Goal: Task Accomplishment & Management: Complete application form

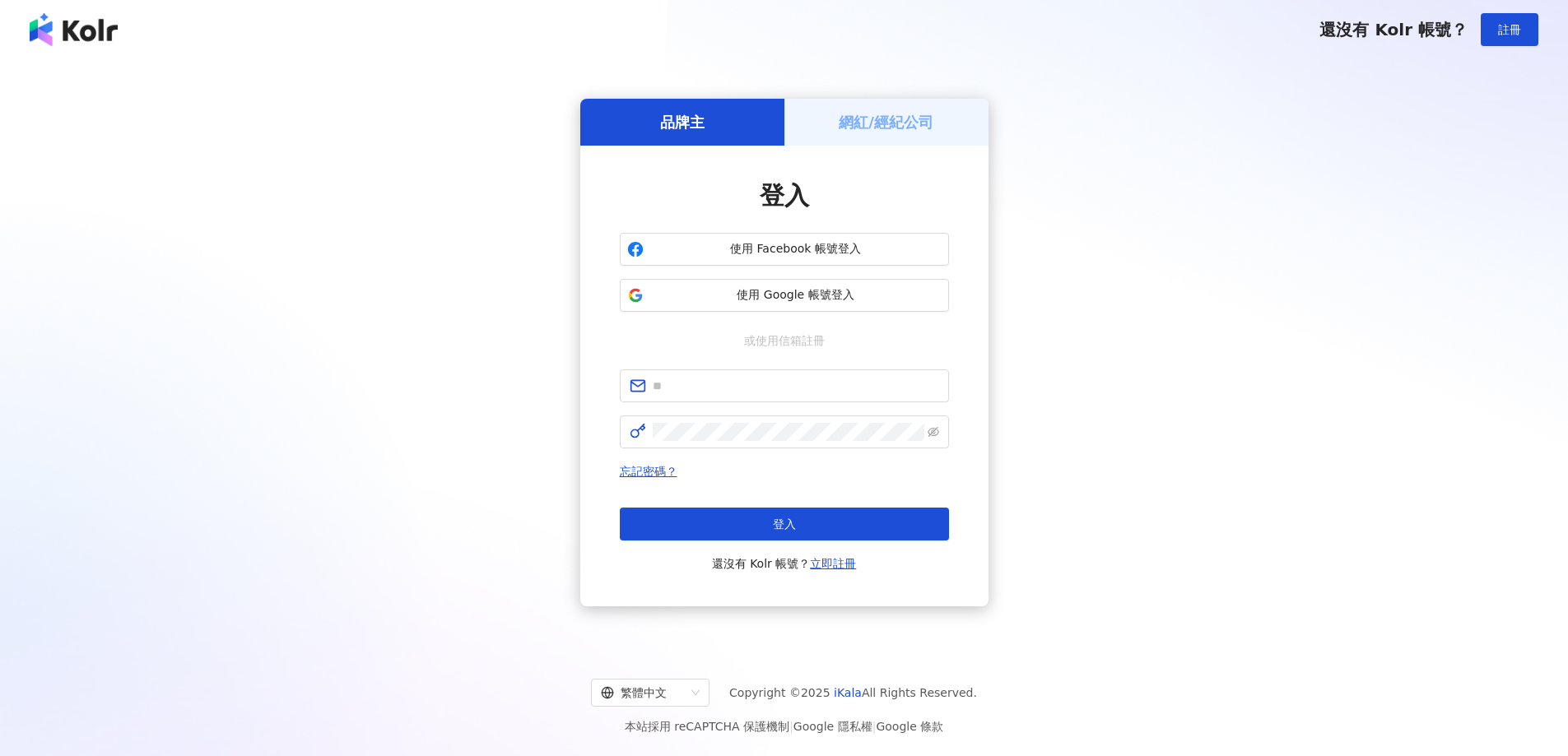
click at [801, 297] on span "使用 Google 帳號登入" at bounding box center [796, 295] width 291 height 16
click at [819, 293] on span "使用 Google 帳號登入" at bounding box center [796, 295] width 291 height 16
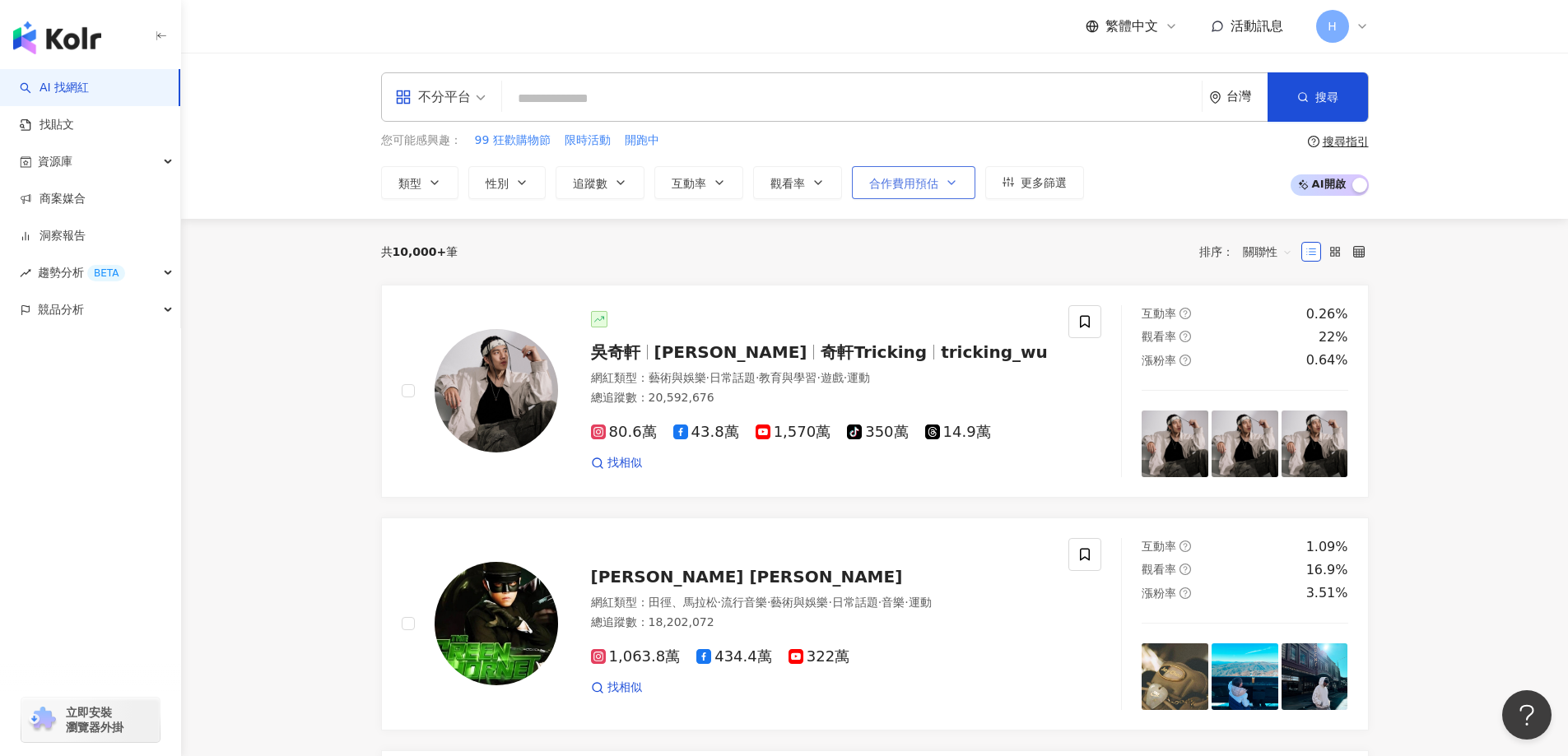
click at [926, 179] on span "合作費用預估" at bounding box center [903, 184] width 69 height 13
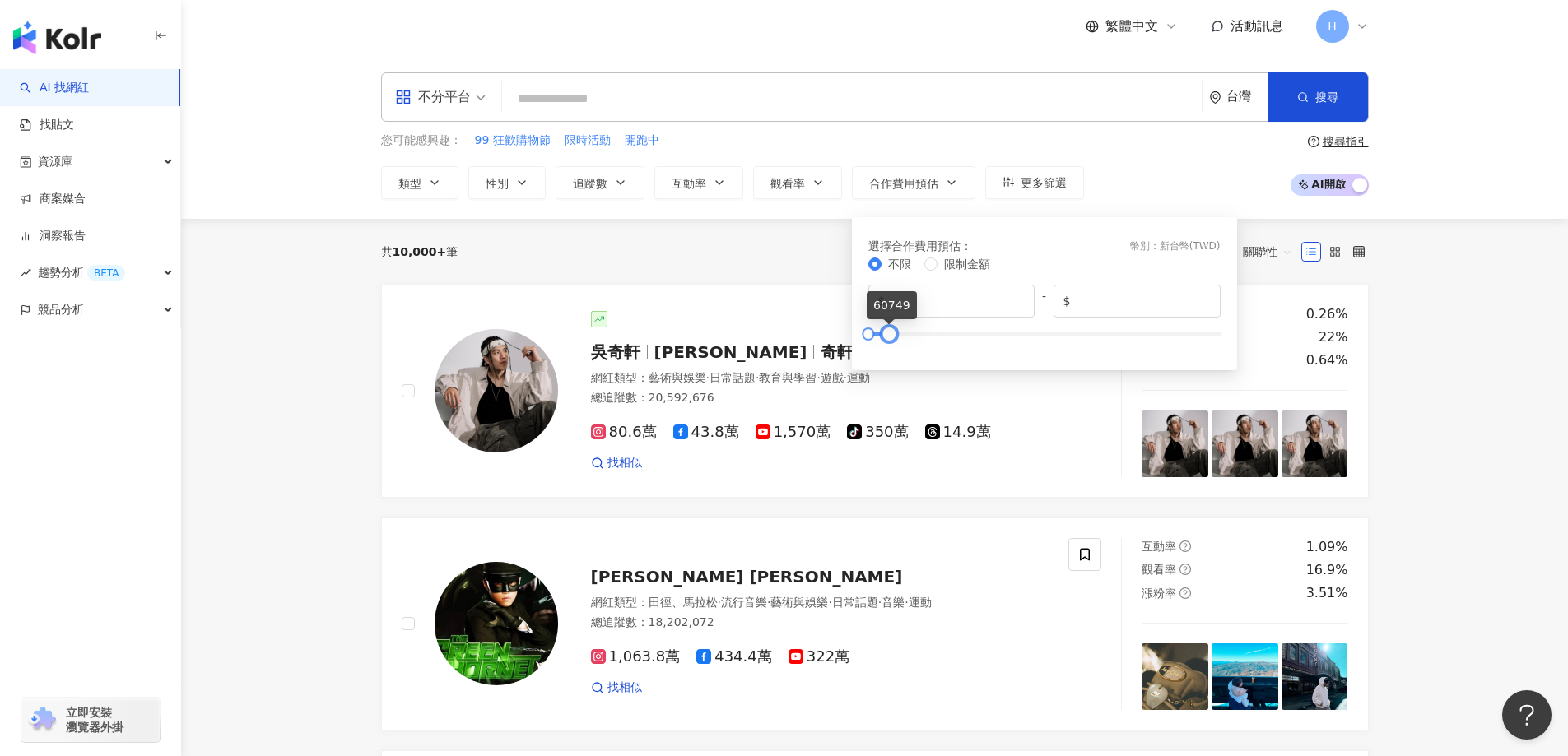
drag, startPoint x: 1220, startPoint y: 331, endPoint x: 889, endPoint y: 343, distance: 331.2
click at [889, 338] on div at bounding box center [890, 334] width 9 height 9
drag, startPoint x: 1106, startPoint y: 298, endPoint x: 984, endPoint y: 298, distance: 122.0
click at [1005, 308] on div "$ * - $ *****" at bounding box center [1044, 300] width 352 height 33
type input "****"
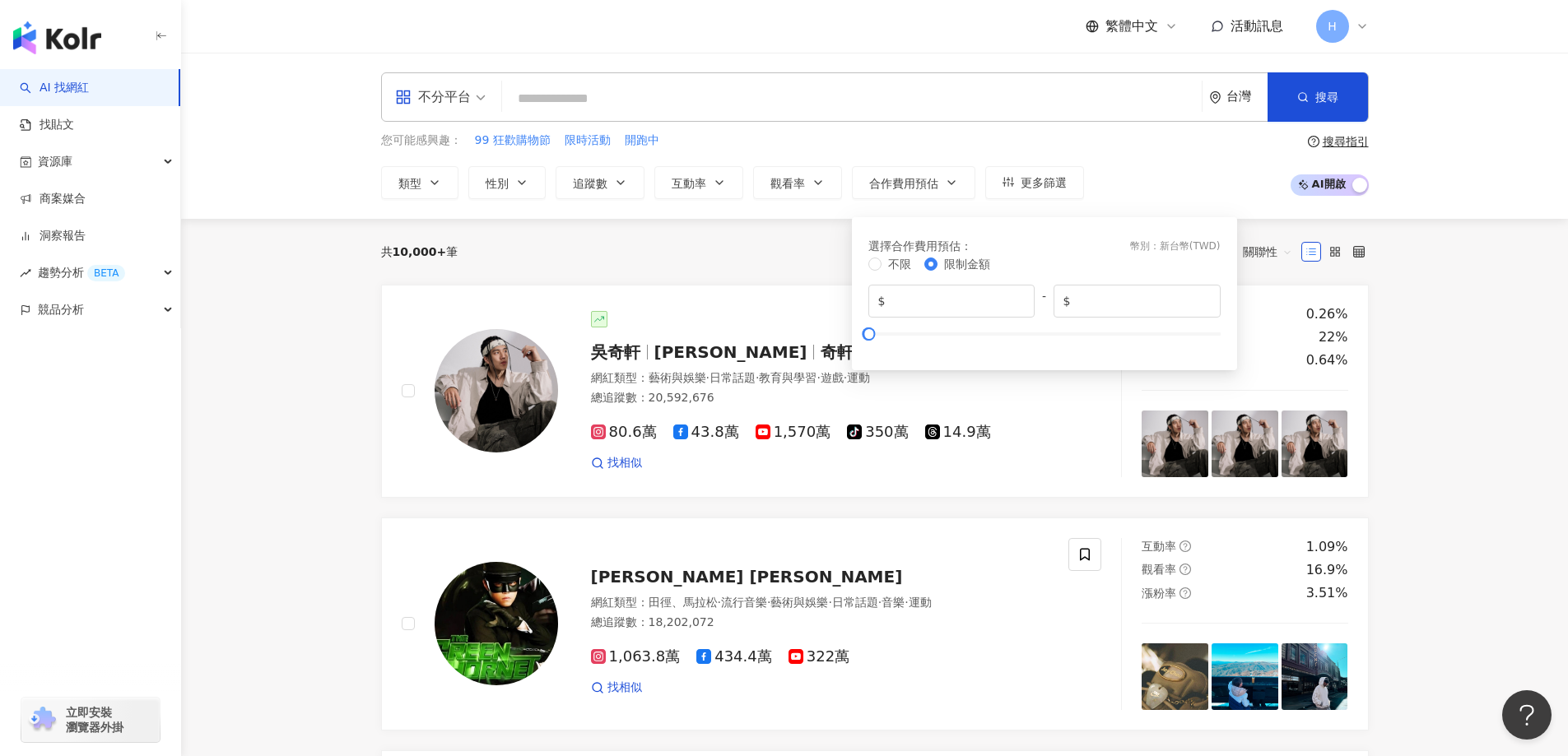
click at [1022, 254] on div "選擇合作費用預估 ： 幣別 ： 新台幣 ( TWD )" at bounding box center [1044, 246] width 352 height 18
click at [1314, 109] on button "搜尋" at bounding box center [1317, 97] width 101 height 49
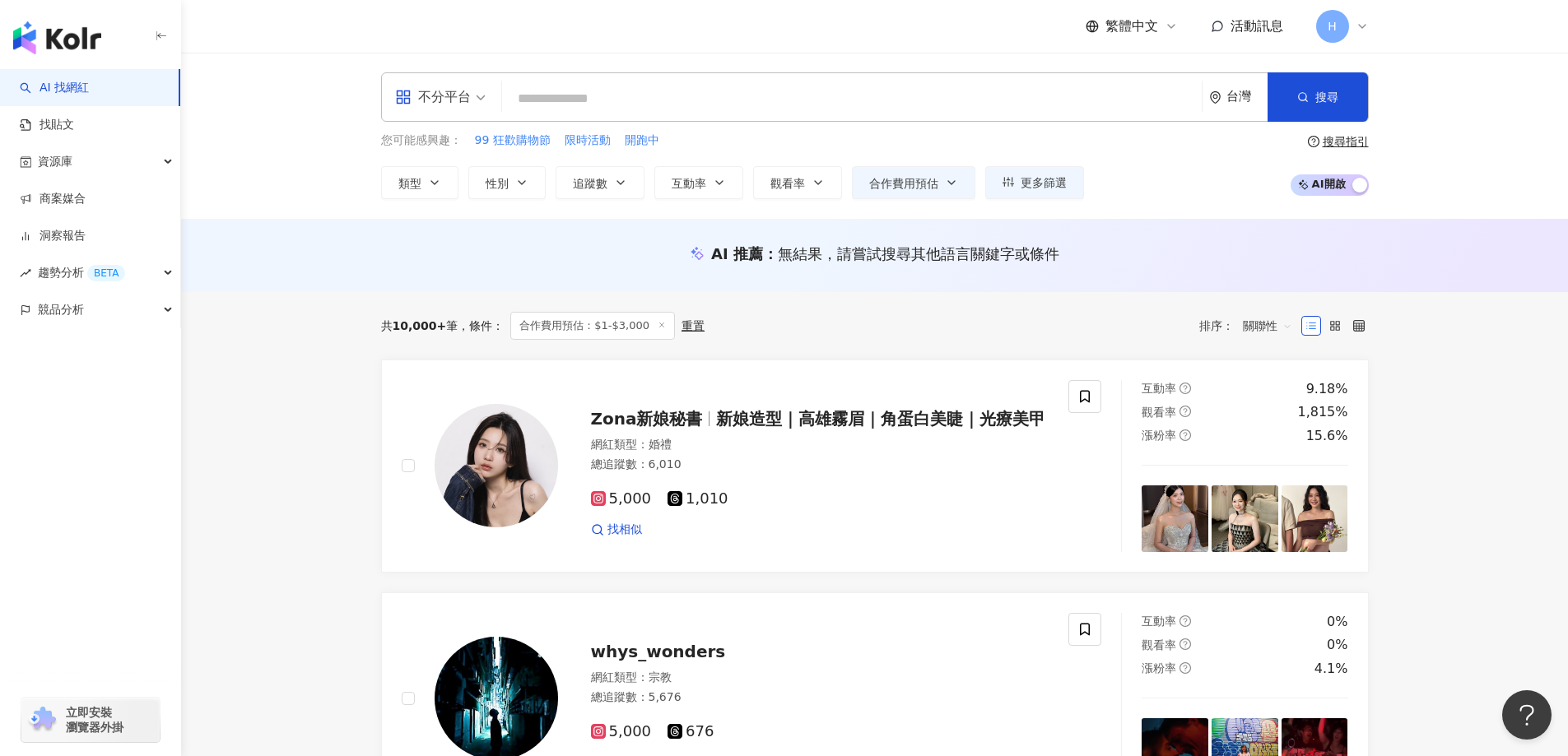
click at [1342, 29] on span "H" at bounding box center [1333, 25] width 33 height 33
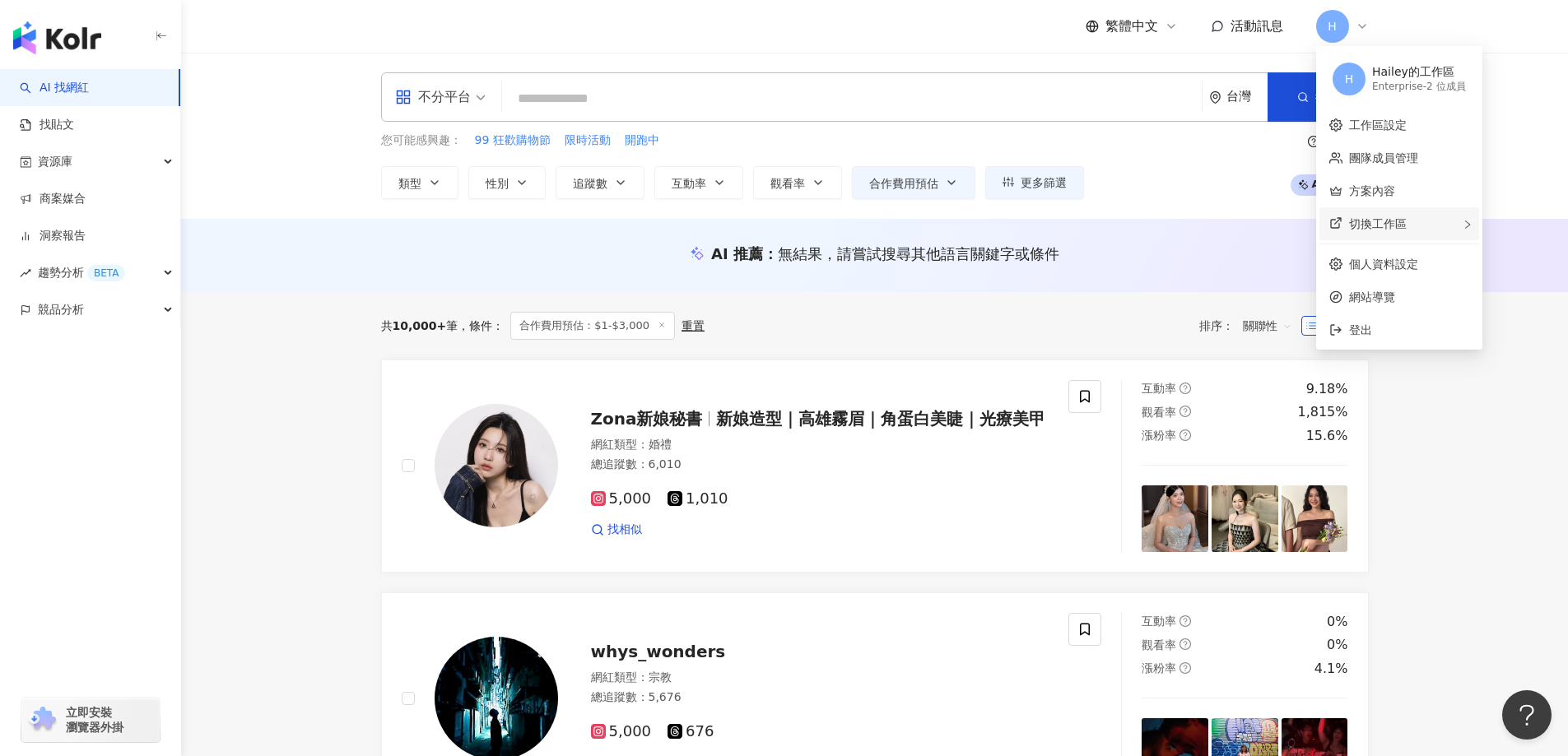
click at [1404, 227] on span "切換工作區" at bounding box center [1378, 224] width 57 height 13
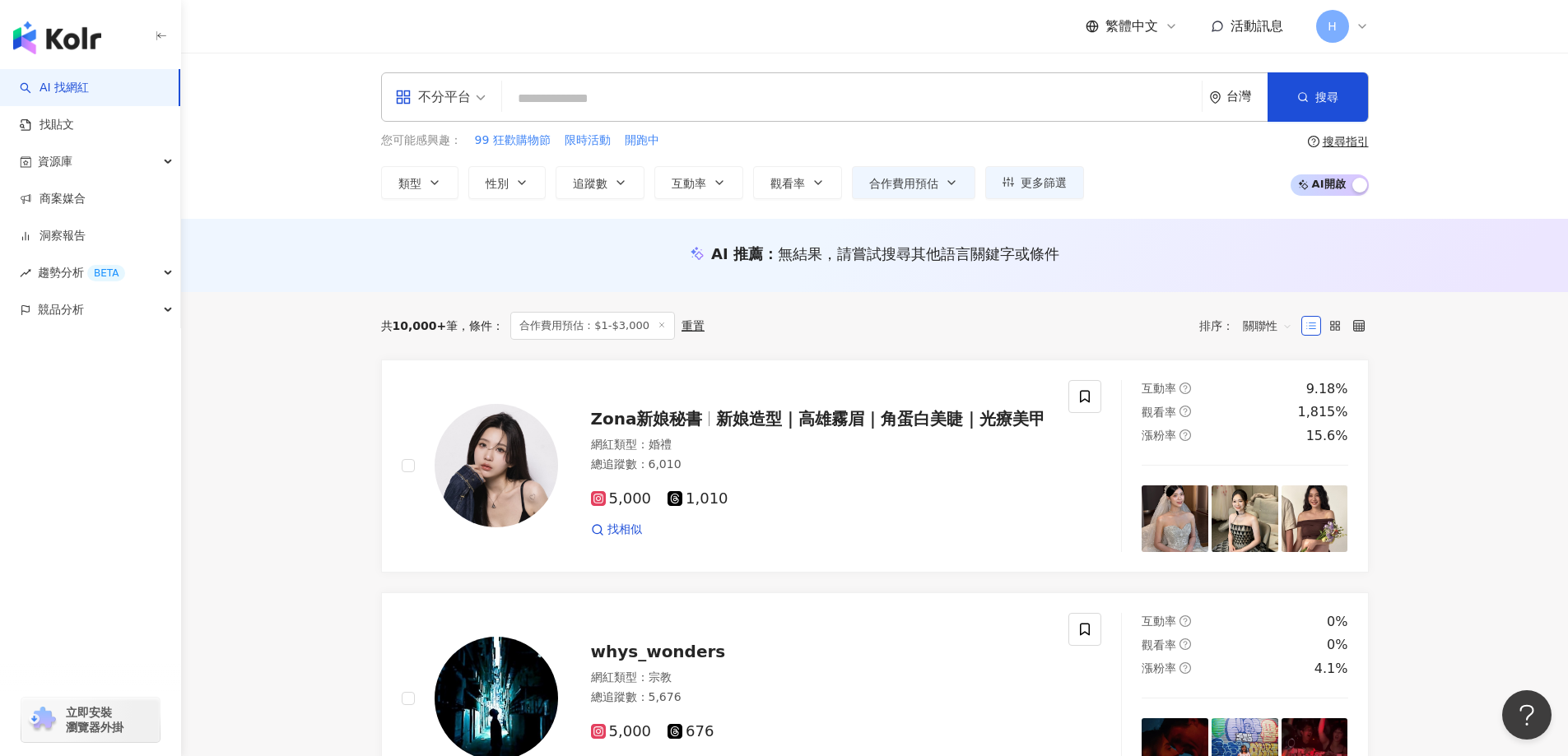
click at [750, 107] on input "search" at bounding box center [851, 98] width 687 height 31
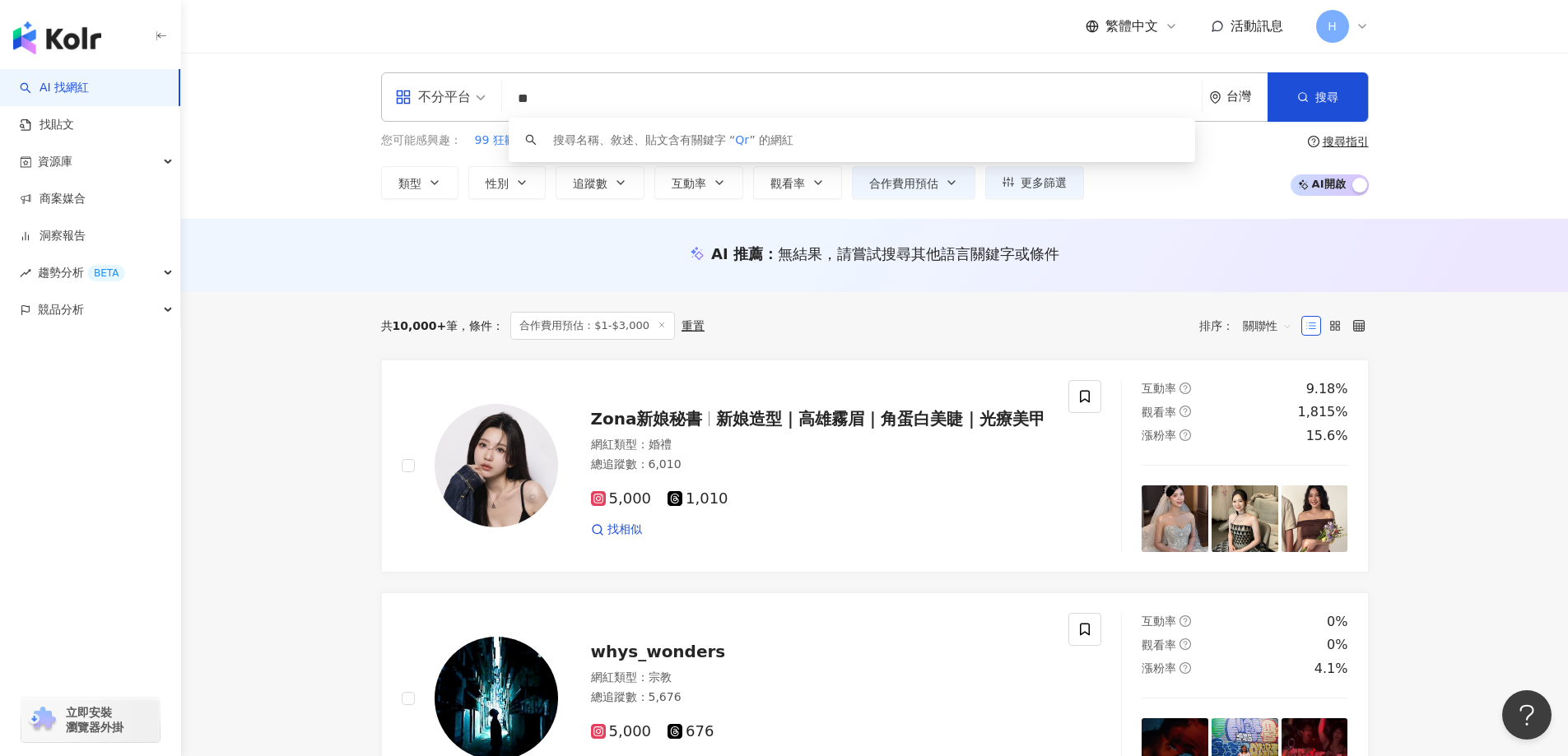
type input "*"
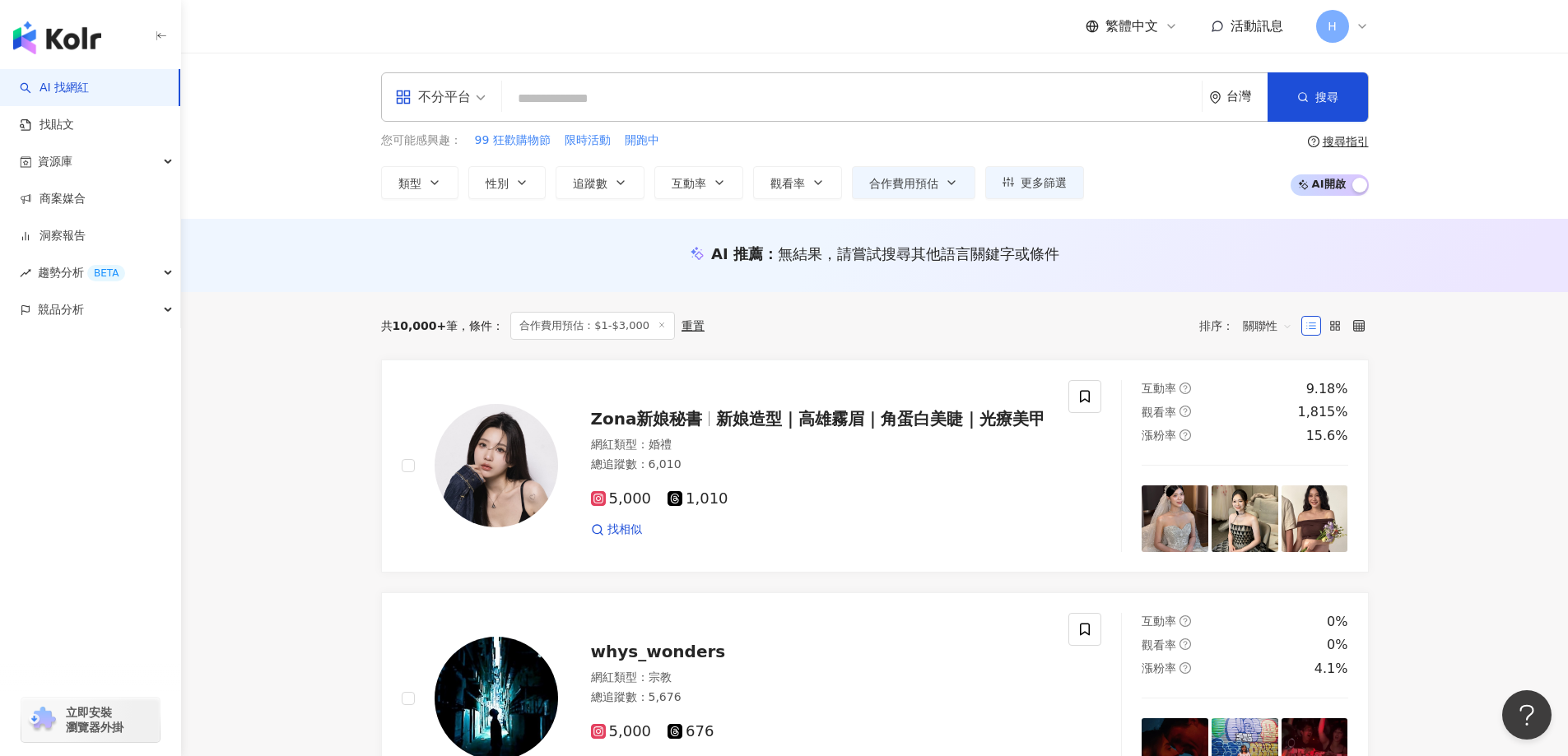
paste input "**********"
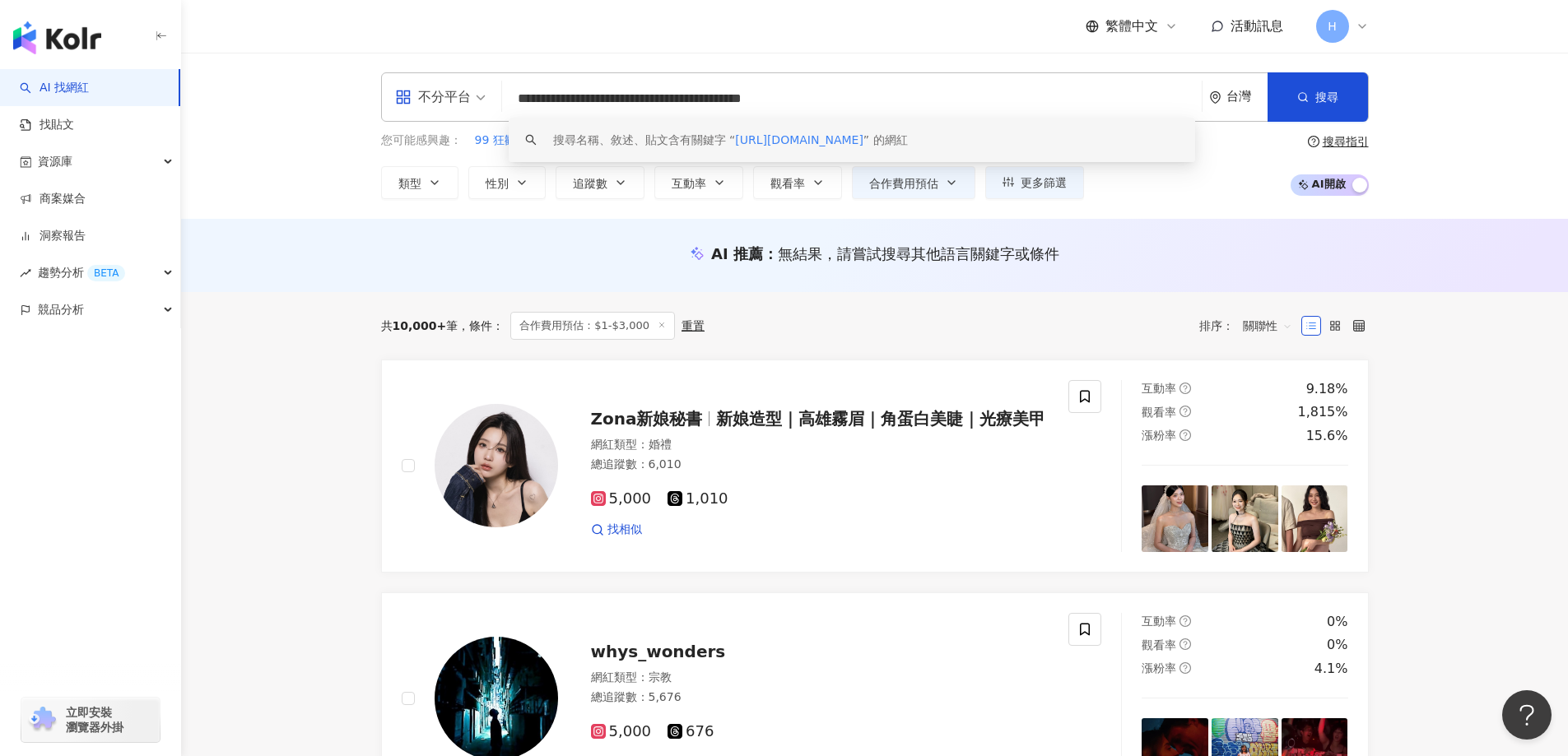
drag, startPoint x: 738, startPoint y: 98, endPoint x: 111, endPoint y: 89, distance: 627.1
click at [628, 105] on input "**********" at bounding box center [851, 98] width 687 height 31
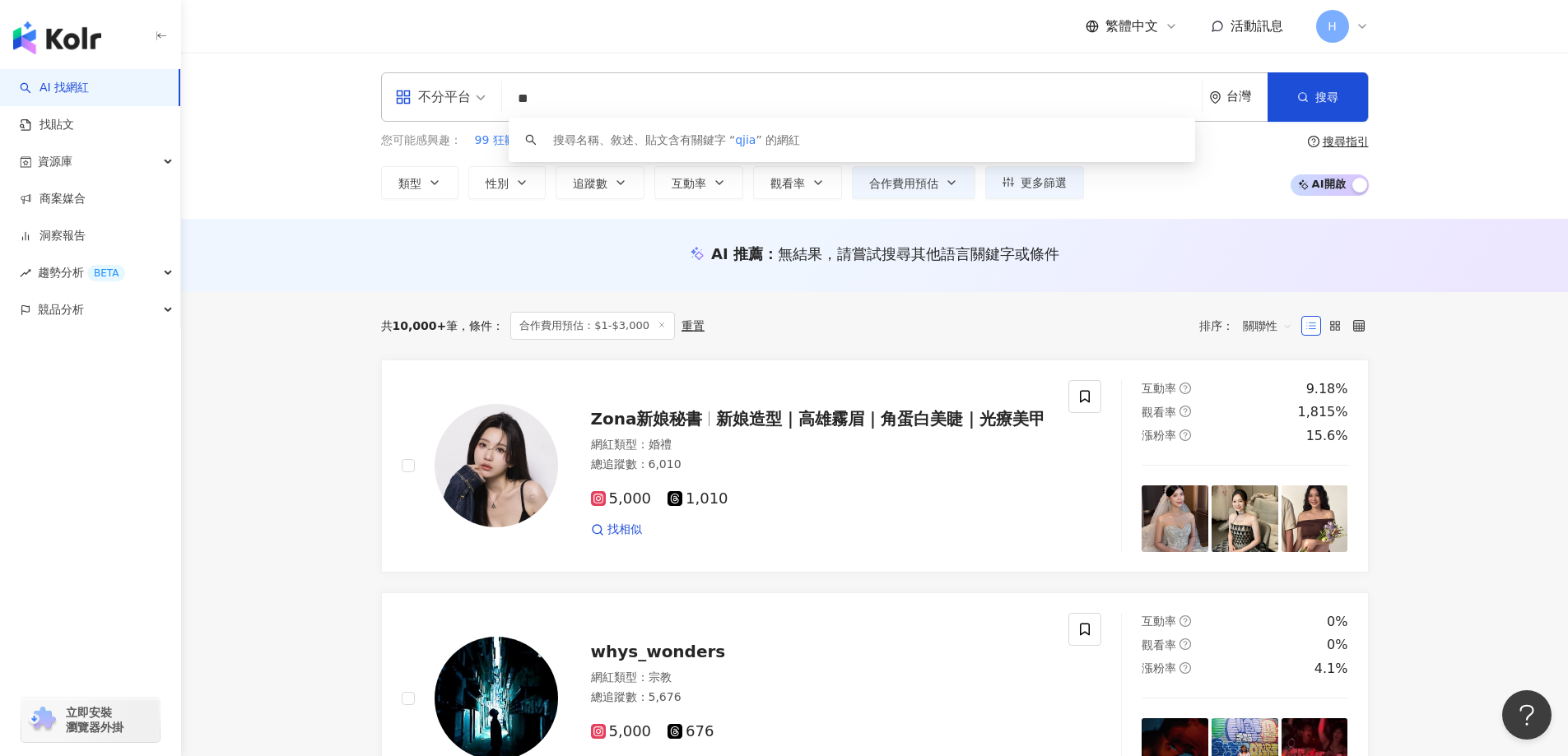
type input "*"
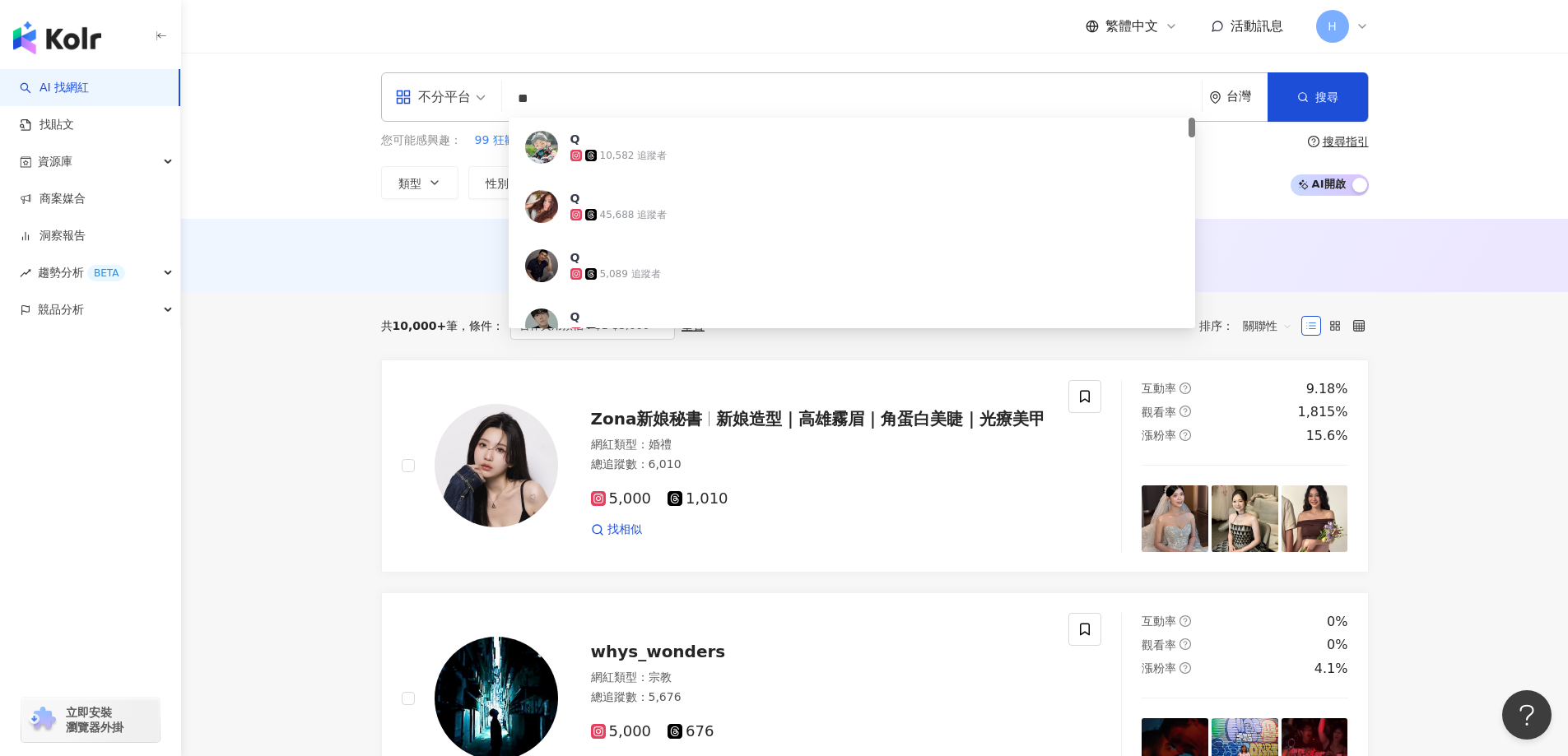
click at [628, 105] on input "**" at bounding box center [851, 98] width 687 height 31
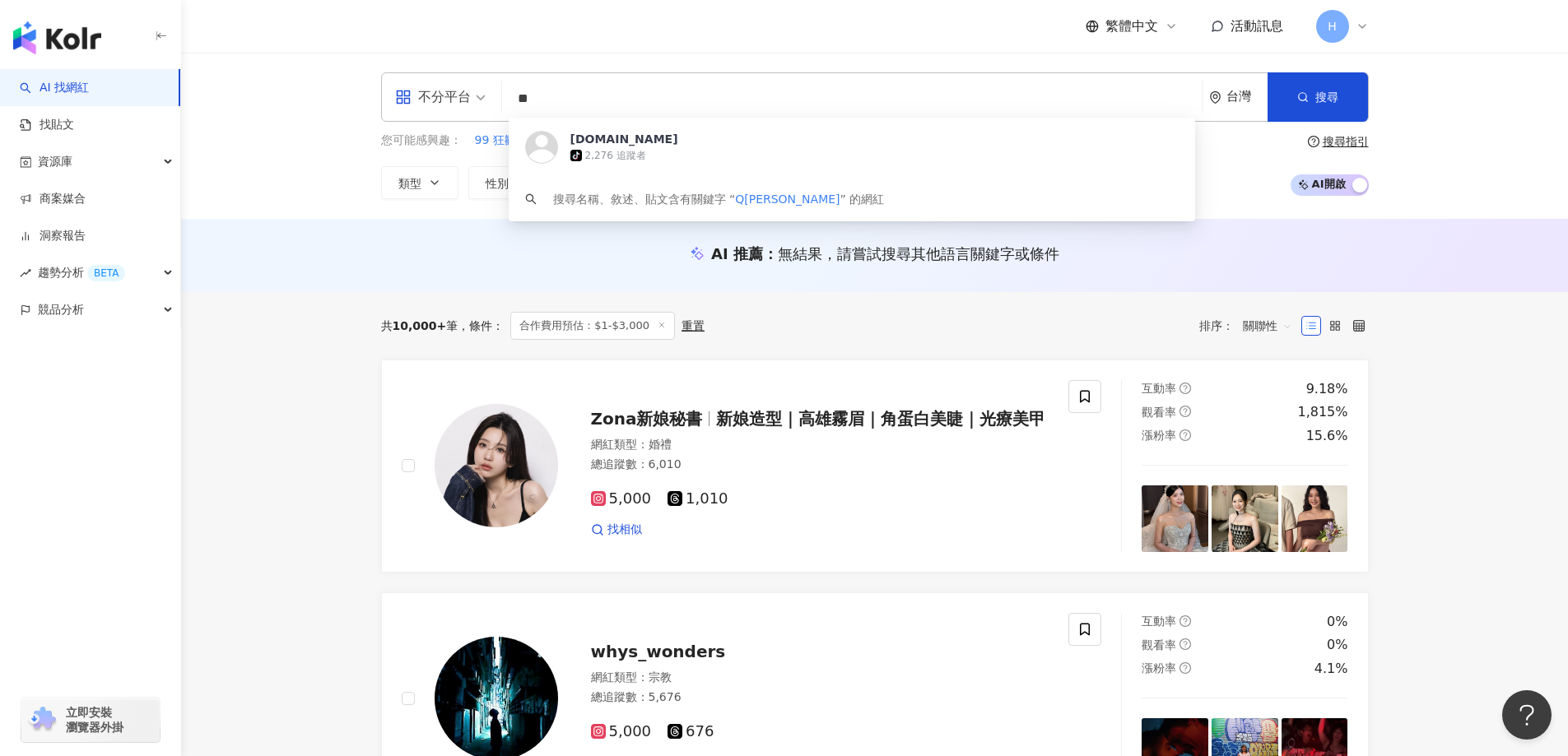
type input "*"
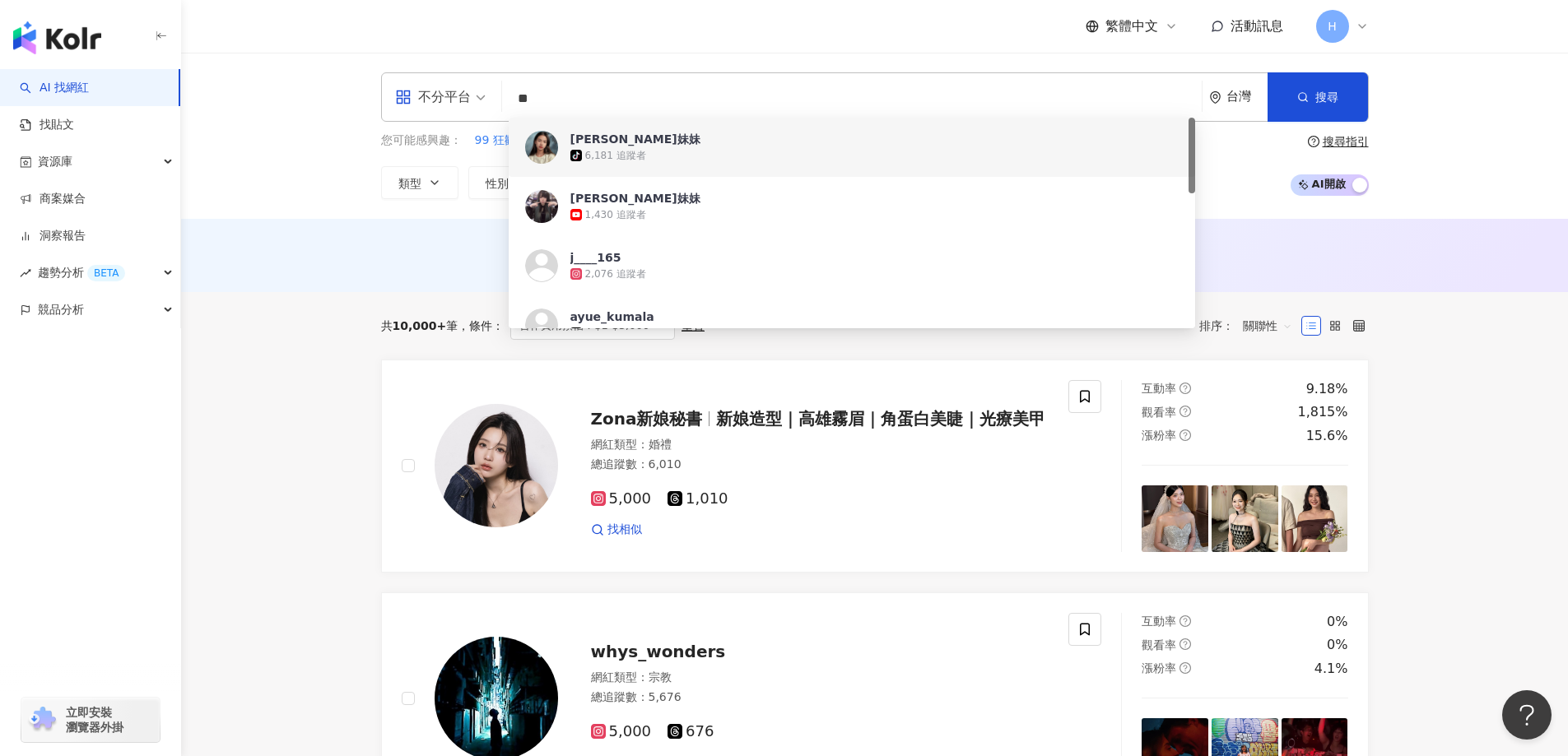
click at [462, 95] on div "不分平台" at bounding box center [433, 97] width 75 height 26
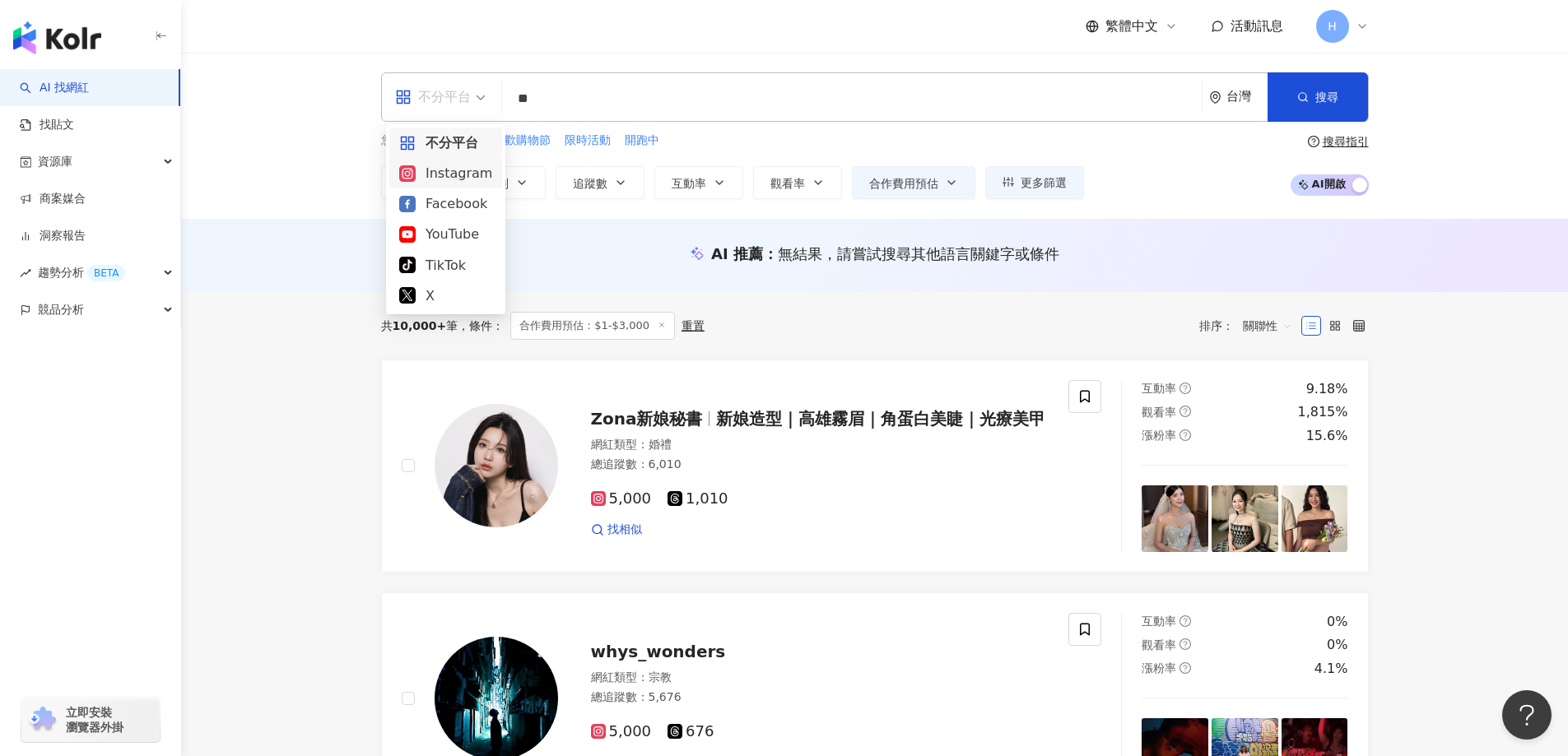
click at [464, 174] on div "Instagram" at bounding box center [445, 173] width 93 height 21
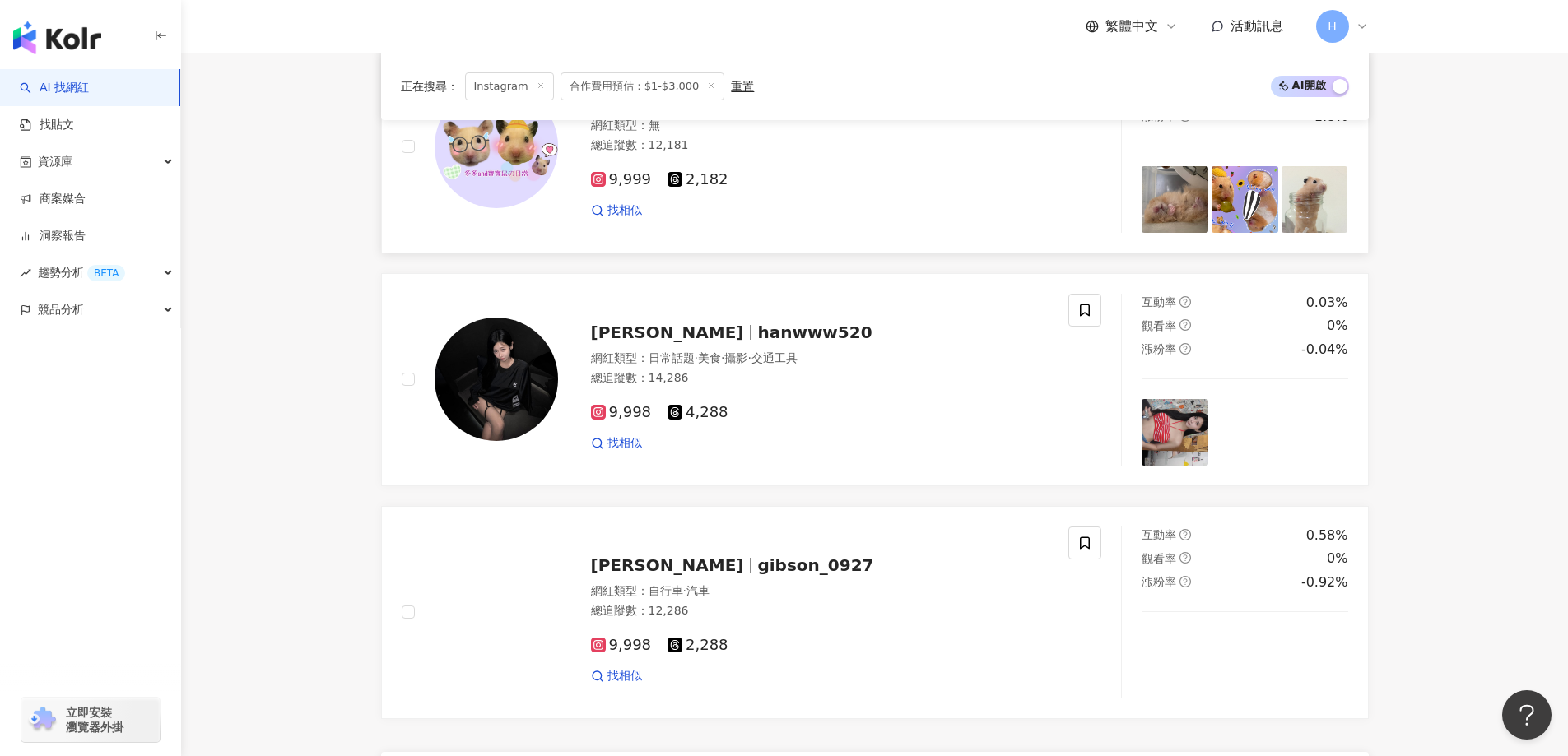
scroll to position [2881, 0]
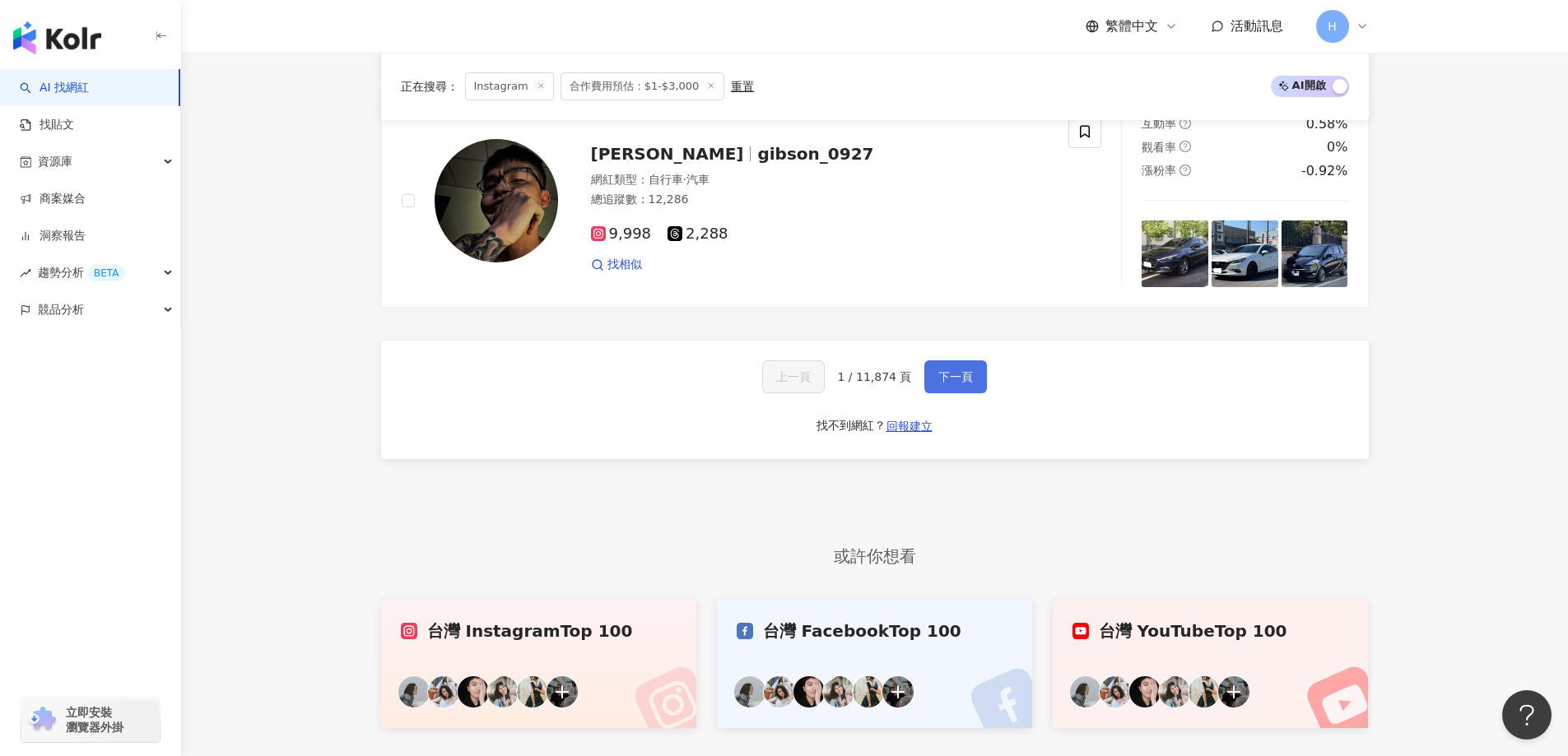
click at [967, 367] on button "下一頁" at bounding box center [956, 377] width 62 height 33
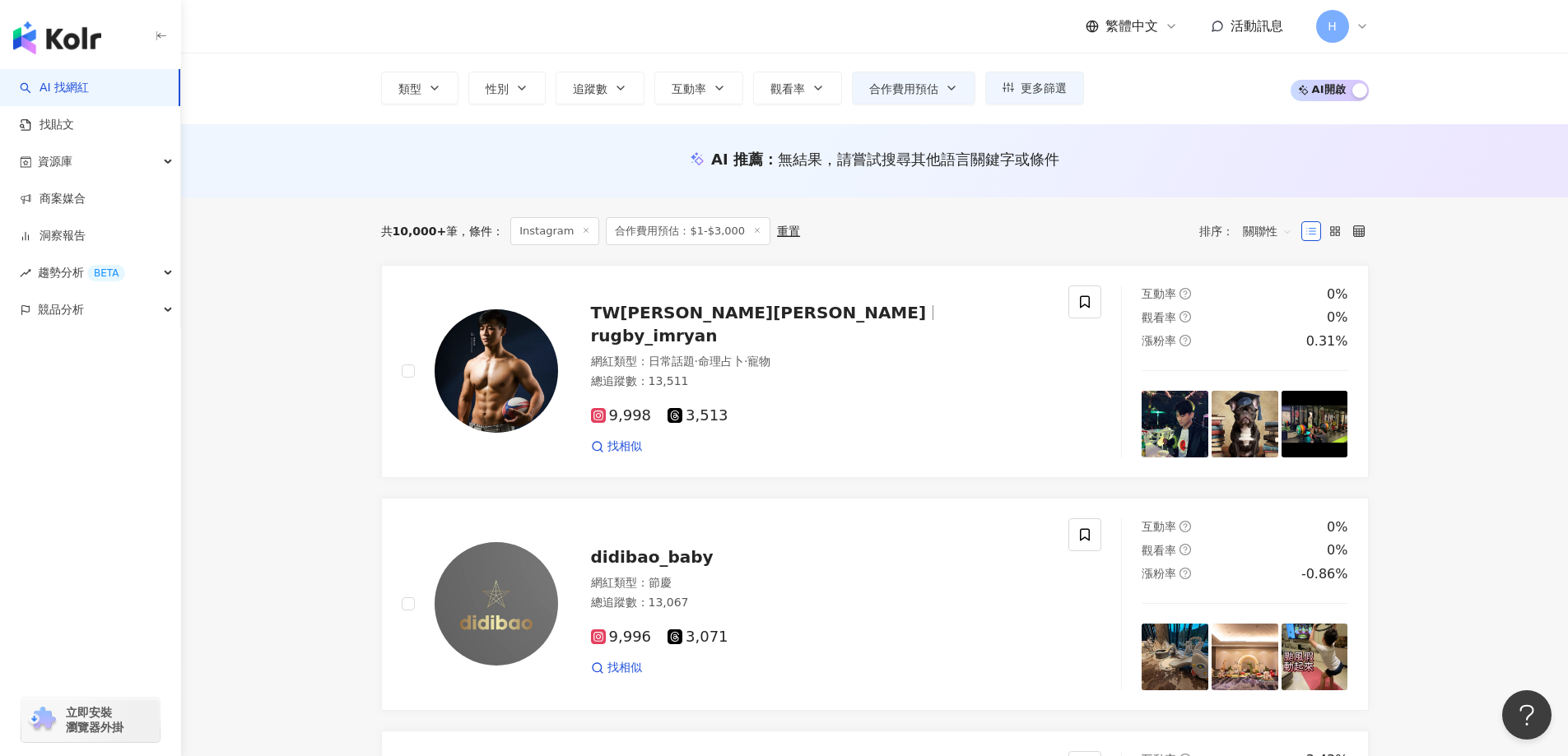
scroll to position [0, 0]
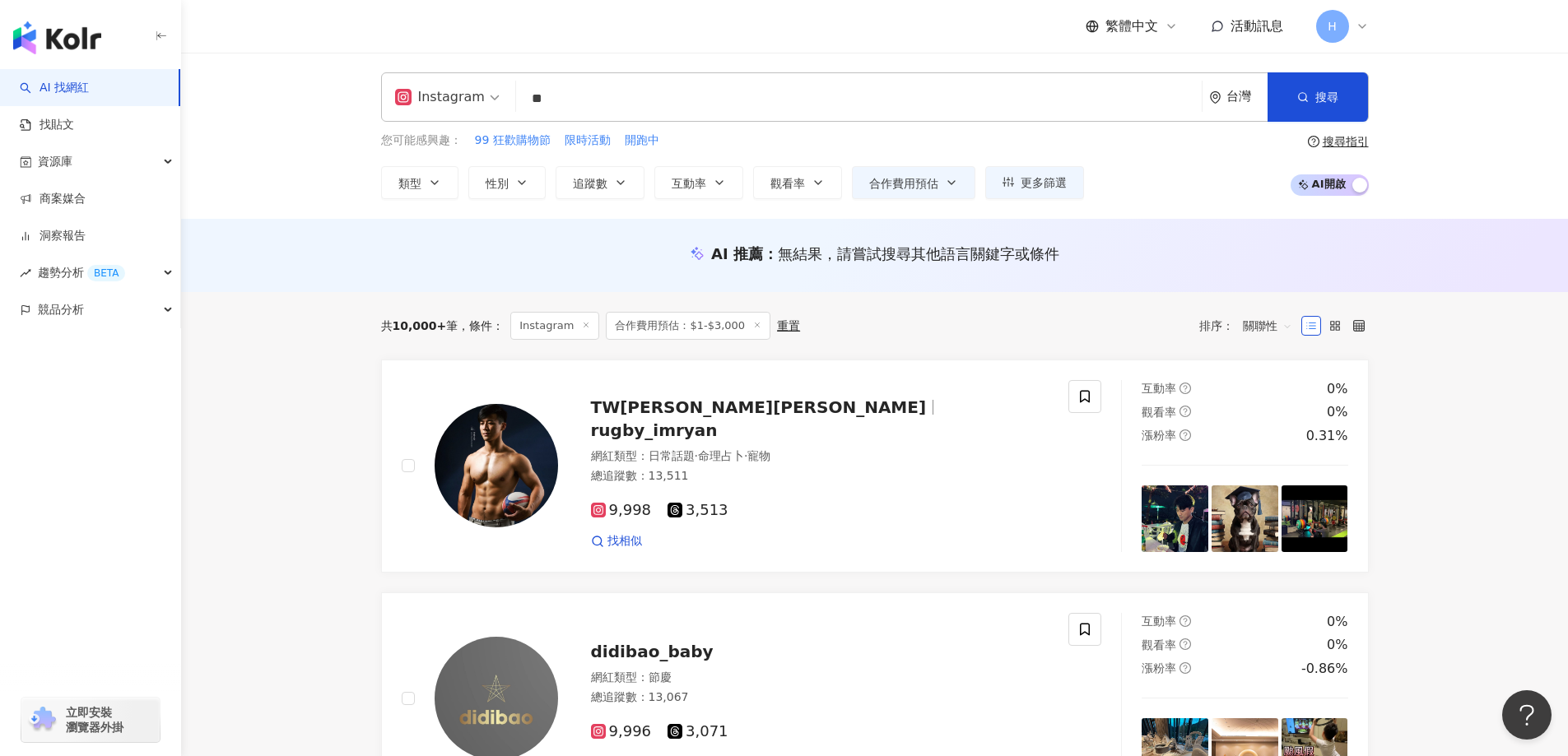
click at [530, 95] on input "**" at bounding box center [859, 98] width 672 height 31
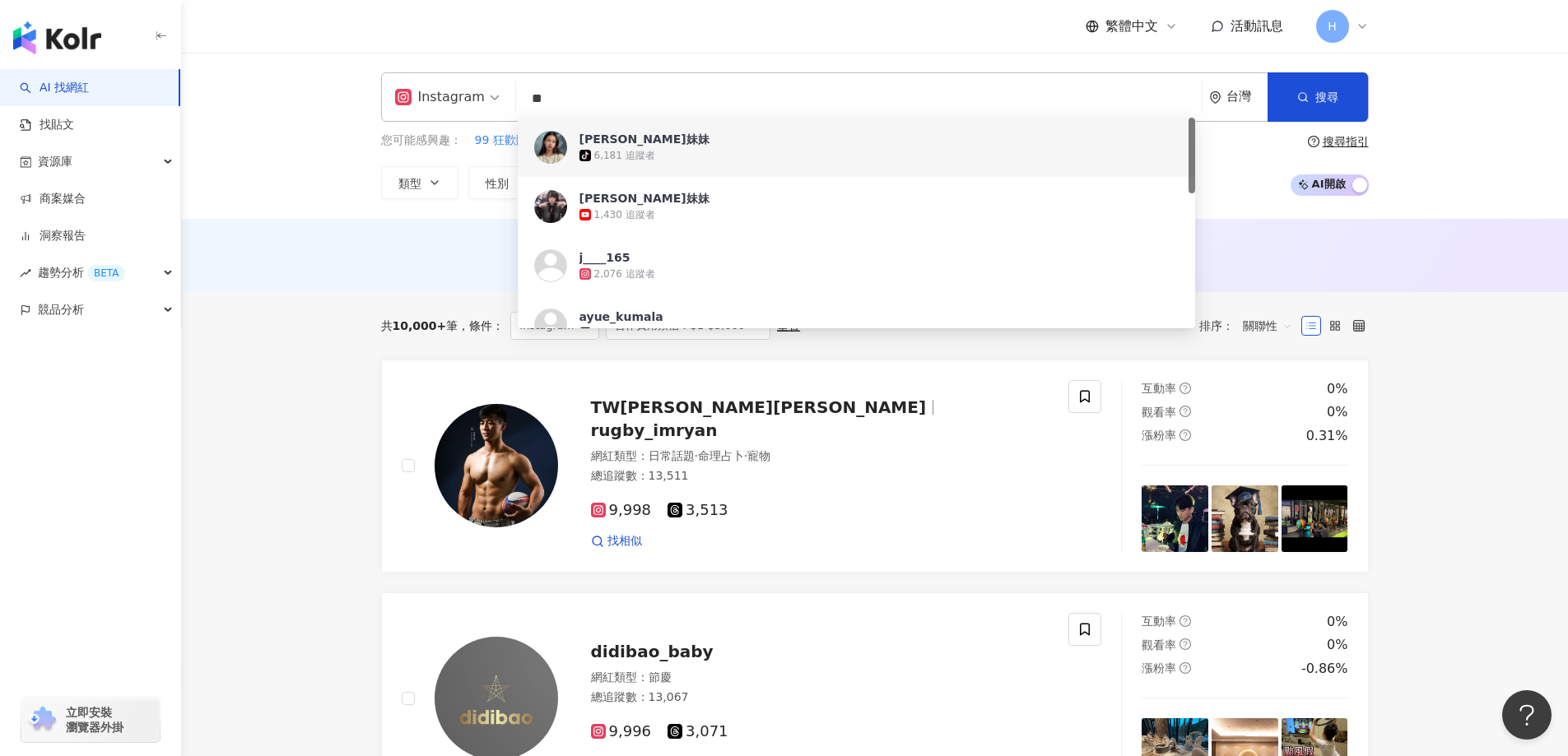
paste input "**********"
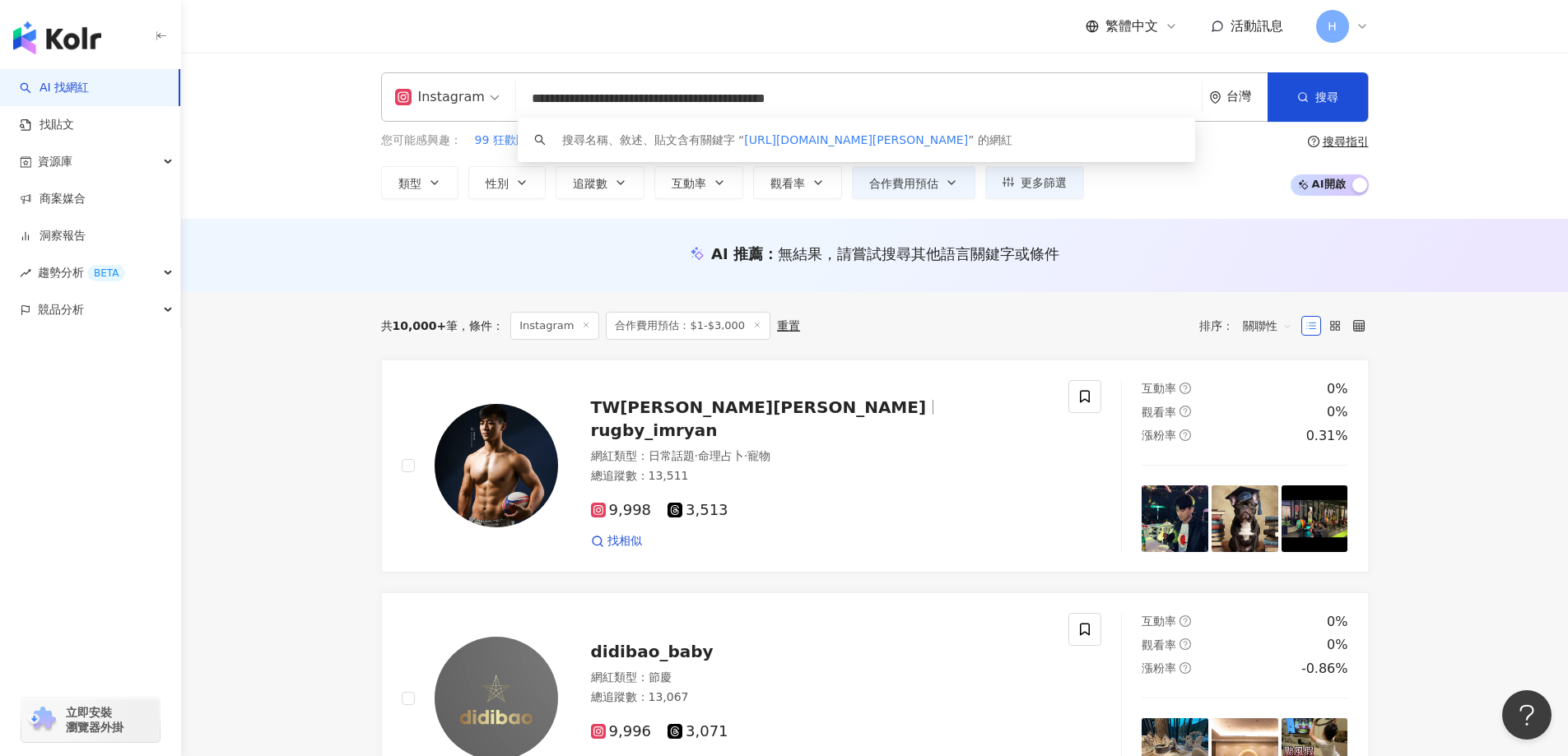
drag, startPoint x: 881, startPoint y: 103, endPoint x: 819, endPoint y: 98, distance: 62.2
click at [819, 98] on input "**********" at bounding box center [859, 98] width 672 height 31
click at [1348, 95] on button "搜尋" at bounding box center [1317, 97] width 101 height 49
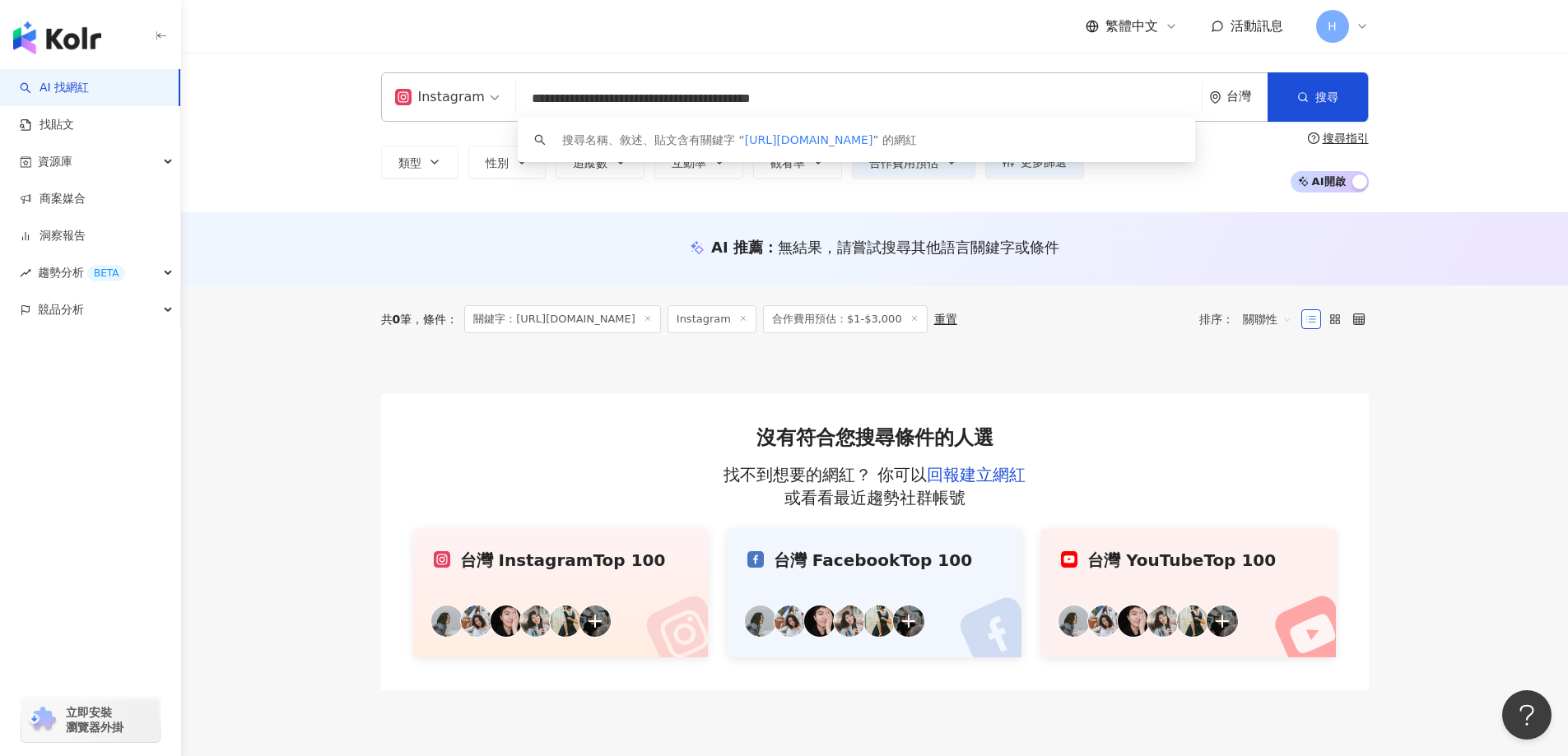
drag, startPoint x: 719, startPoint y: 95, endPoint x: 324, endPoint y: 87, distance: 395.1
click at [324, 87] on div "**********" at bounding box center [874, 133] width 1387 height 160
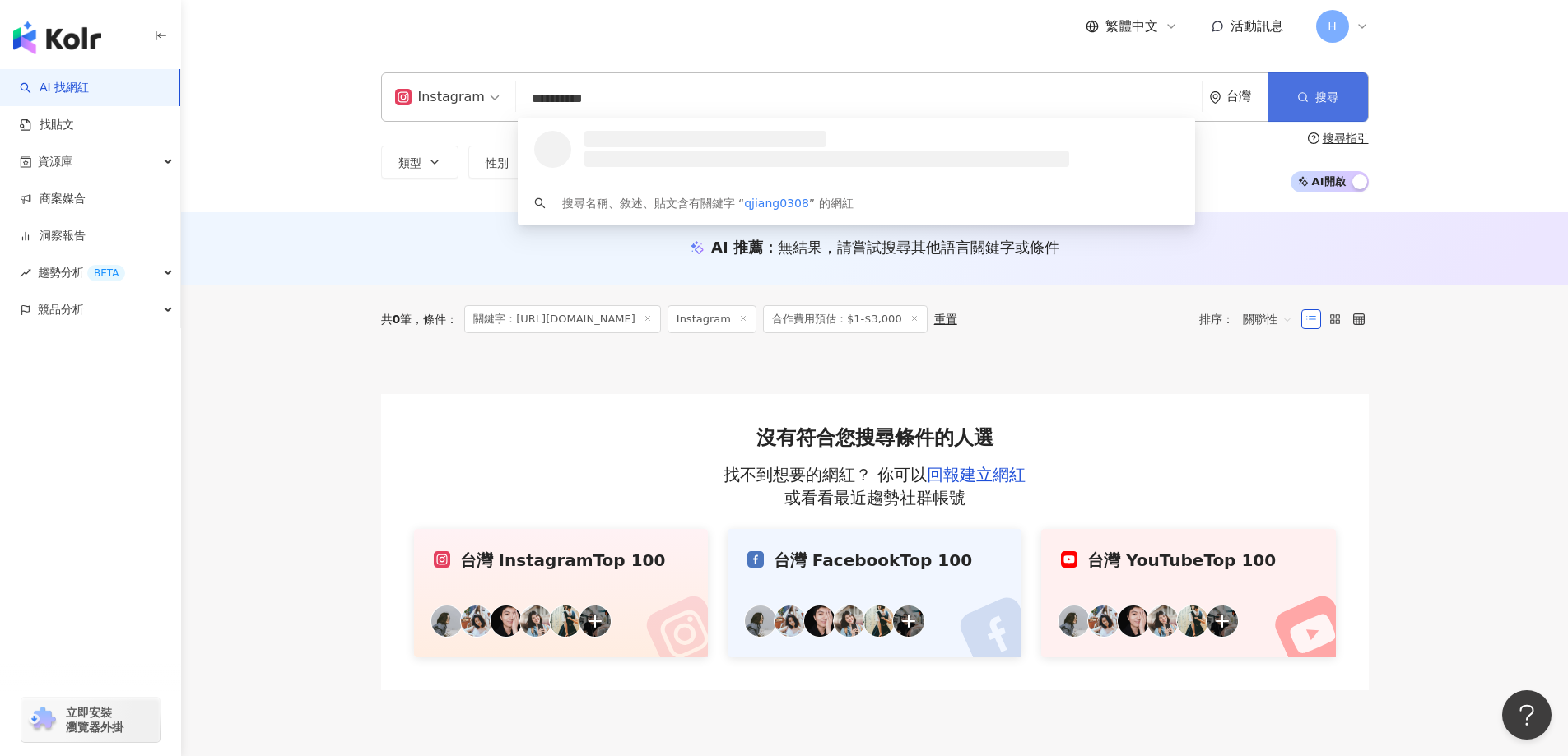
type input "**********"
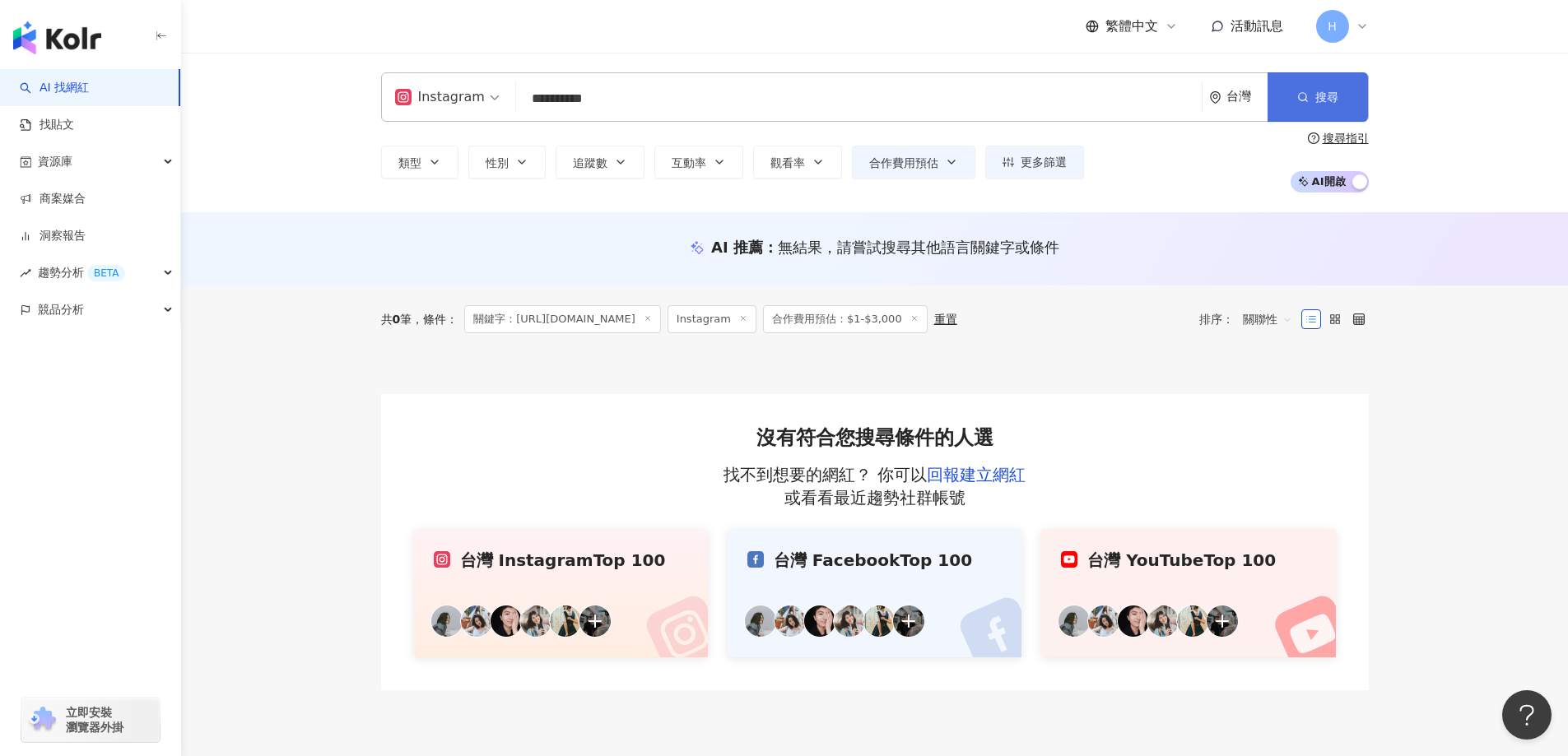
click at [1359, 88] on button "搜尋" at bounding box center [1317, 97] width 101 height 49
click at [59, 127] on link "找貼文" at bounding box center [47, 124] width 55 height 16
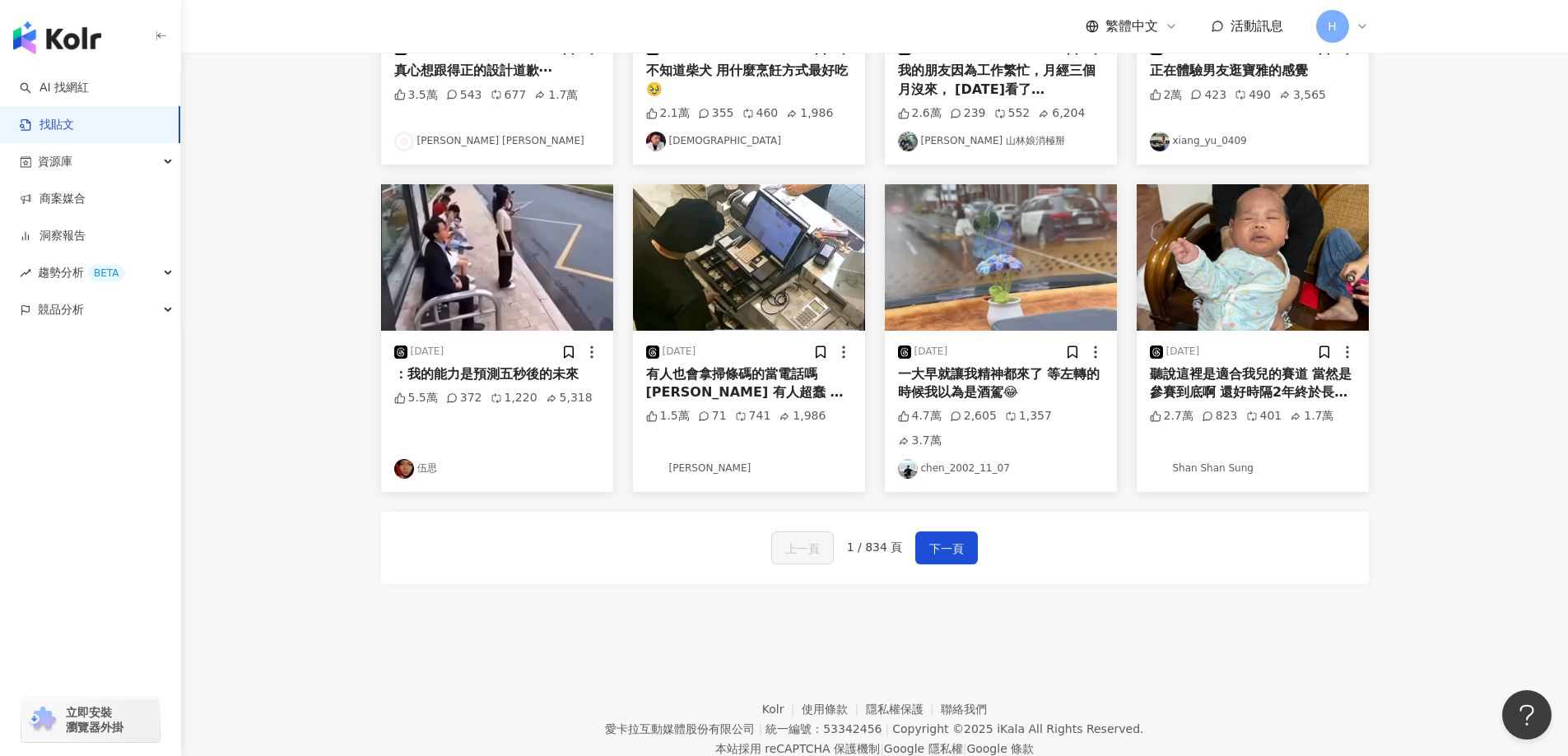
scroll to position [738, 0]
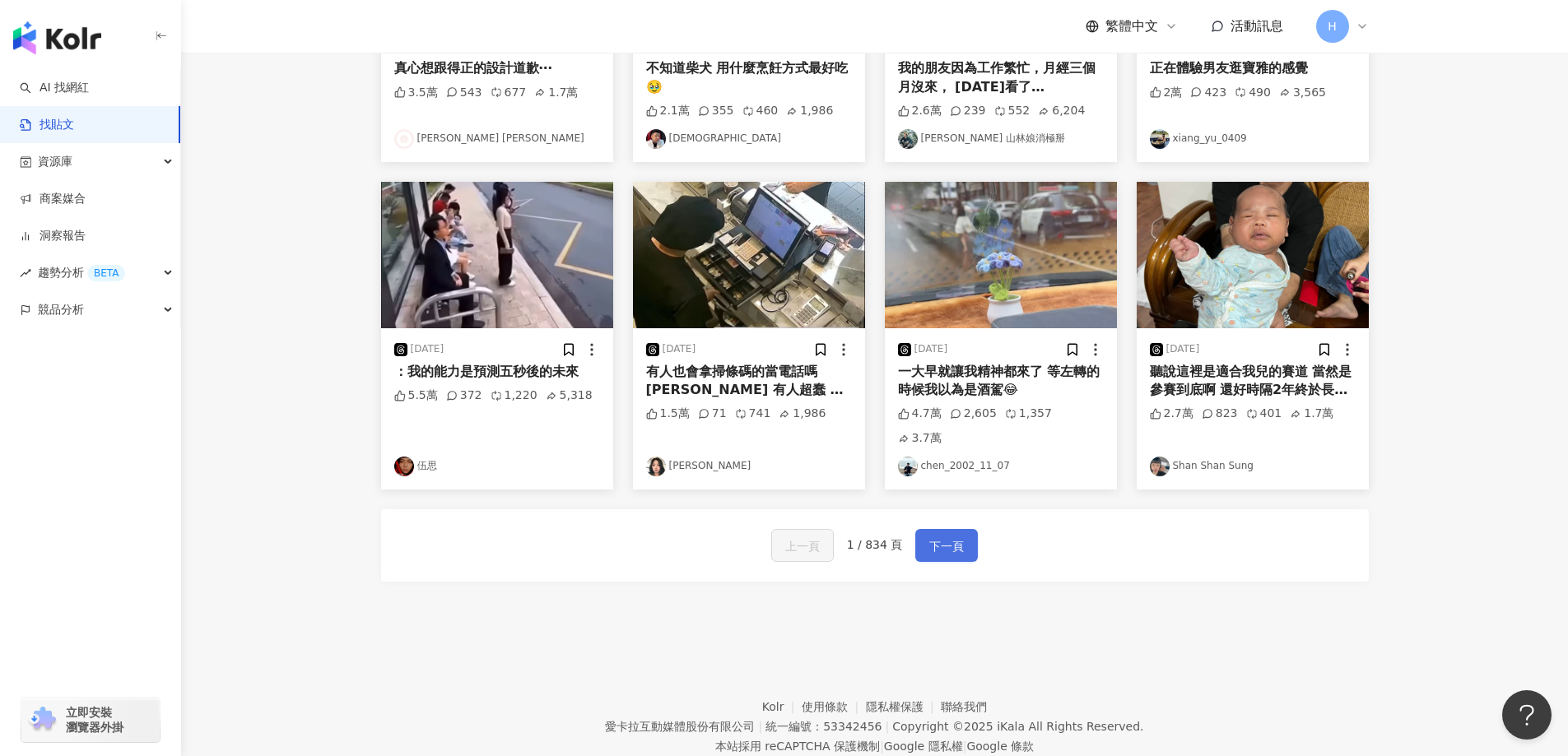
click at [933, 537] on span "下一頁" at bounding box center [946, 546] width 35 height 20
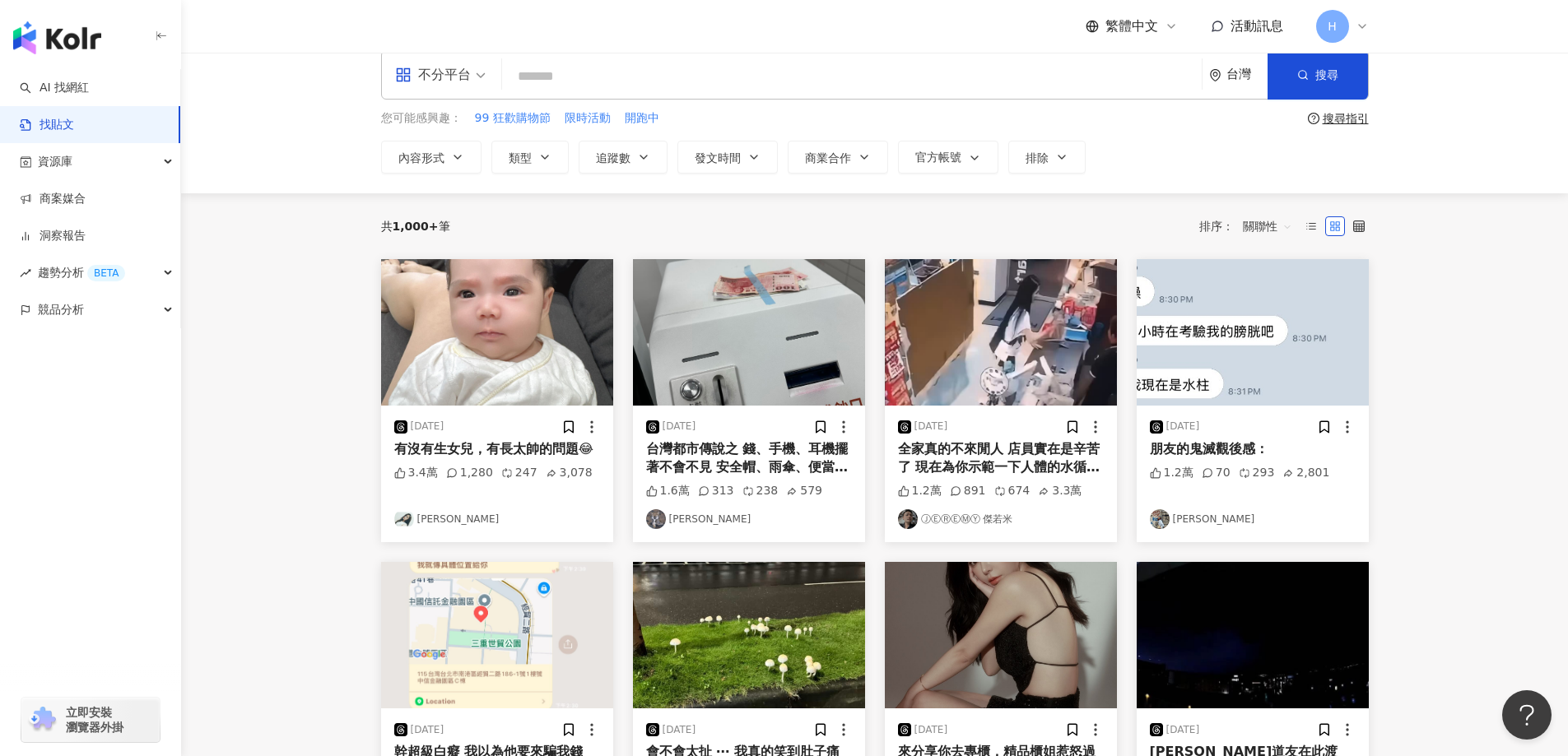
scroll to position [0, 0]
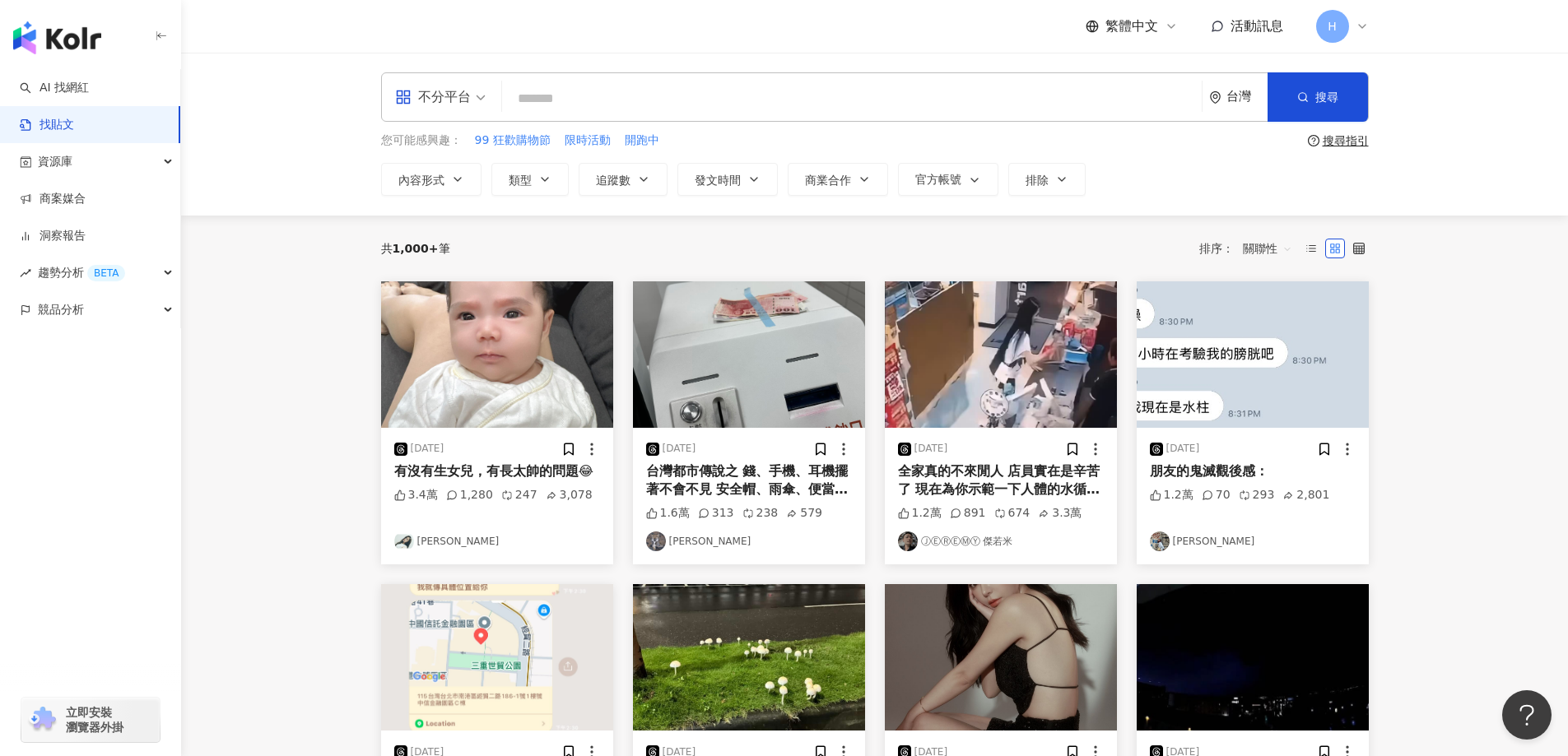
click at [686, 108] on input "search" at bounding box center [851, 99] width 687 height 36
type input "***"
click at [1306, 95] on circle "button" at bounding box center [1302, 97] width 8 height 8
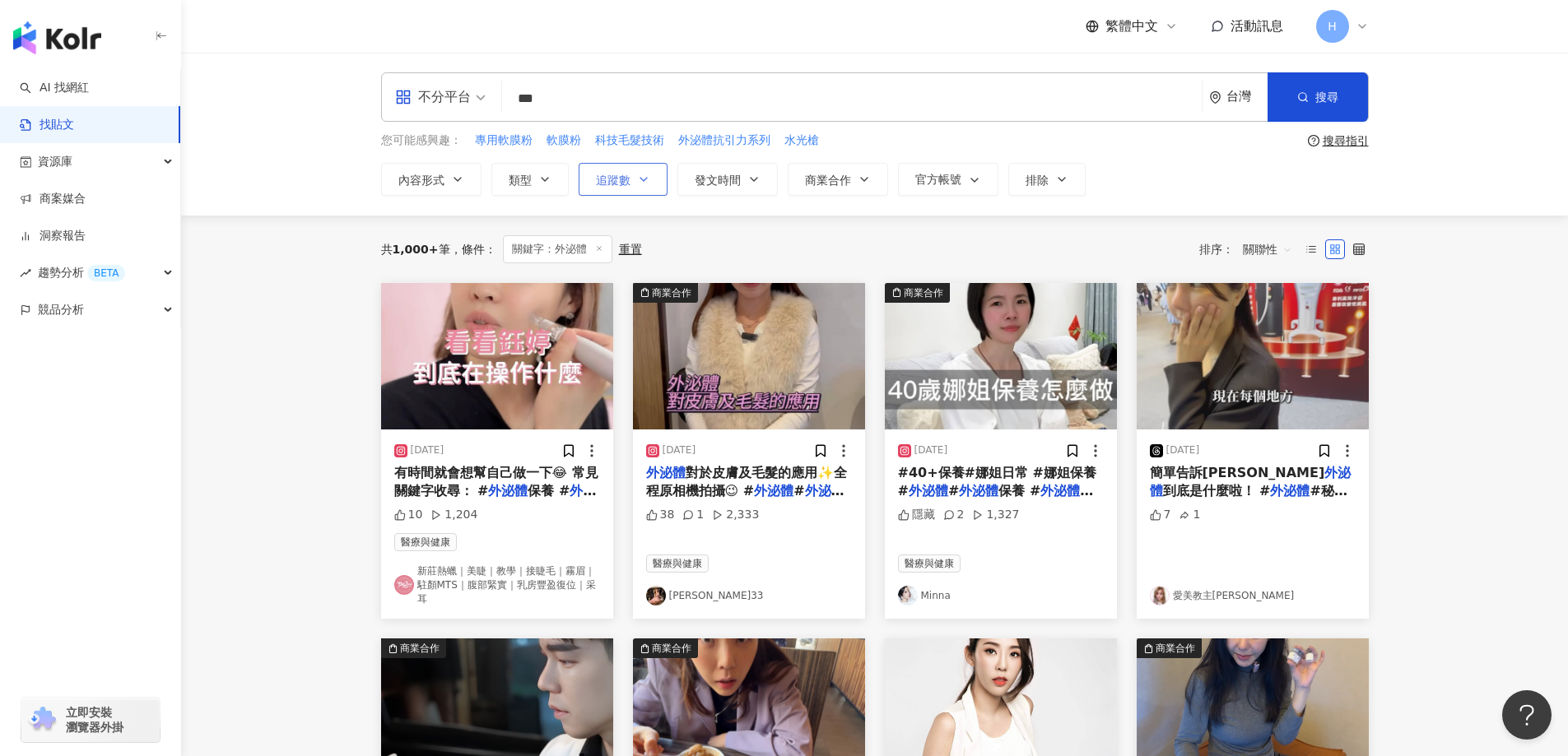
click at [624, 180] on span "追蹤數" at bounding box center [613, 180] width 35 height 13
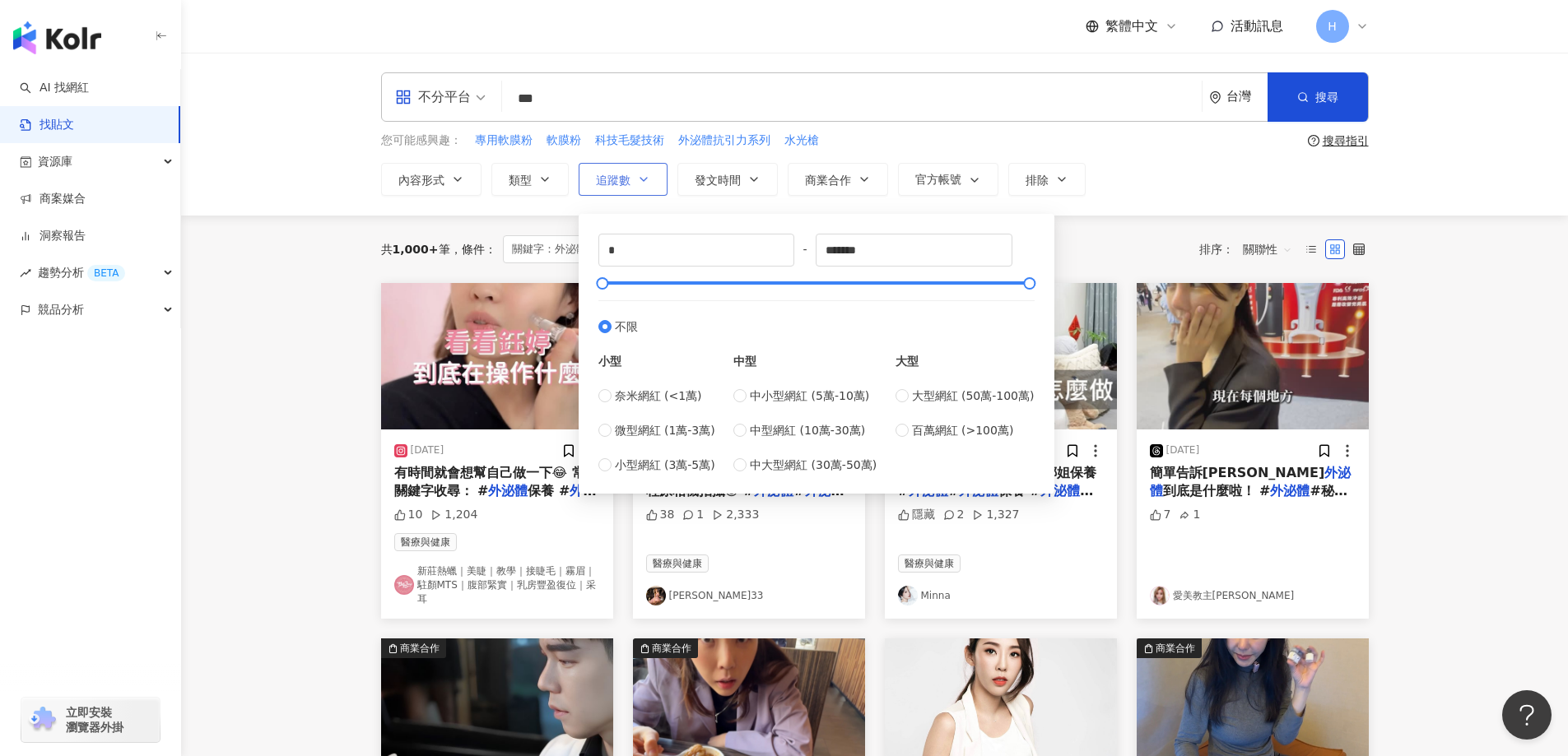
click at [624, 180] on span "追蹤數" at bounding box center [613, 180] width 35 height 13
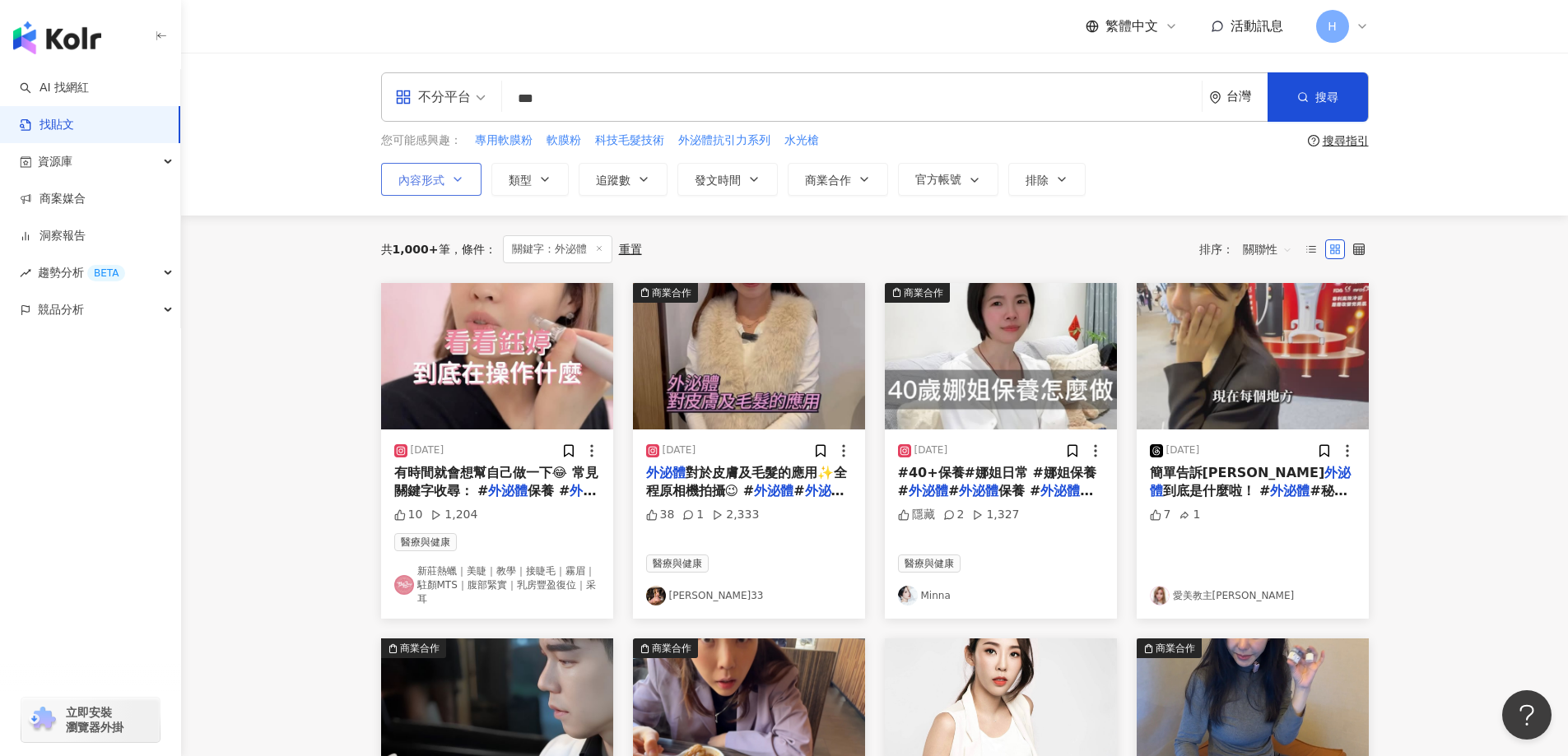
click at [445, 183] on button "內容形式" at bounding box center [431, 179] width 101 height 33
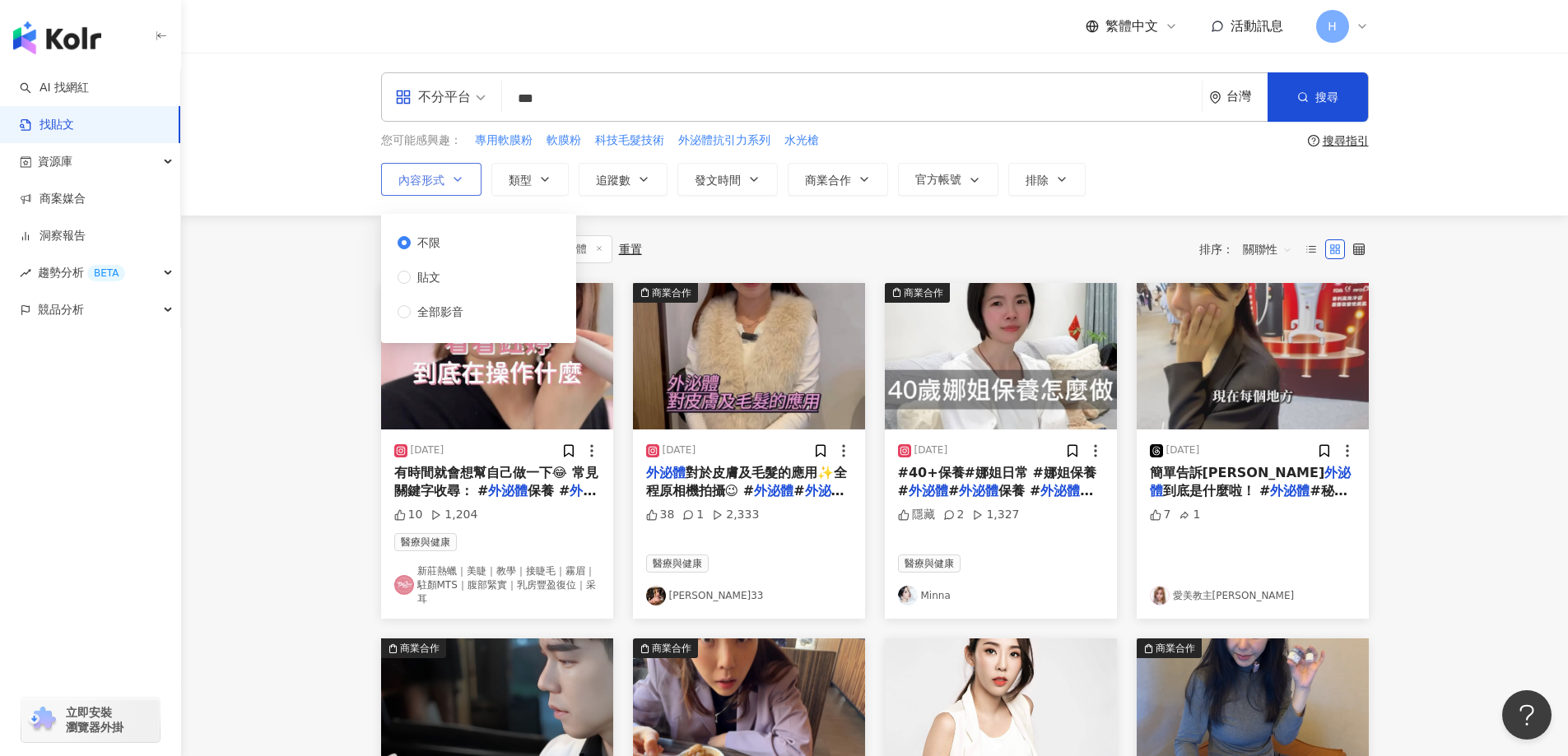
click at [445, 183] on button "內容形式" at bounding box center [431, 179] width 101 height 33
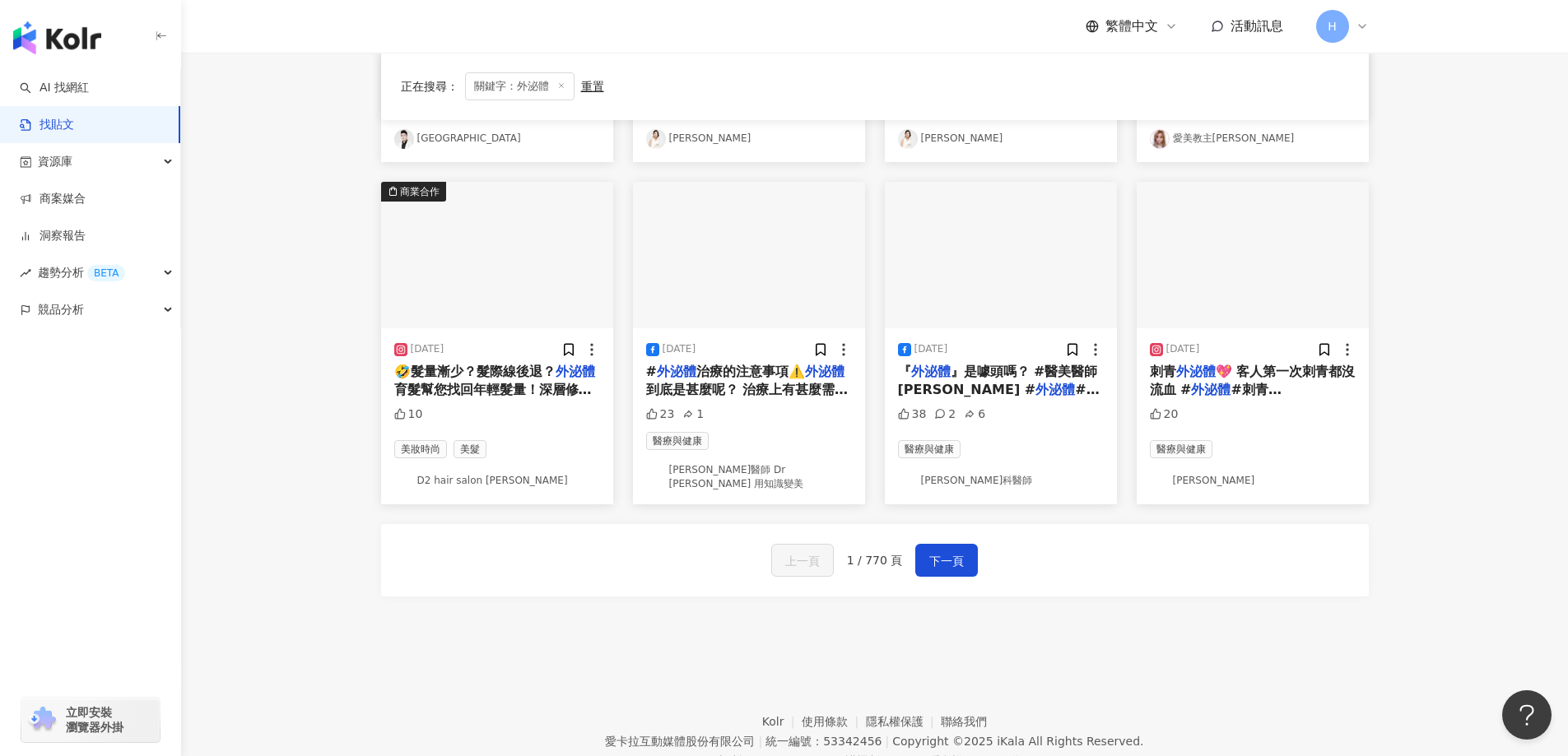
scroll to position [823, 0]
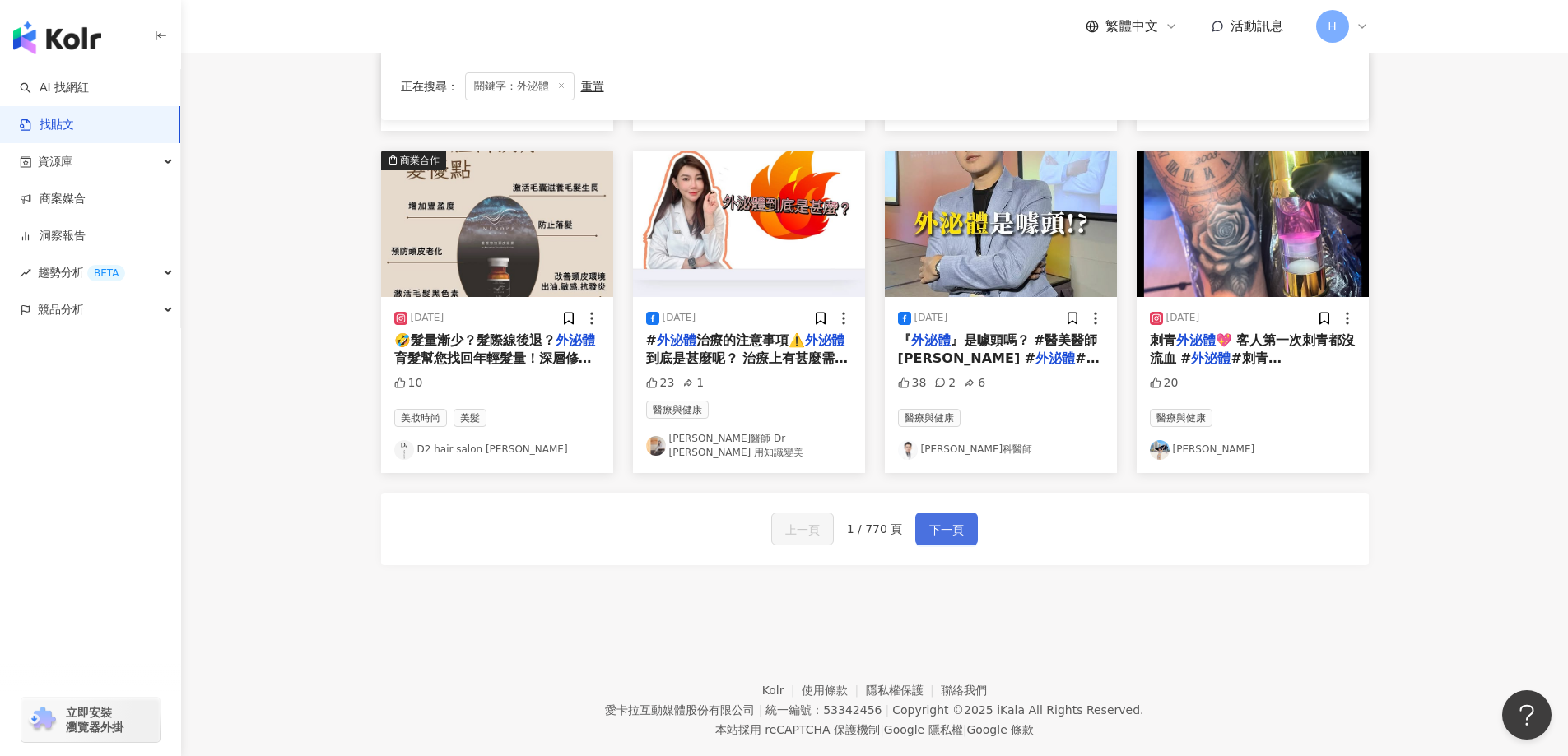
click at [946, 521] on span "下一頁" at bounding box center [946, 530] width 35 height 20
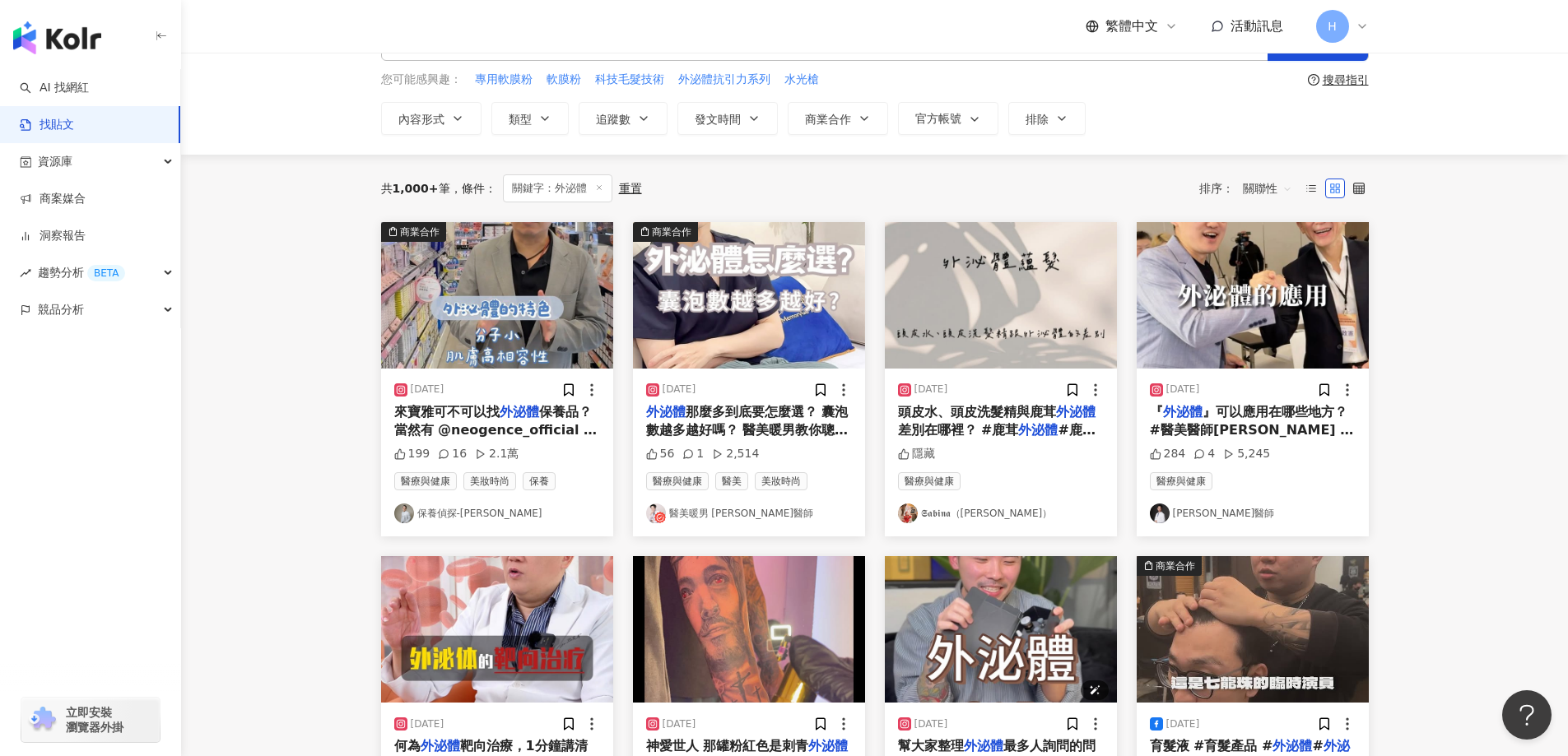
scroll to position [0, 0]
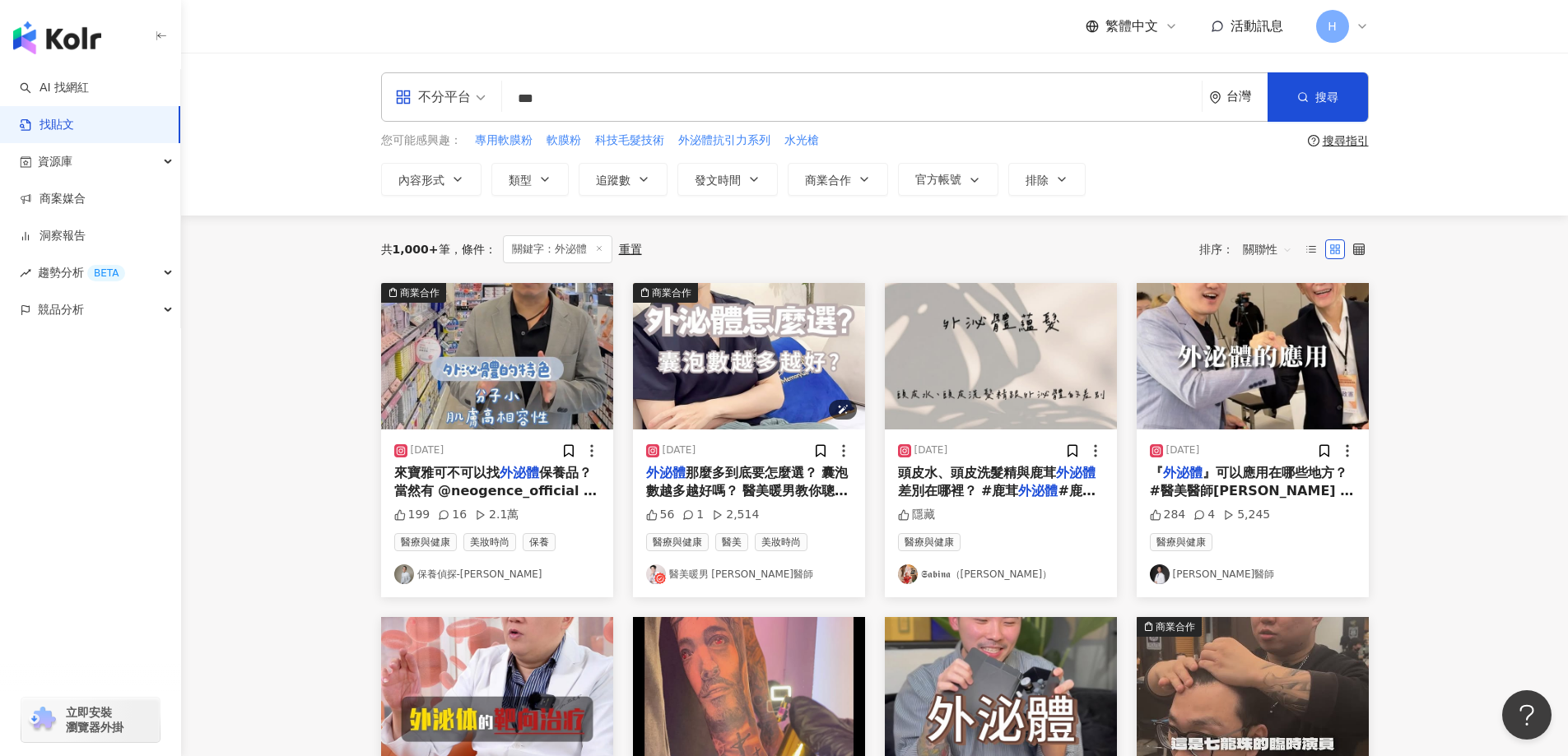
click at [795, 327] on img at bounding box center [749, 357] width 233 height 147
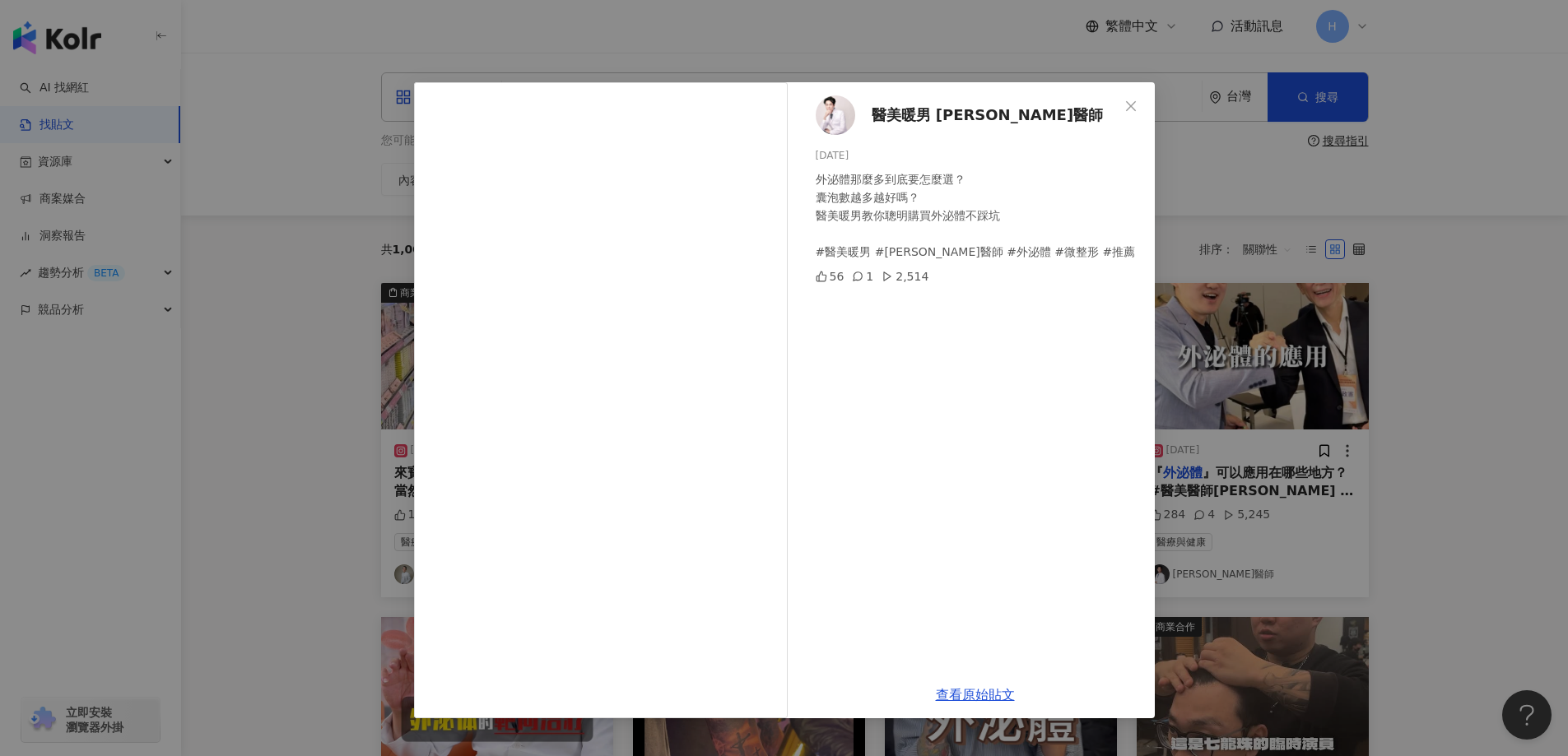
click at [312, 515] on div "醫美暖男 [PERSON_NAME]醫師 [DATE] 外泌體那麼多到底要怎麼選？ 囊泡數越多越好嗎？ 醫美暖男教你聰明購買外泌體不踩坑 #醫美暖男 #[PE…" at bounding box center [784, 378] width 1568 height 756
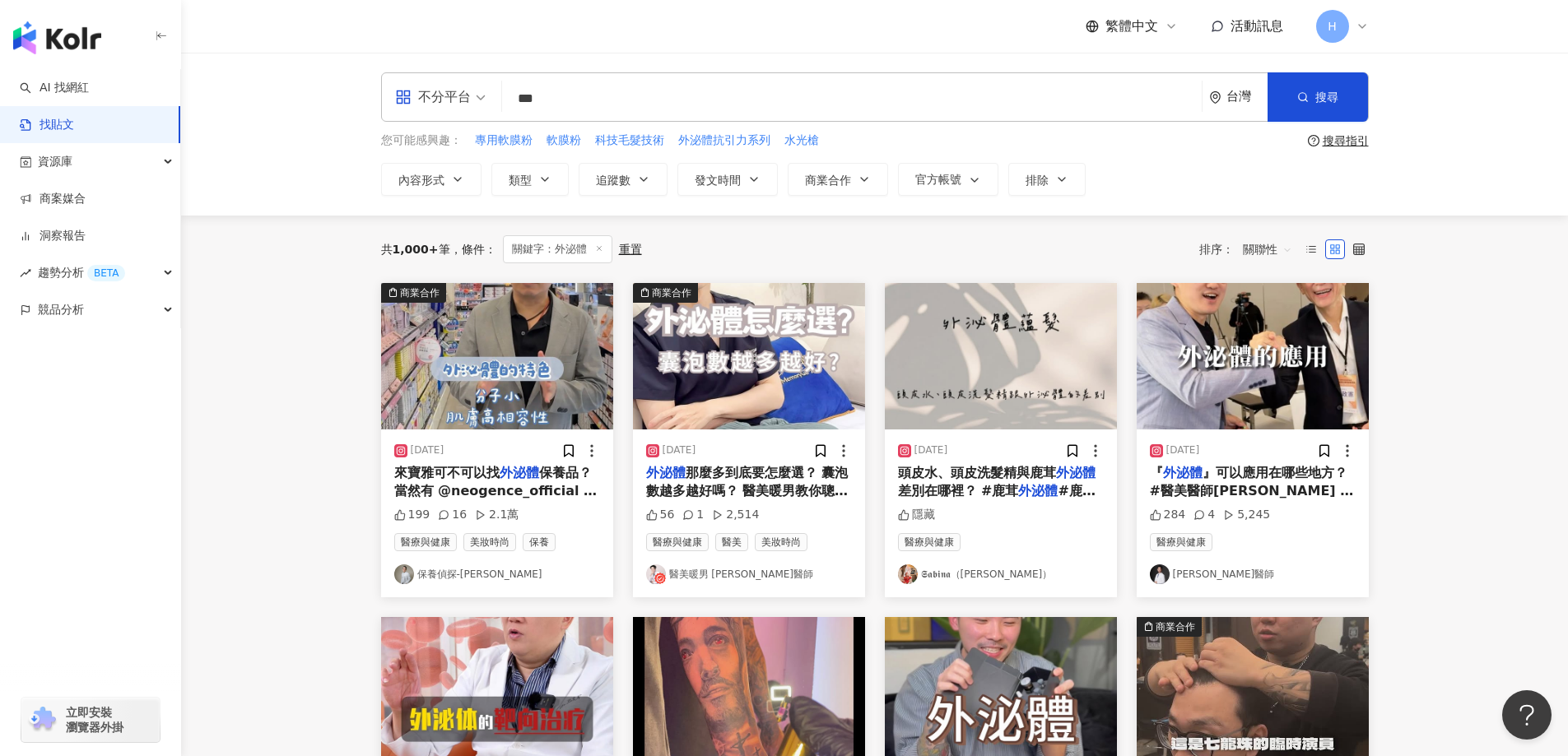
click at [284, 427] on main "不分平台 *** 台灣 搜尋 您可能感興趣： 專用軟膜粉 軟膜粉 科技毛髮技術 外泌體抗引力系列 水光槍 搜尋指引 內容形式 類型 追蹤數 發文時間 商業合作…" at bounding box center [874, 730] width 1387 height 1355
click at [467, 349] on img at bounding box center [497, 357] width 233 height 147
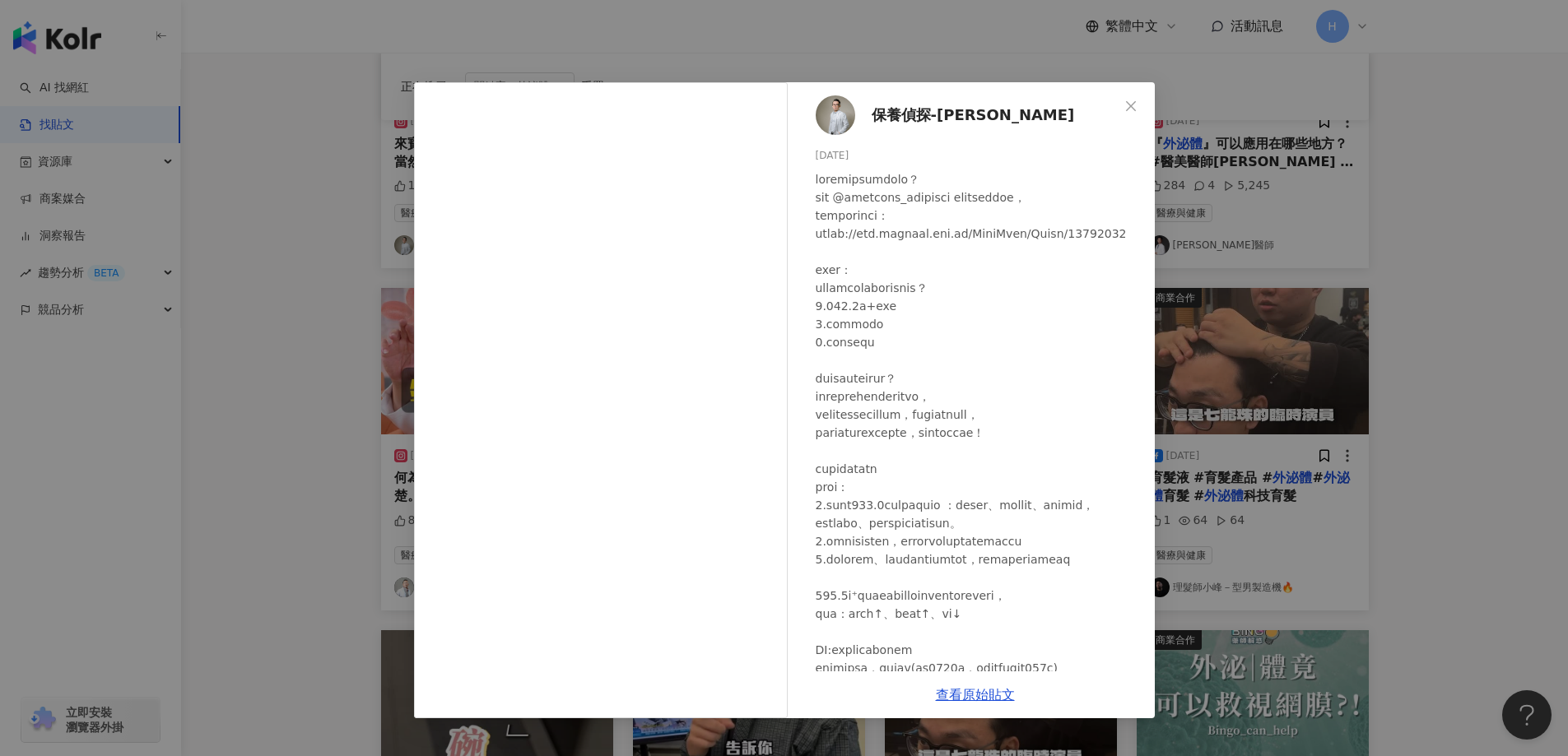
click at [1401, 357] on div "保養偵探-[PERSON_NAME] [DATE] 199 16 2.1萬 查看原始貼文" at bounding box center [784, 378] width 1568 height 756
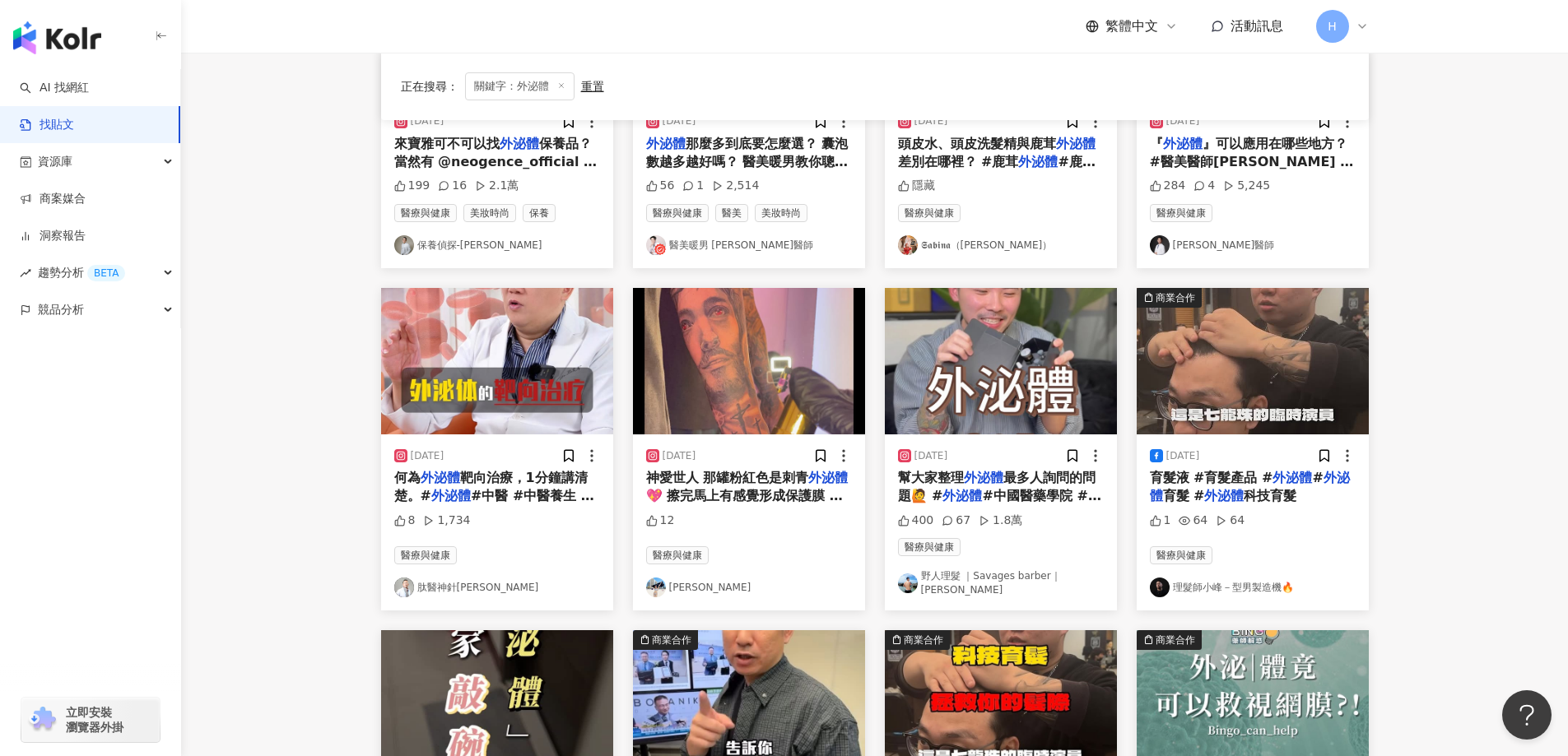
scroll to position [165, 0]
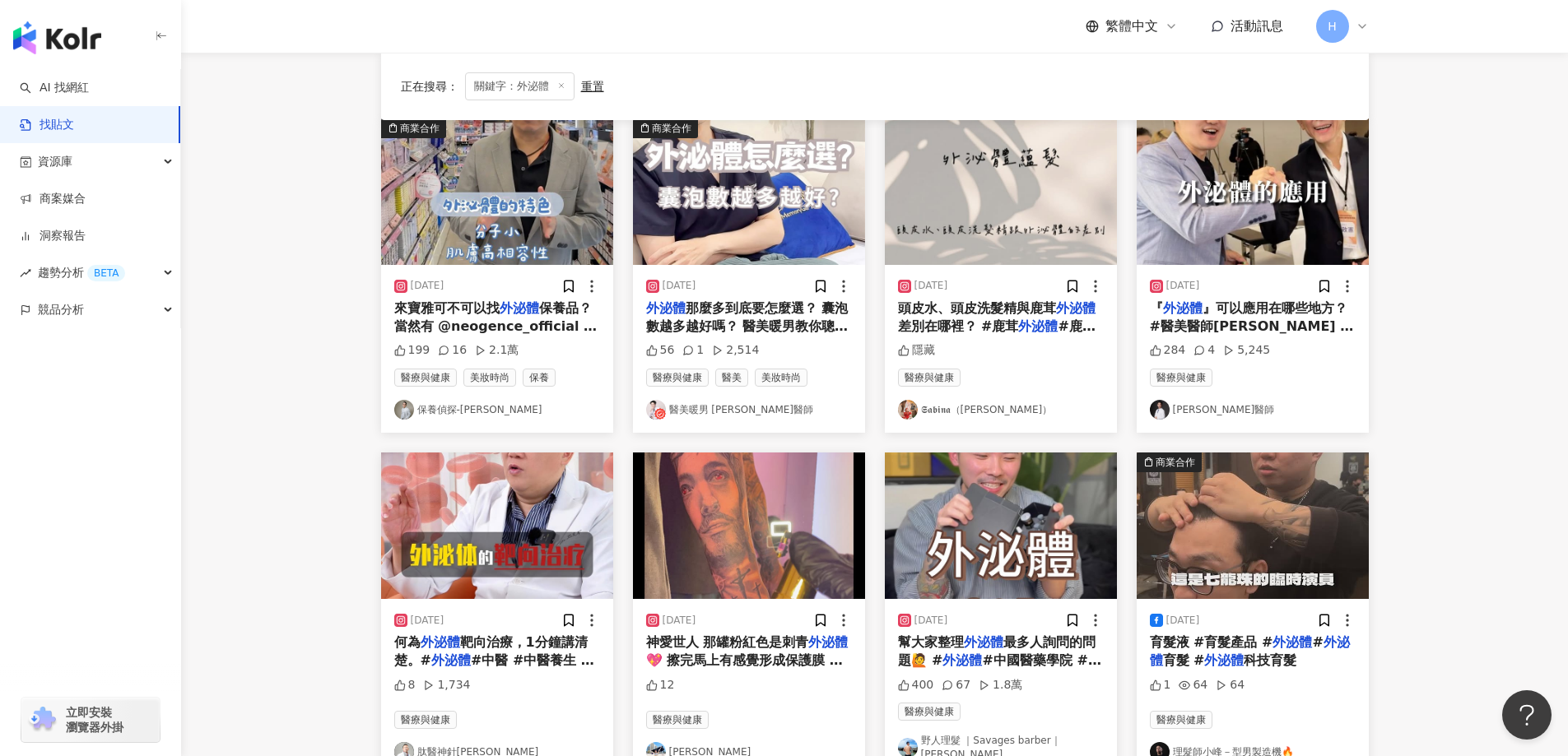
click at [460, 410] on link "保養偵探-[PERSON_NAME]" at bounding box center [497, 410] width 206 height 20
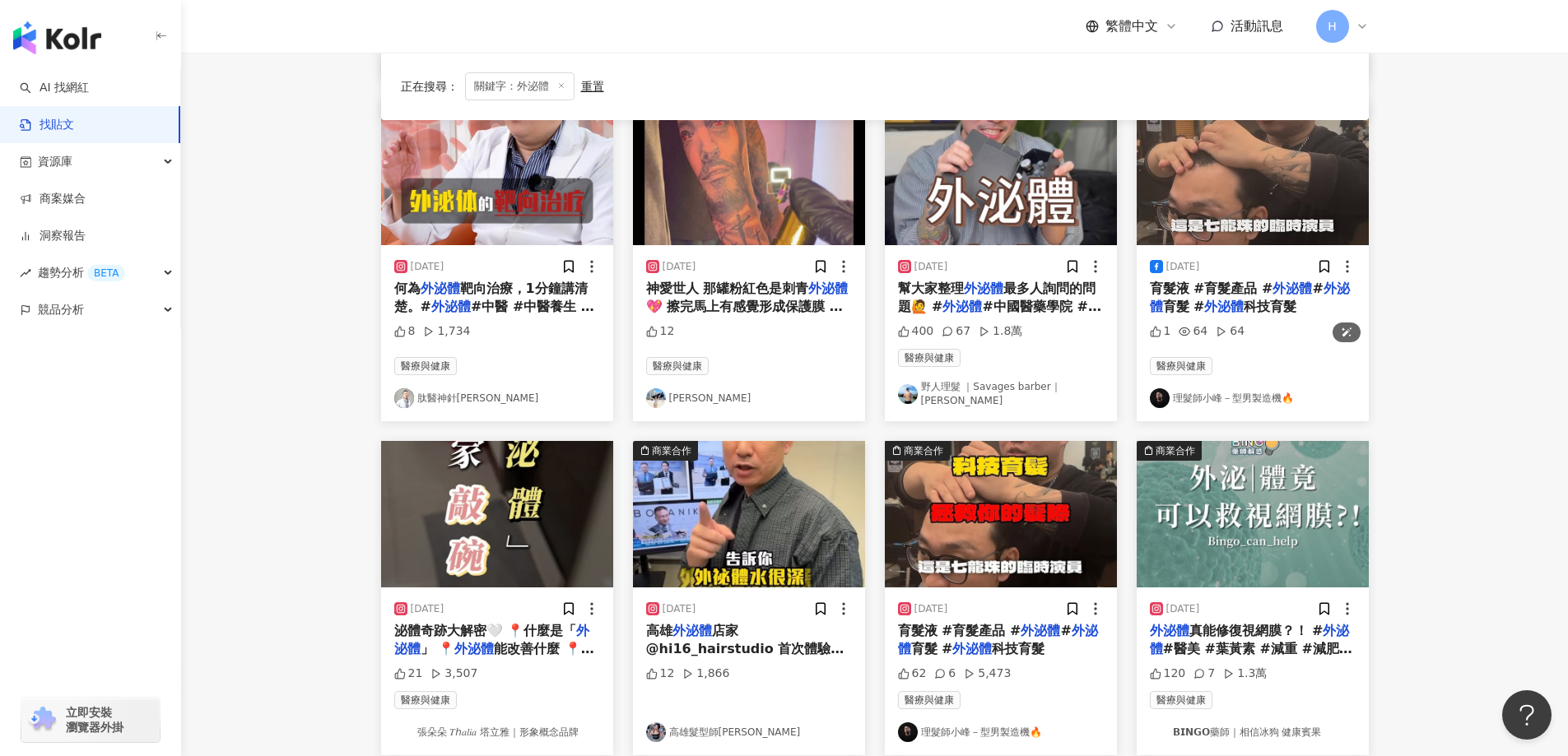
scroll to position [658, 0]
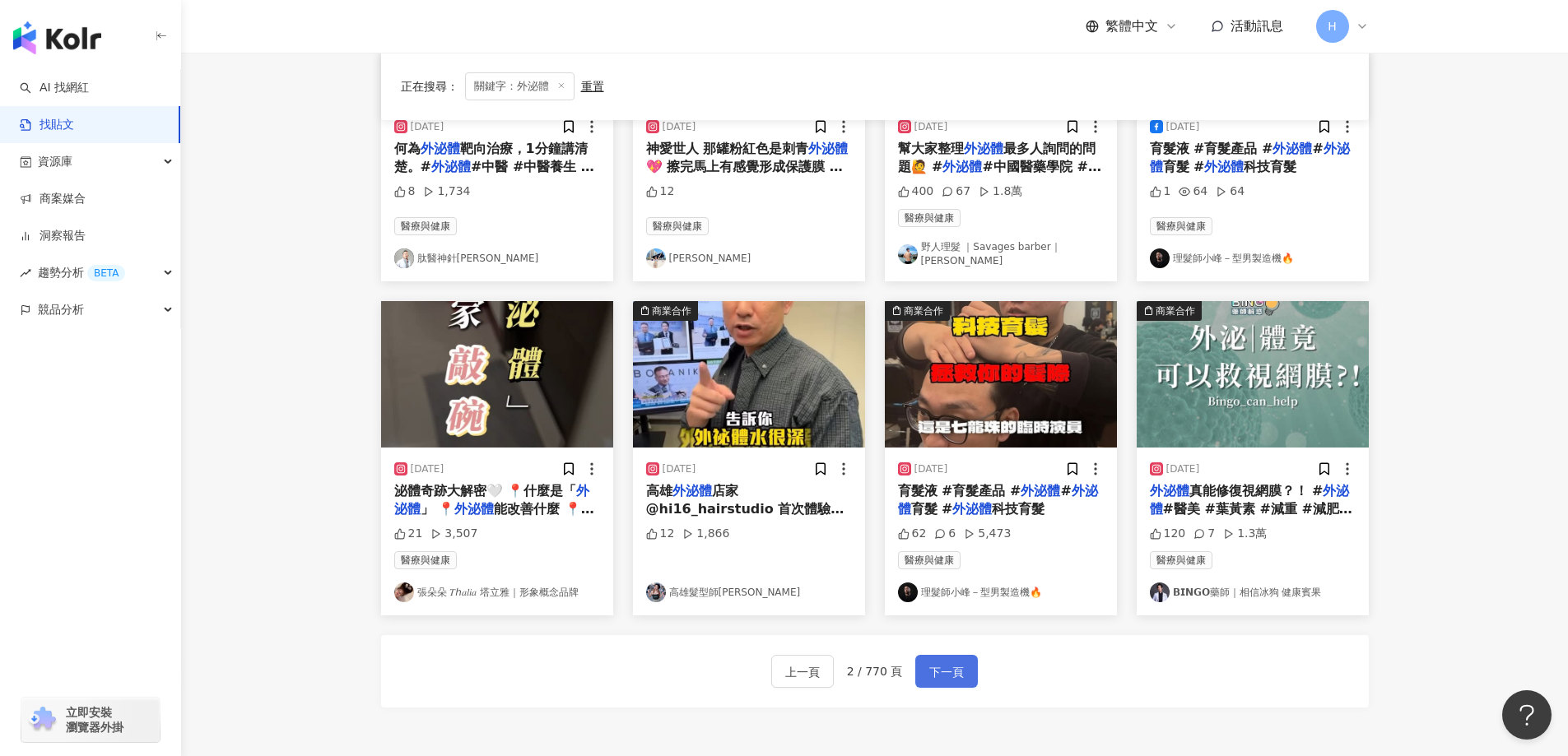
click at [962, 667] on button "下一頁" at bounding box center [946, 671] width 62 height 33
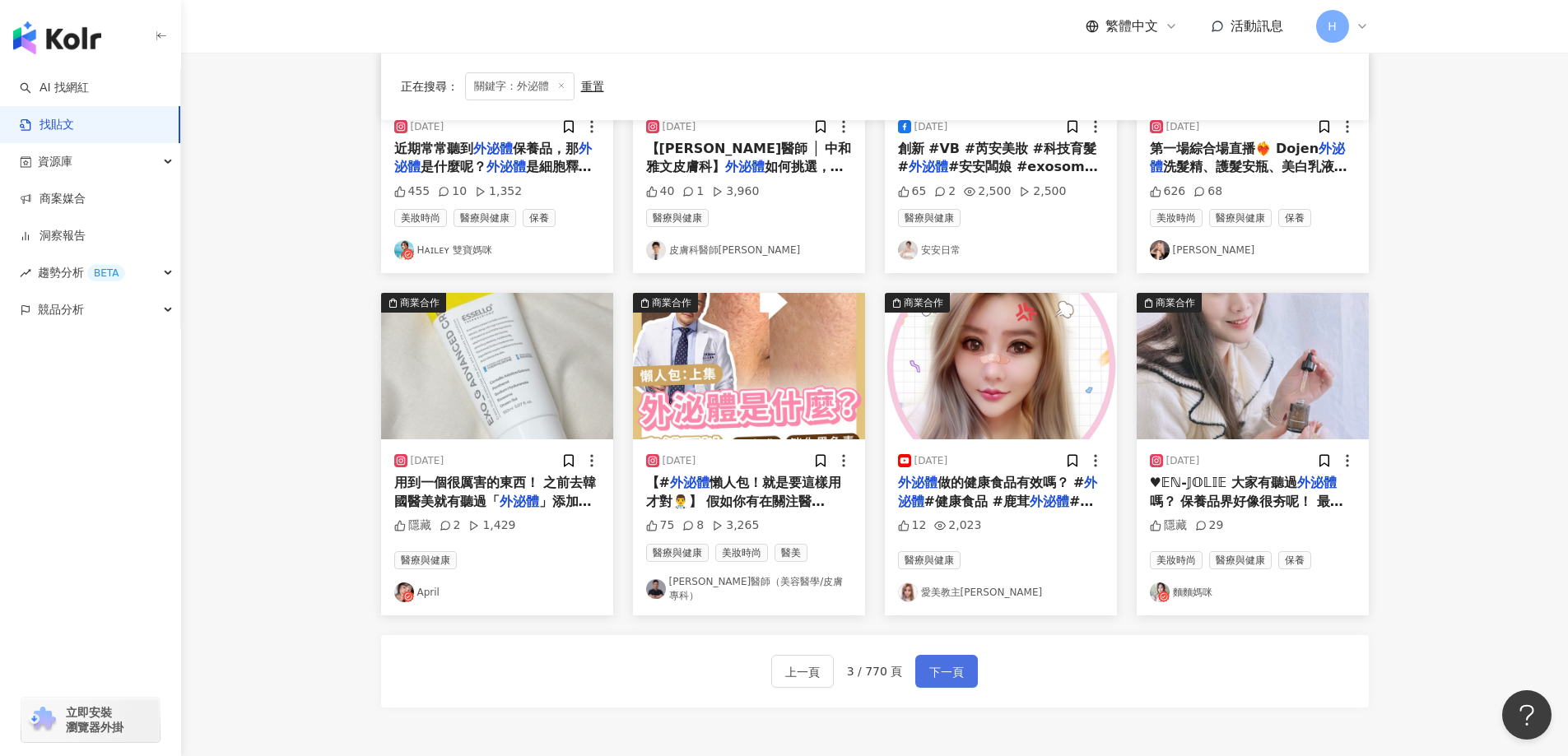
click at [956, 665] on span "下一頁" at bounding box center [946, 672] width 35 height 20
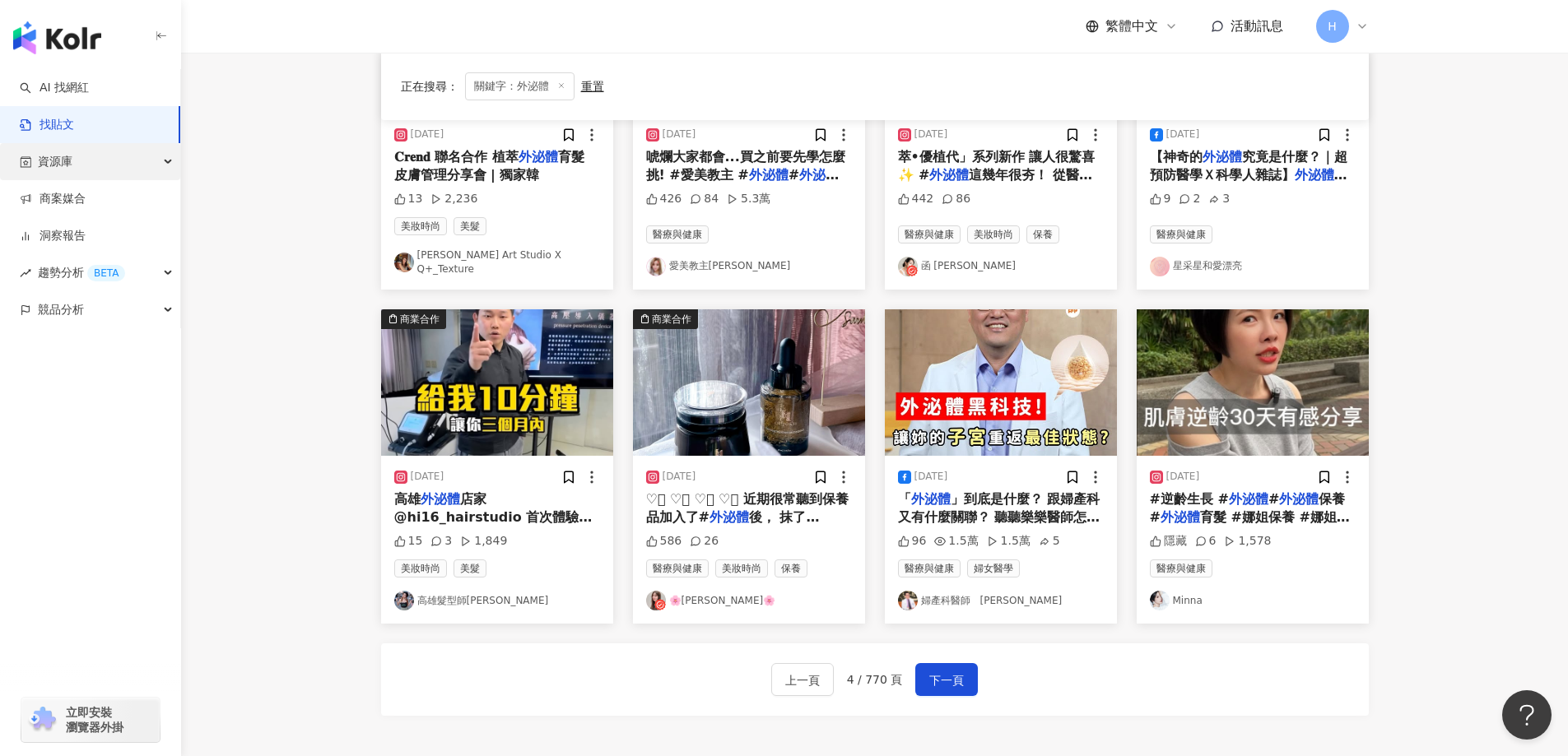
click at [87, 163] on div "資源庫" at bounding box center [89, 161] width 180 height 37
click at [81, 202] on link "網紅管理" at bounding box center [62, 199] width 46 height 16
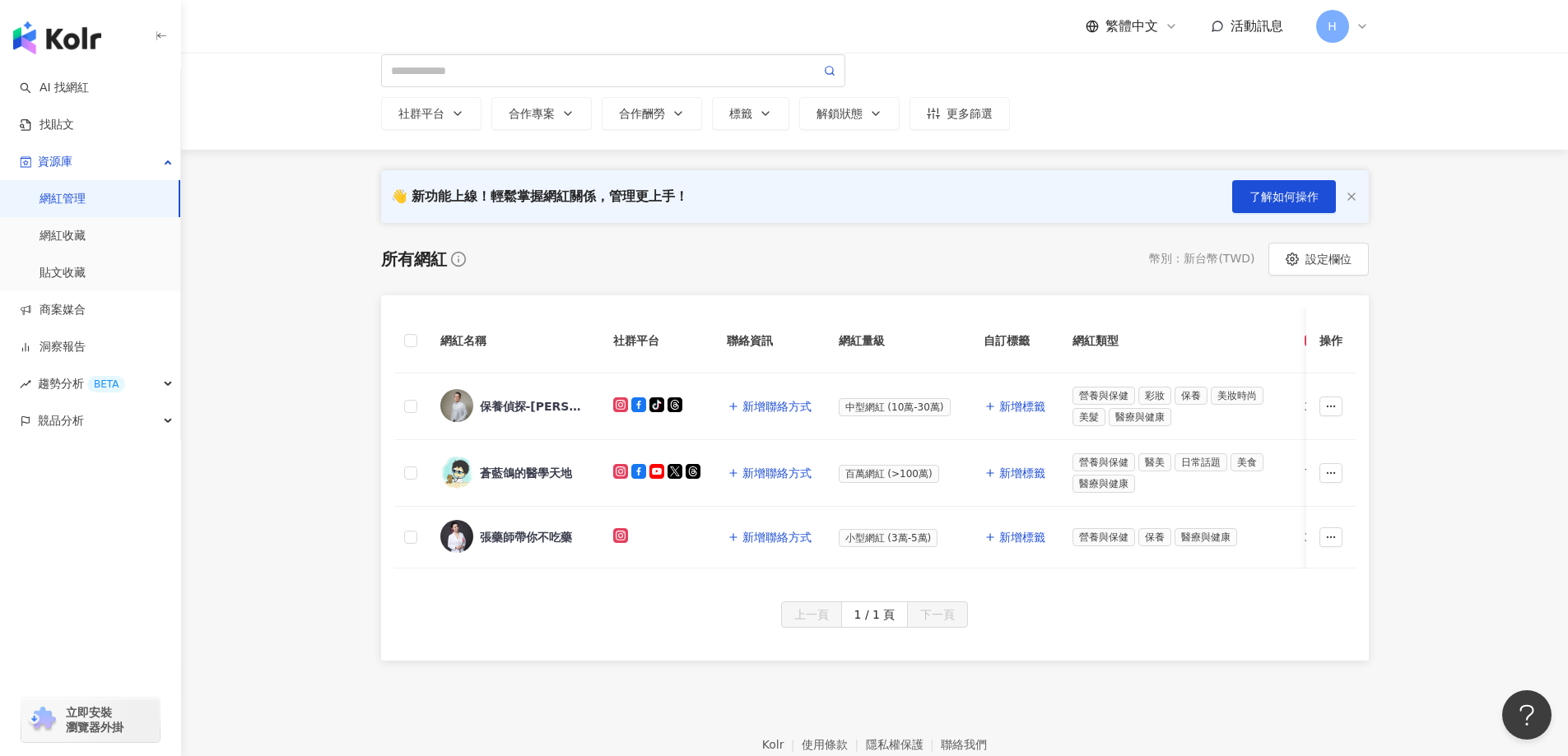
scroll to position [165, 0]
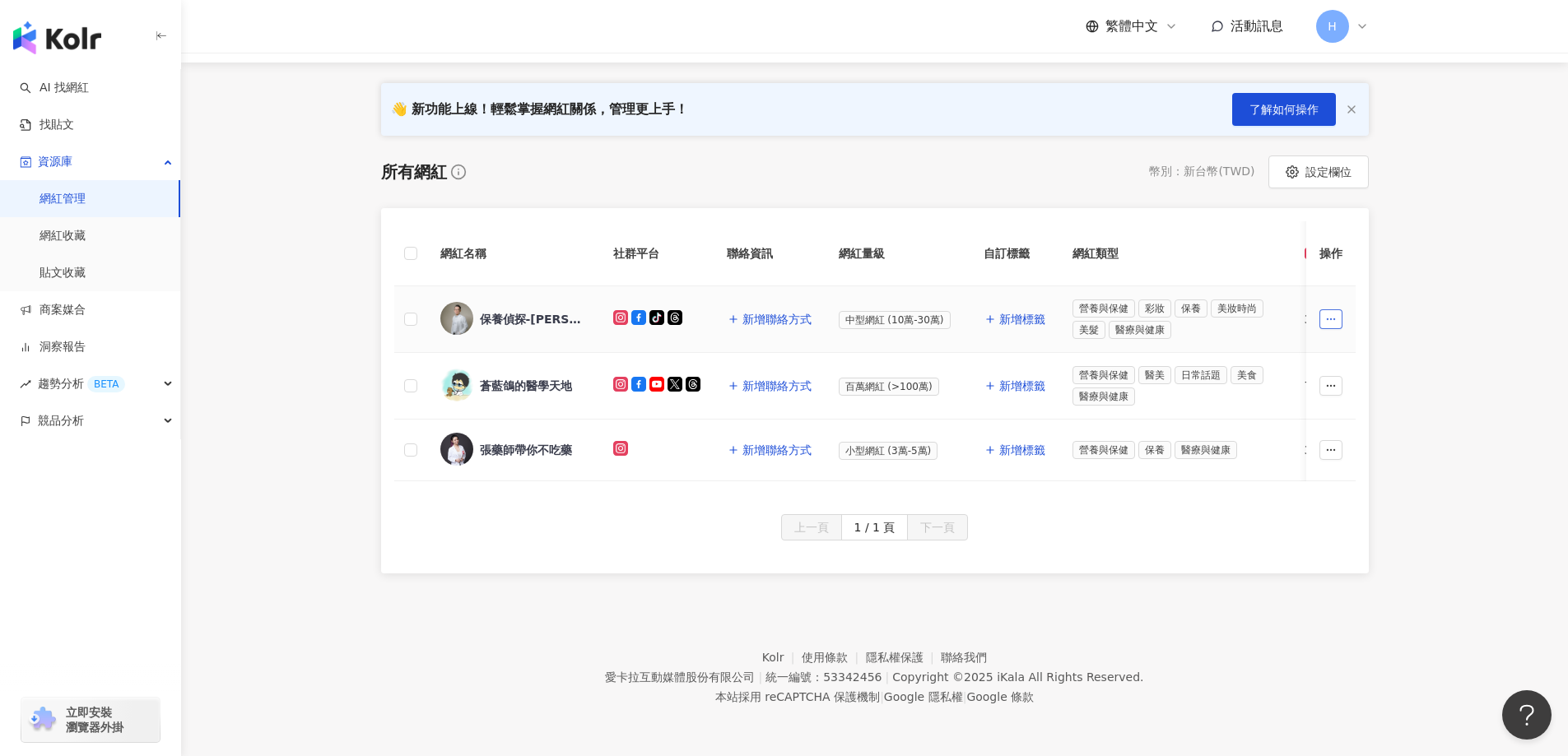
click at [1339, 311] on button "button" at bounding box center [1331, 319] width 23 height 20
click at [1462, 324] on main "網紅管理 加入網紅 社群平台 合作專案 合作酬勞 標籤 解鎖狀態 更多篩選 👋 新功能上線！輕鬆掌握網紅關係，管理更上手！ 了解如何操作 所有網紅 幣別 ： …" at bounding box center [874, 233] width 1387 height 679
click at [528, 378] on div "蒼藍鴿的醫學天地" at bounding box center [526, 385] width 92 height 16
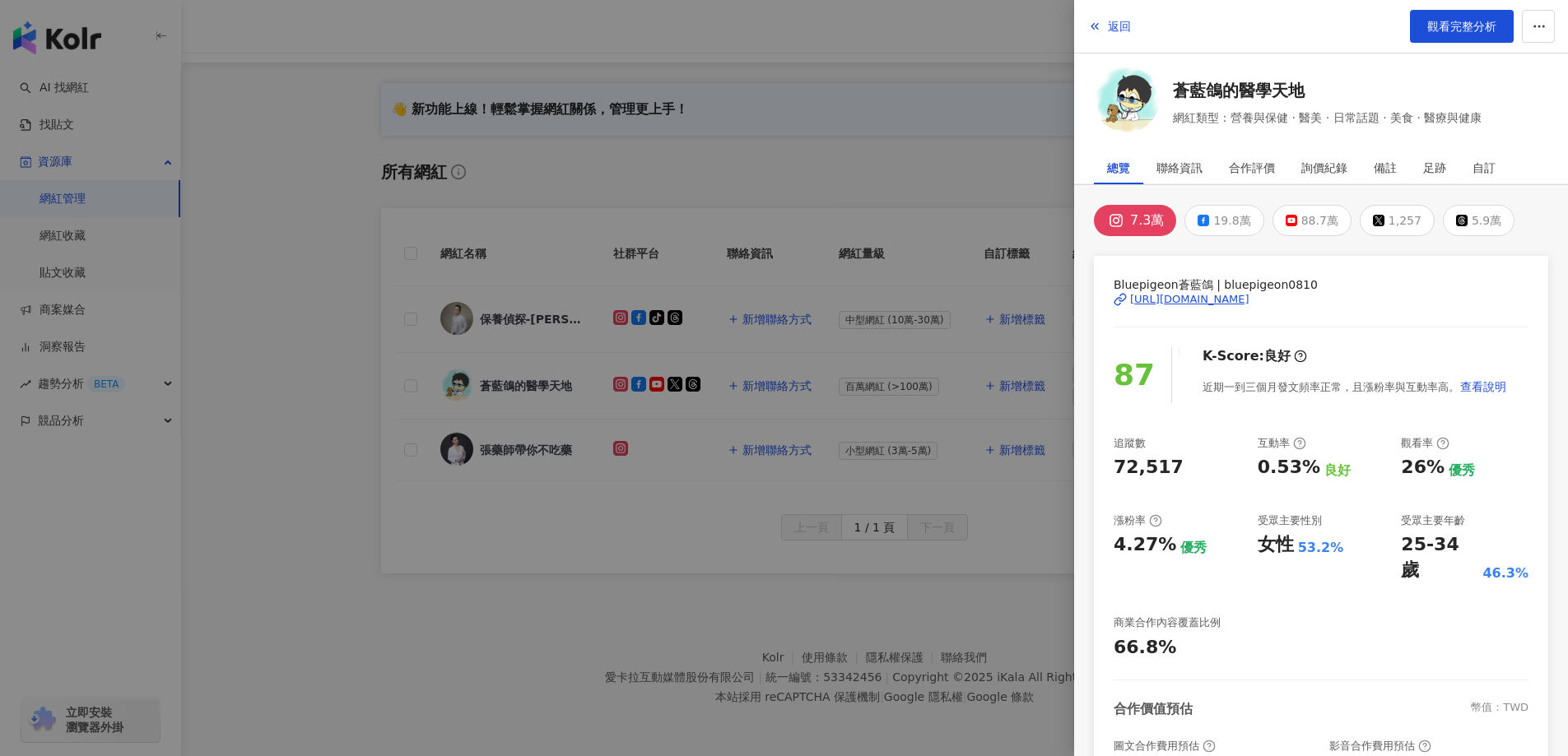
scroll to position [188, 0]
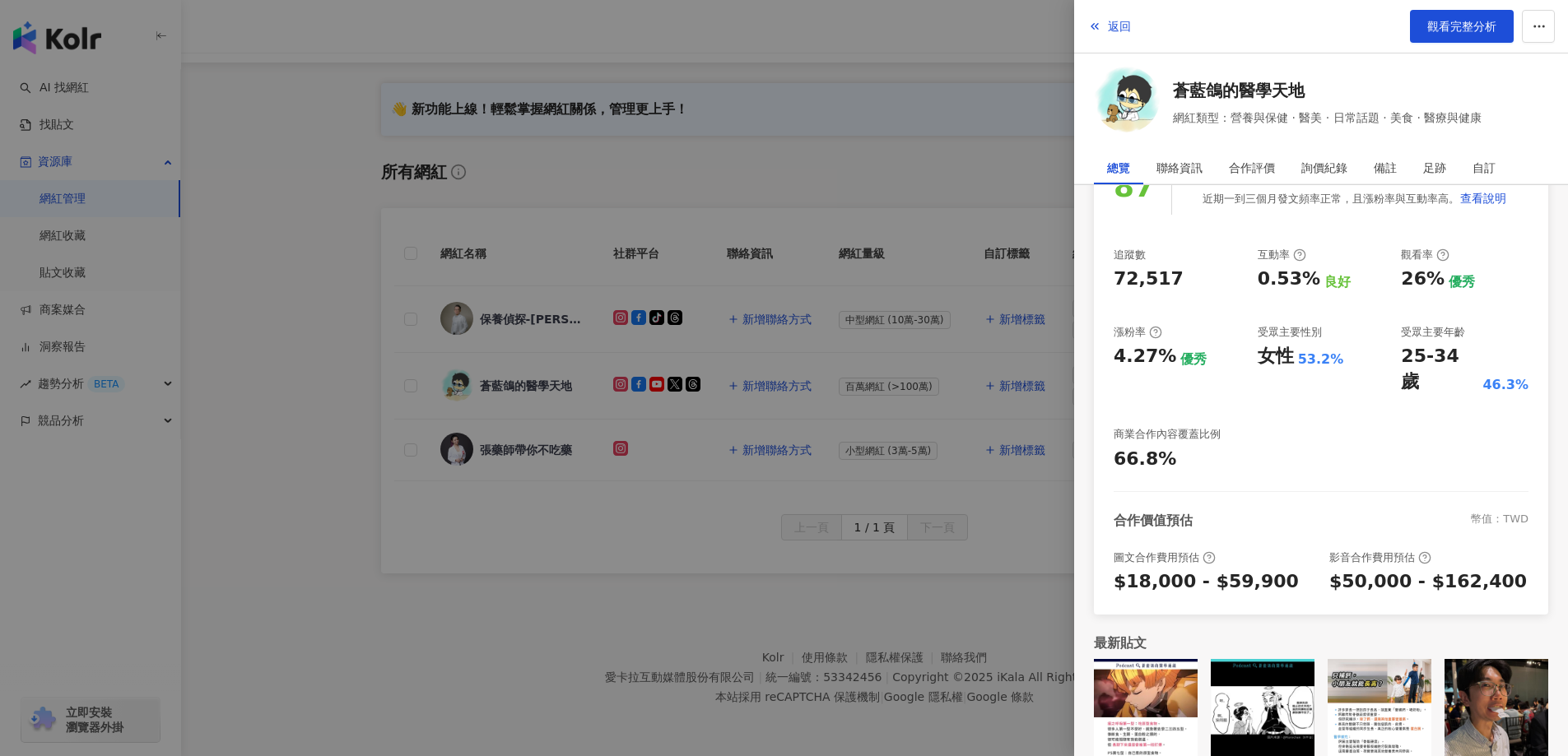
click at [280, 332] on div at bounding box center [784, 378] width 1568 height 756
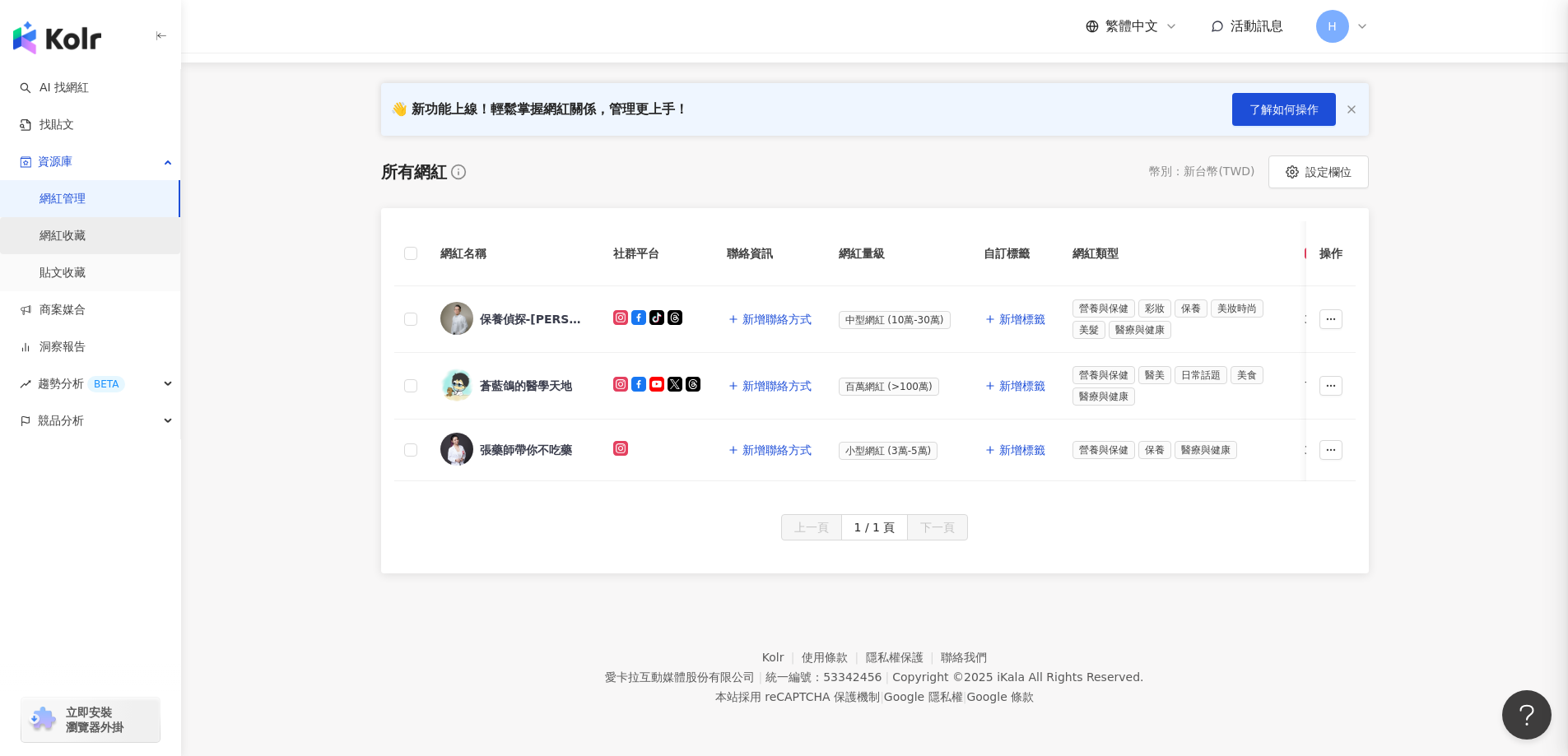
click at [69, 243] on link "網紅收藏" at bounding box center [62, 235] width 46 height 16
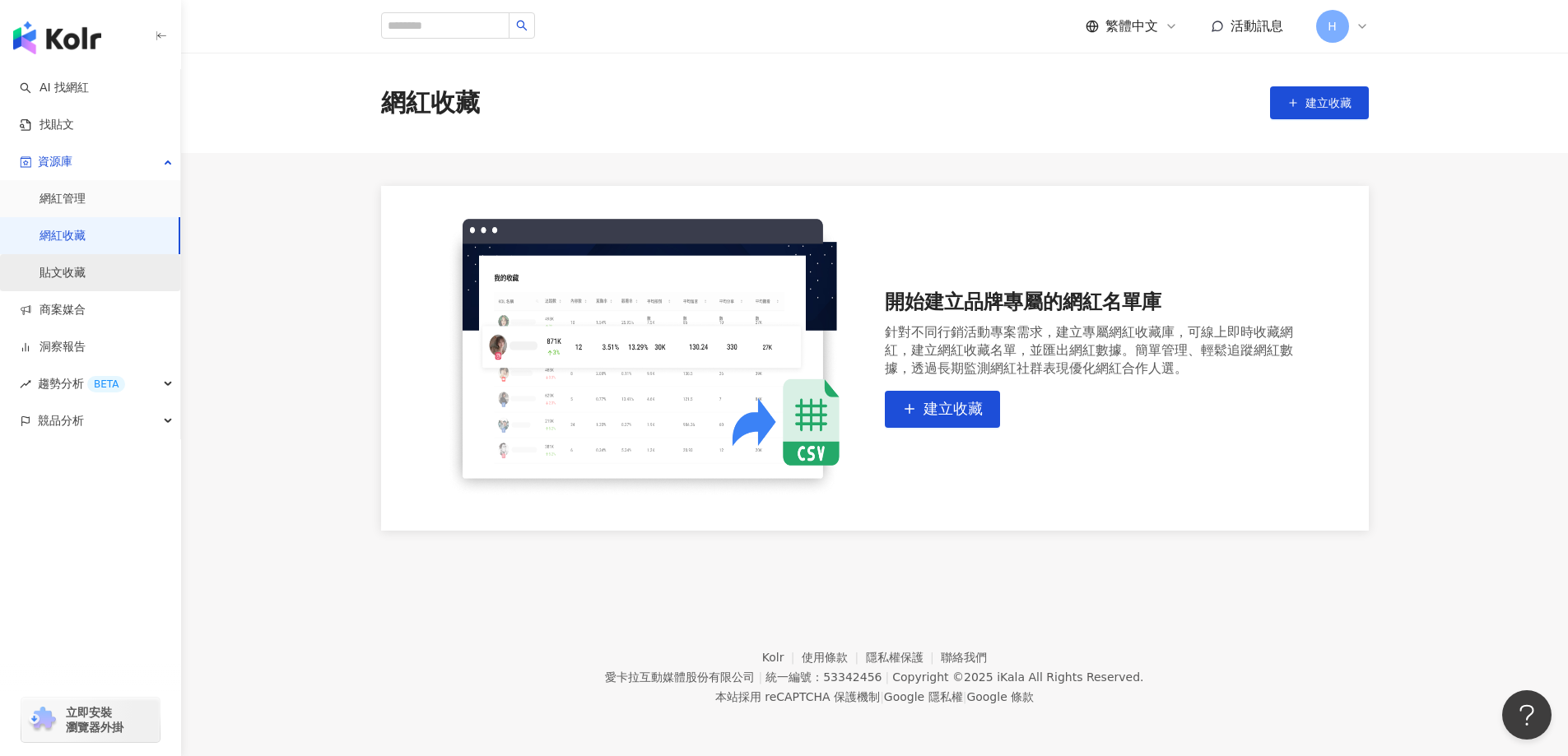
click at [56, 267] on link "貼文收藏" at bounding box center [62, 273] width 46 height 16
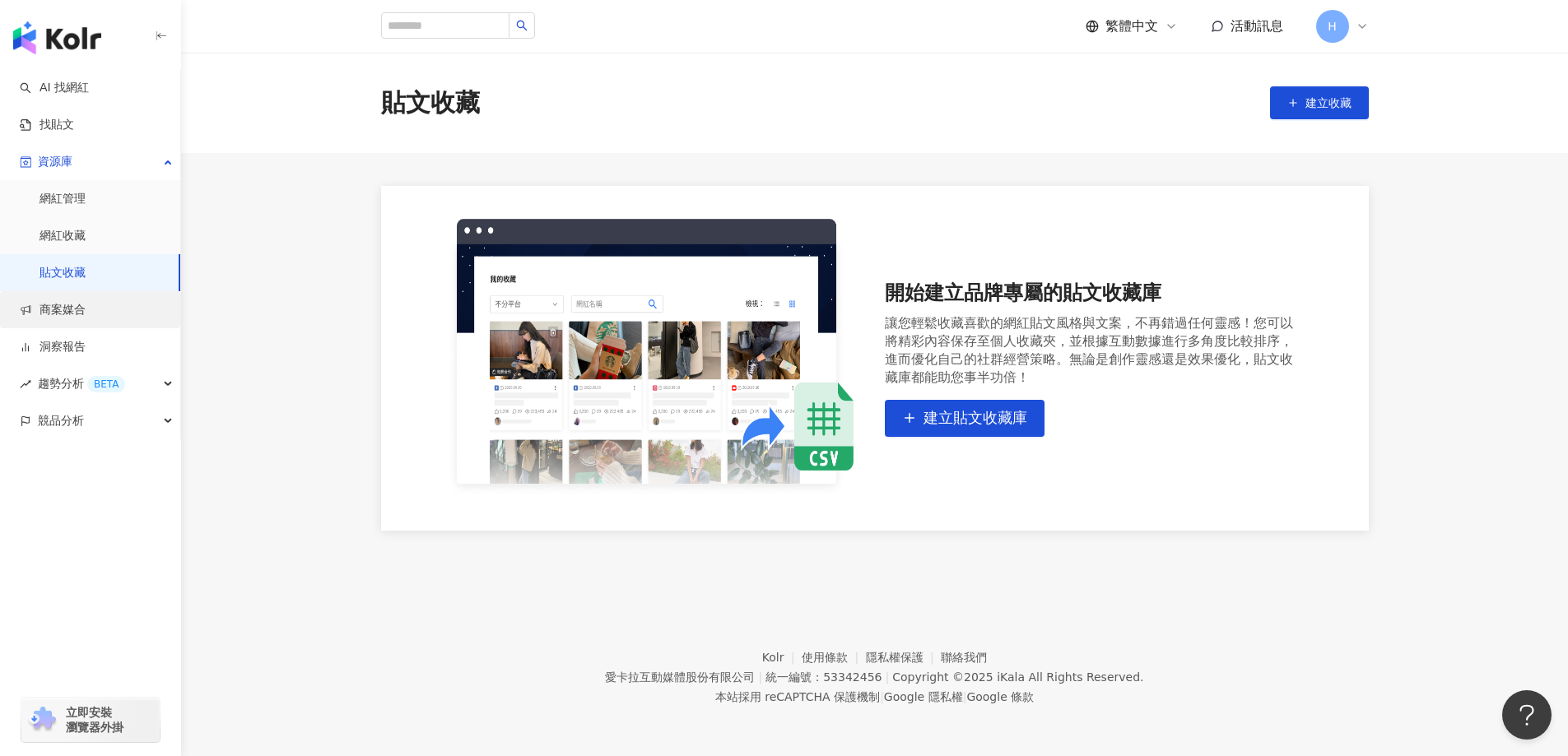
click at [76, 314] on link "商案媒合" at bounding box center [53, 310] width 66 height 16
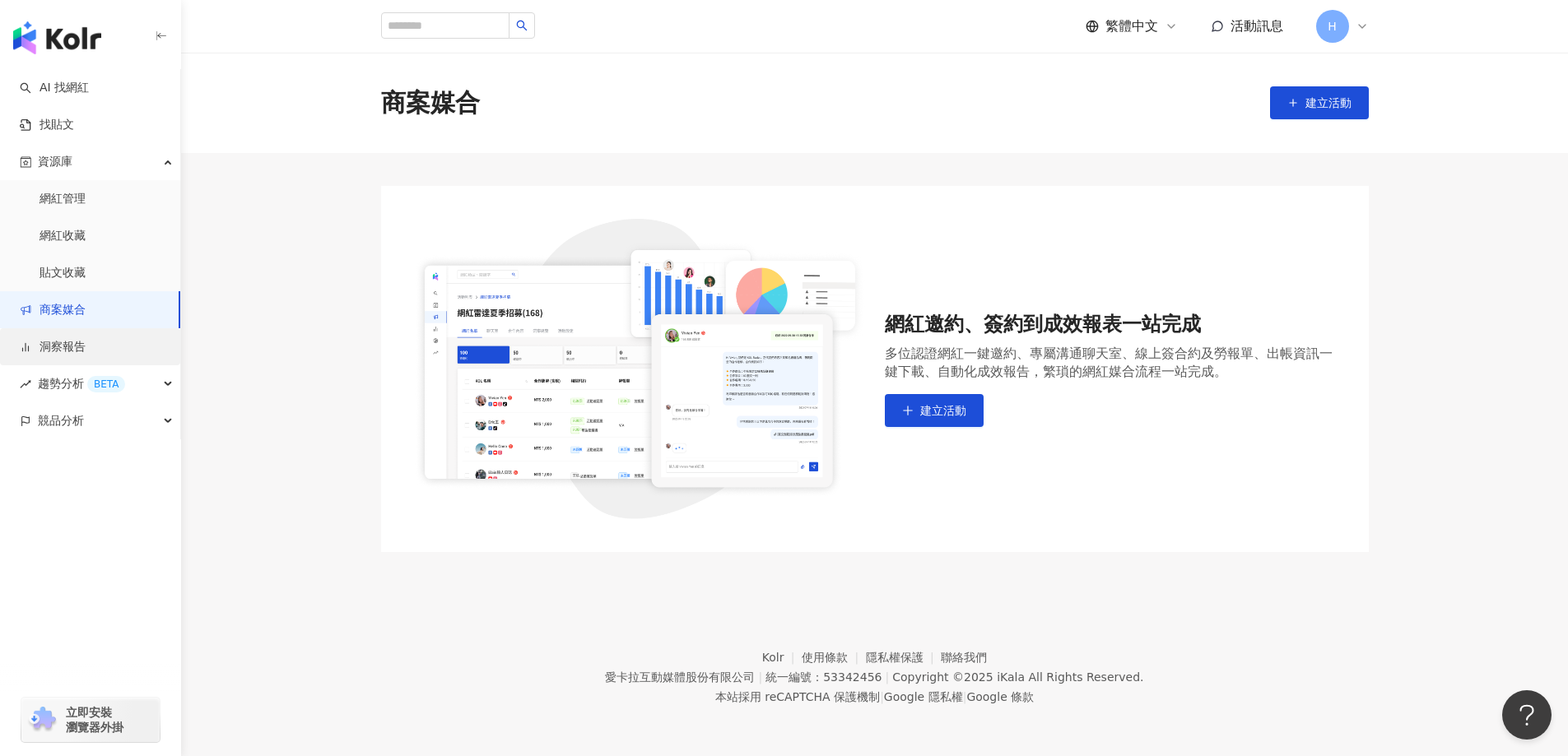
click at [86, 349] on link "洞察報告" at bounding box center [53, 346] width 66 height 16
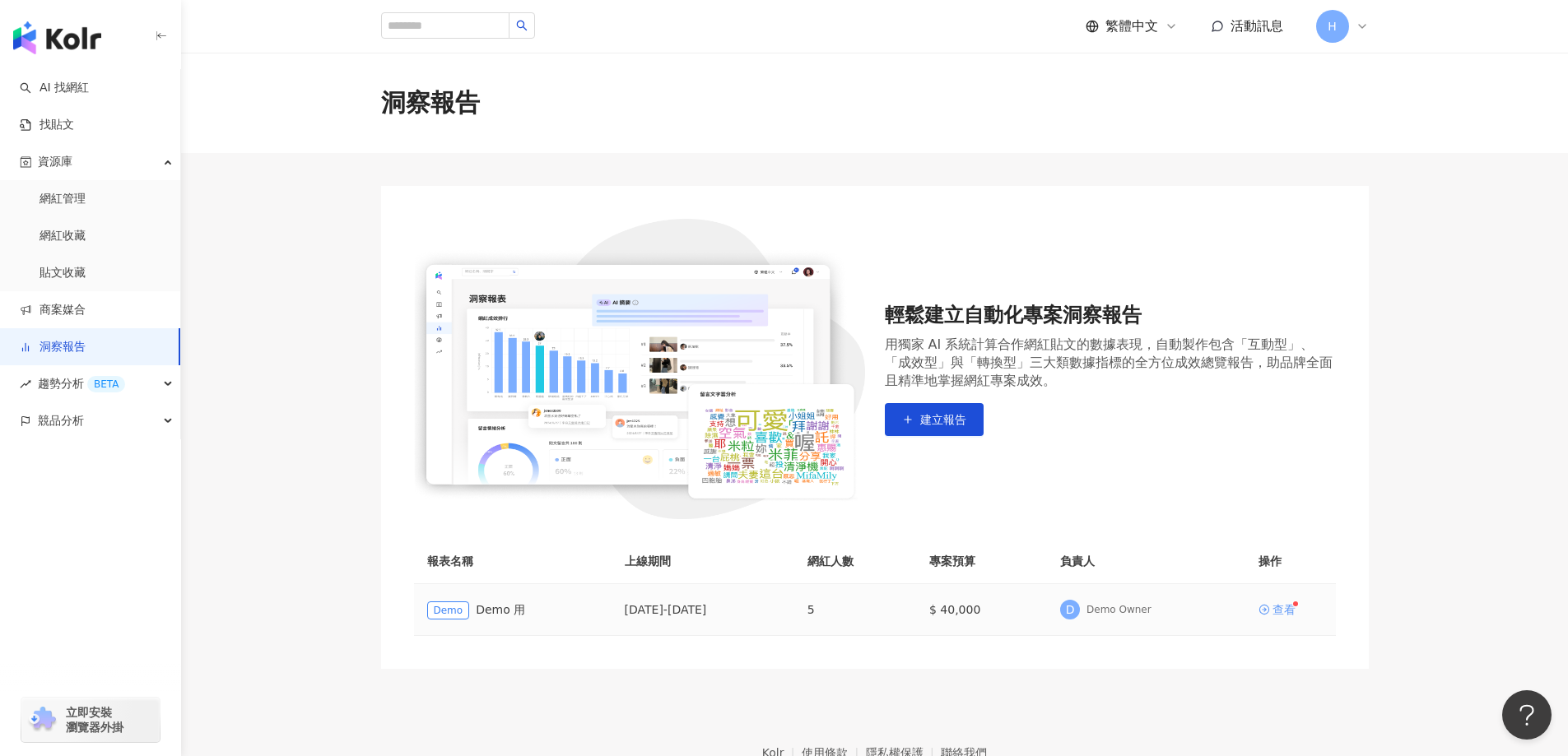
click at [1289, 605] on div "查看" at bounding box center [1285, 610] width 23 height 11
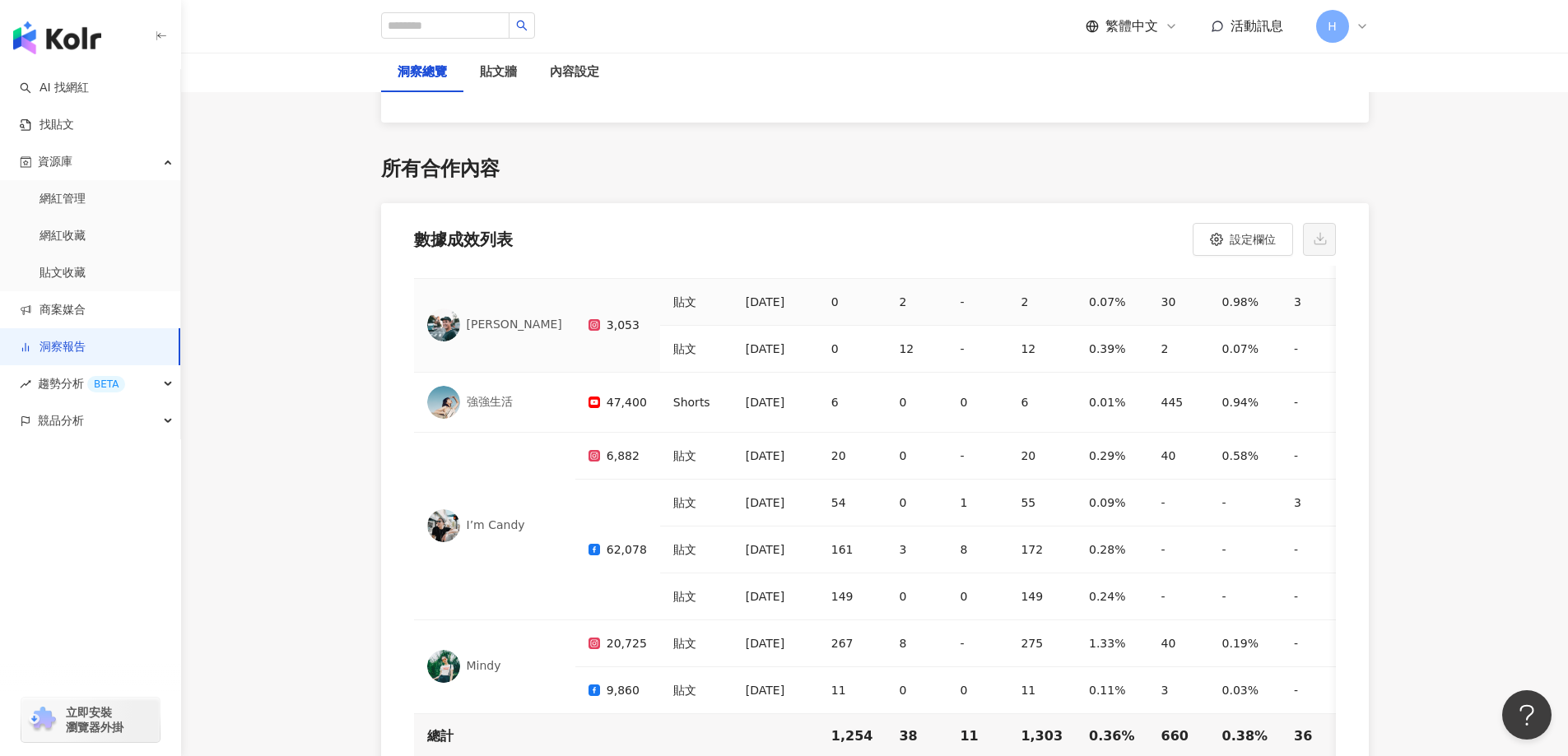
scroll to position [5082, 0]
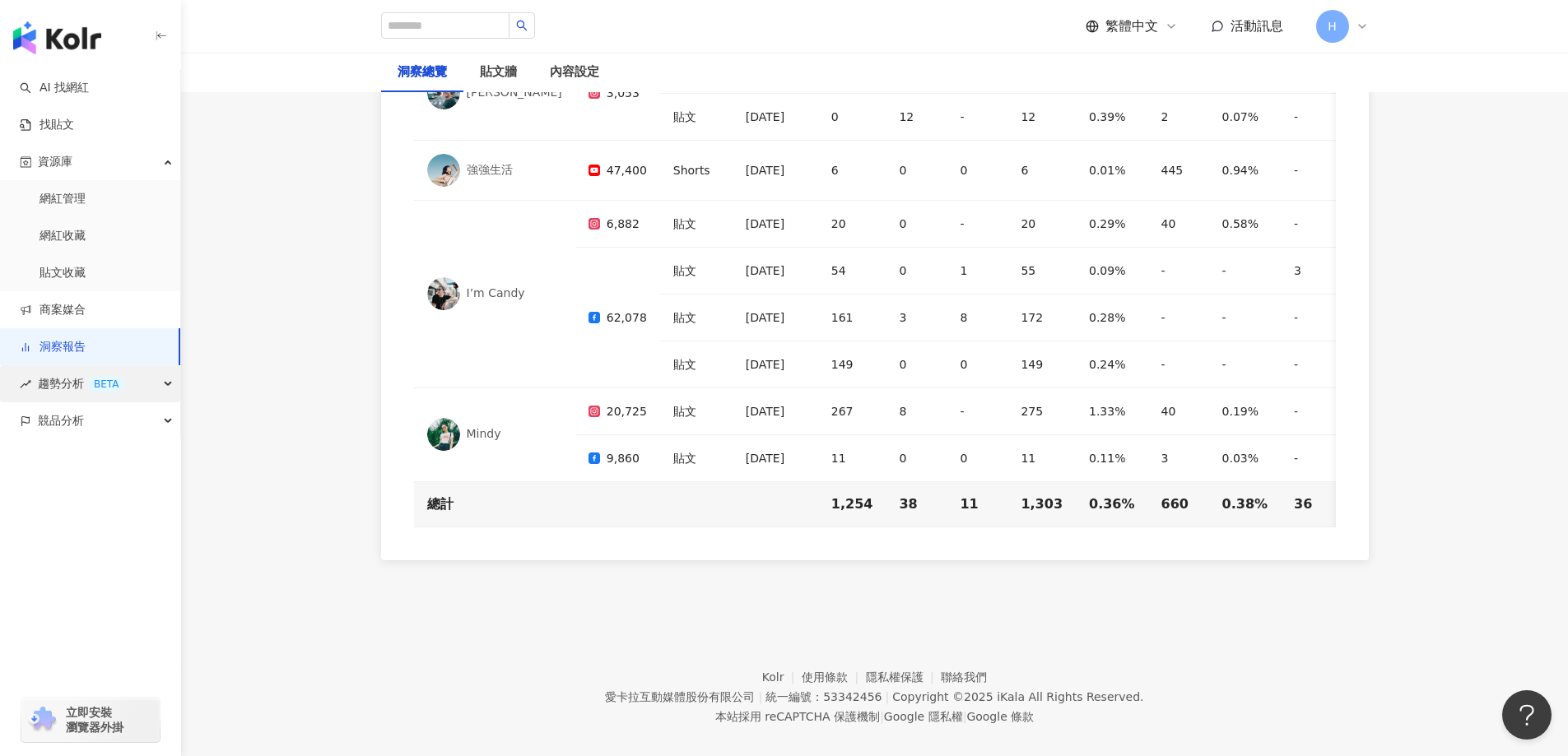
click at [71, 395] on span "趨勢分析 BETA" at bounding box center [81, 383] width 88 height 37
click at [82, 422] on link "Hashtag 排行" at bounding box center [77, 421] width 75 height 16
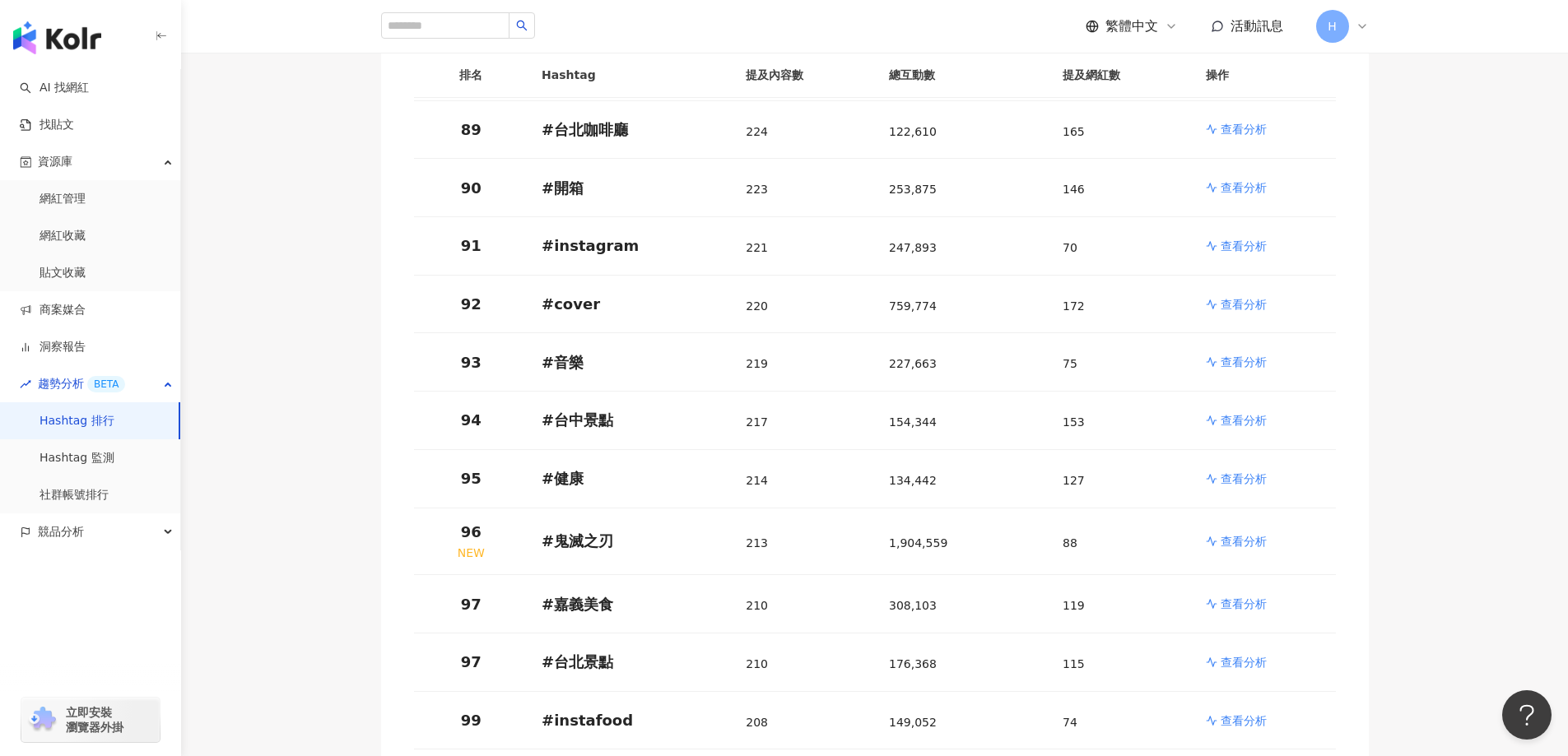
scroll to position [5432, 0]
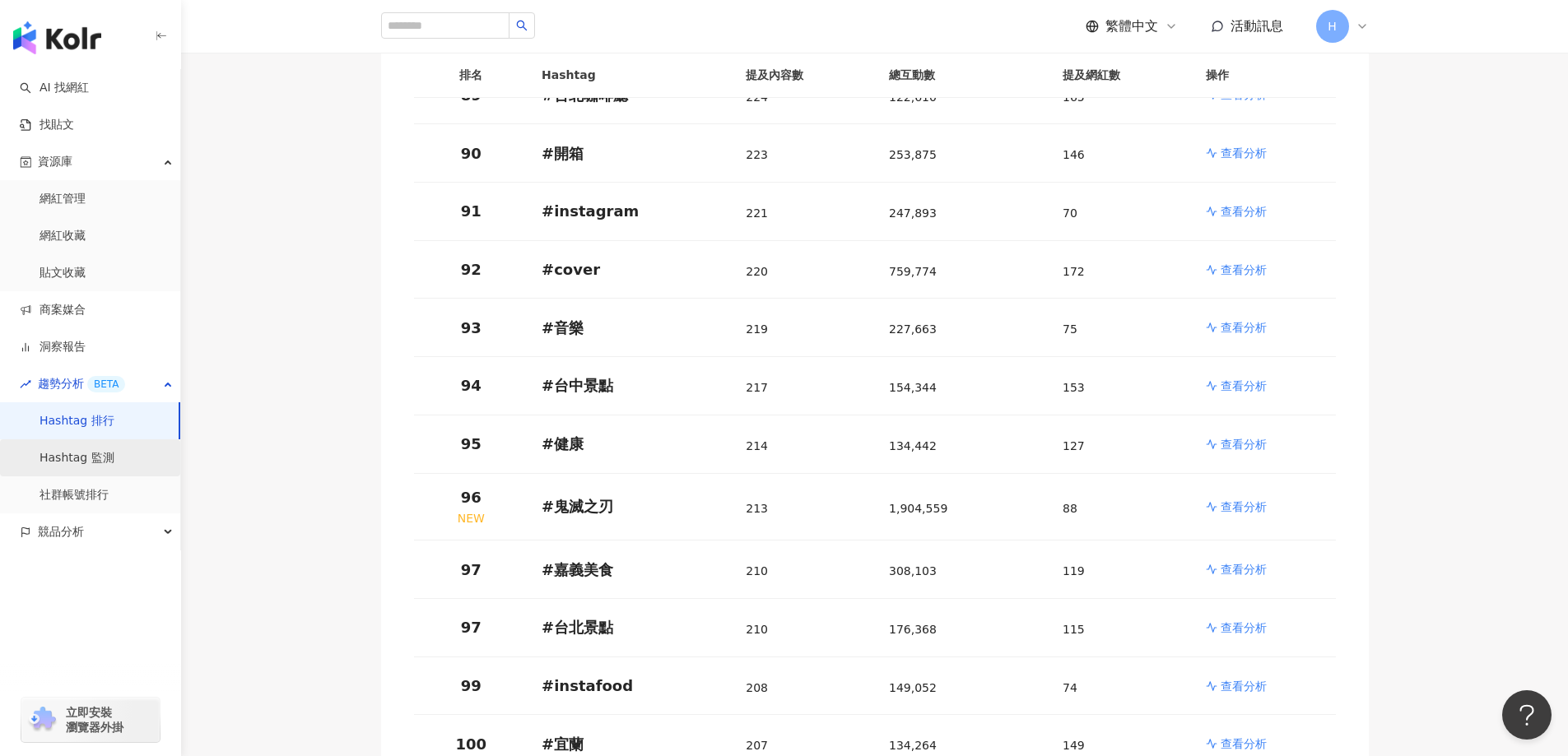
click at [98, 455] on link "Hashtag 監測" at bounding box center [77, 458] width 75 height 16
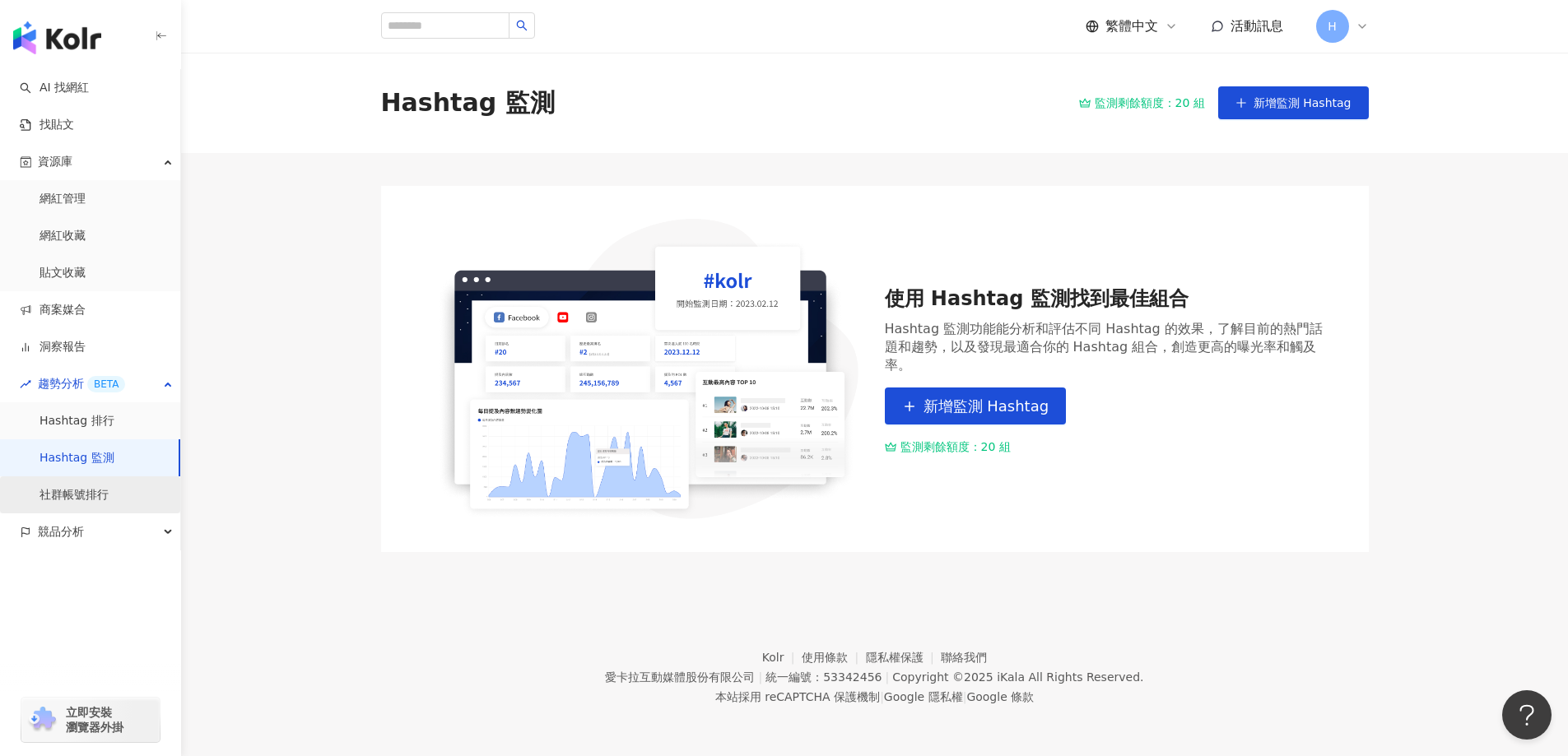
click at [92, 491] on link "社群帳號排行" at bounding box center [73, 495] width 69 height 16
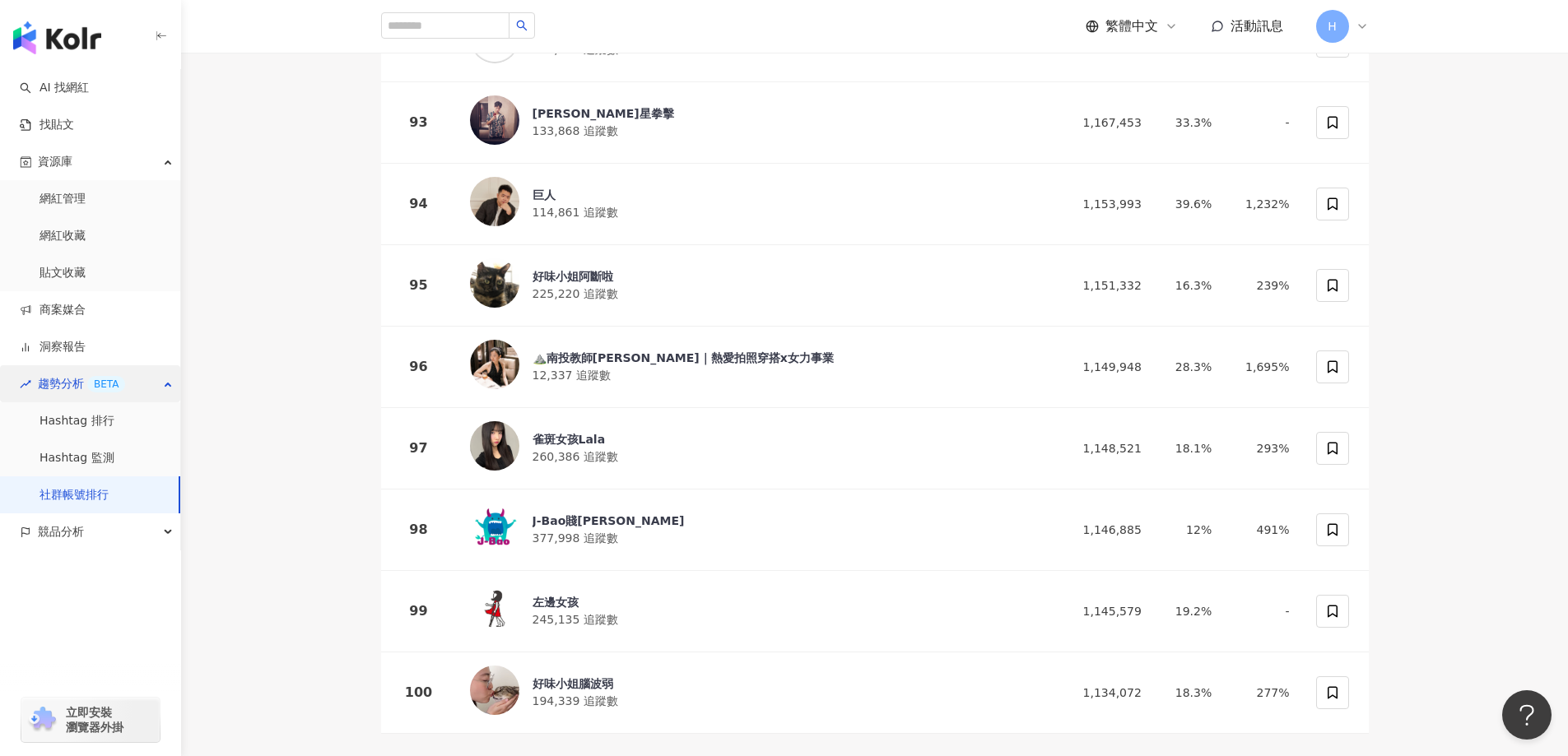
scroll to position [7819, 0]
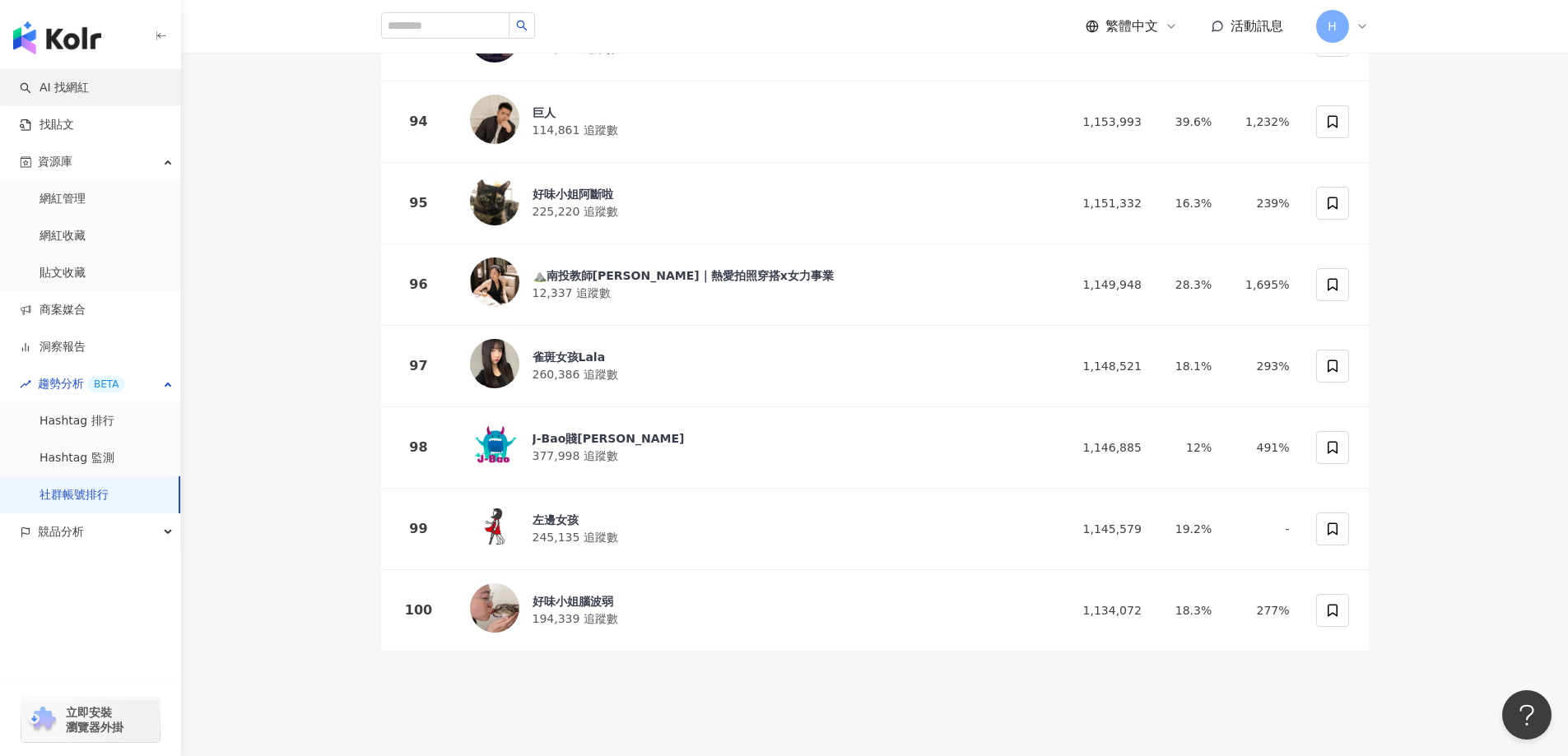
click at [86, 88] on link "AI 找網紅" at bounding box center [54, 88] width 69 height 16
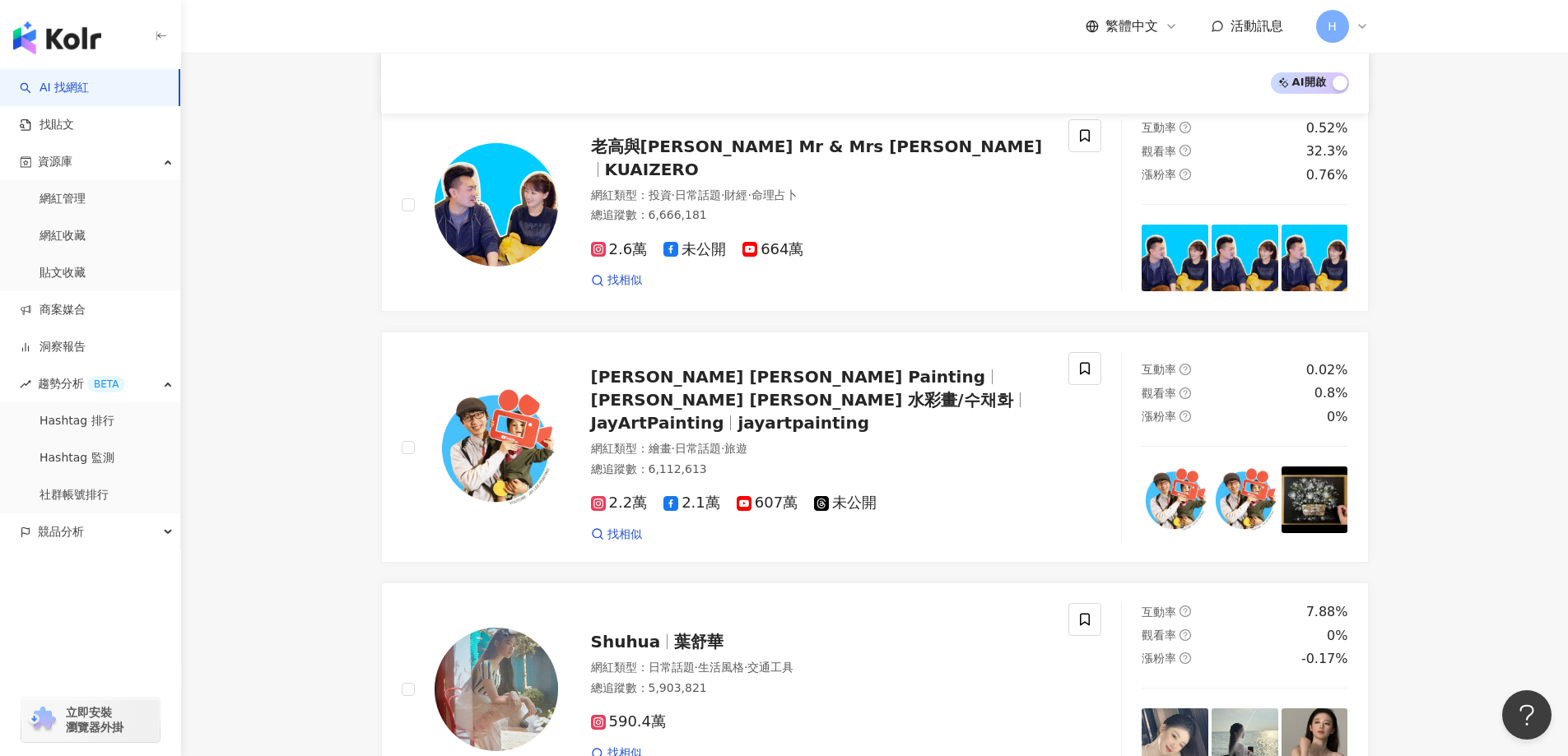
scroll to position [1810, 0]
click at [627, 242] on span "2.6萬" at bounding box center [620, 250] width 57 height 17
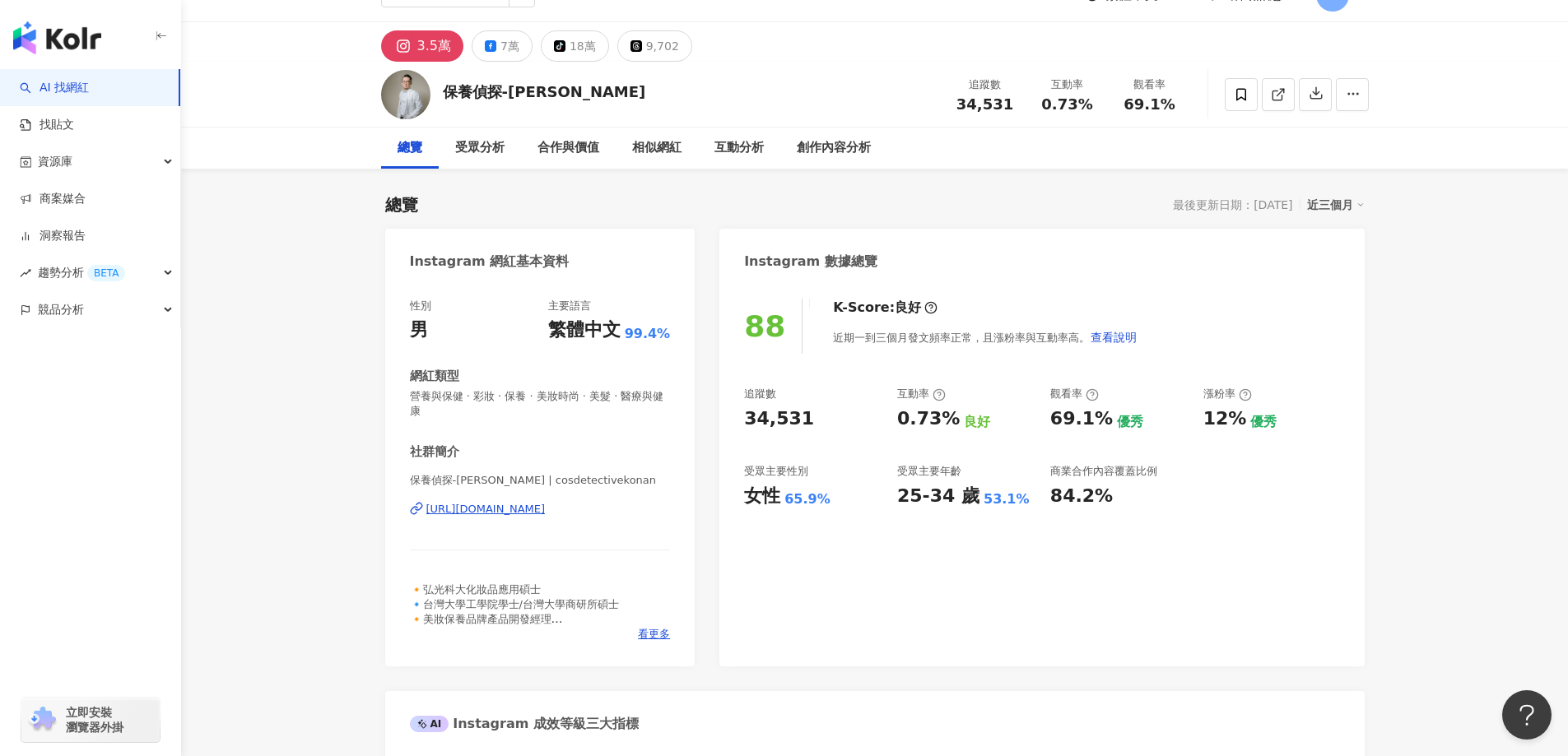
scroll to position [24, 0]
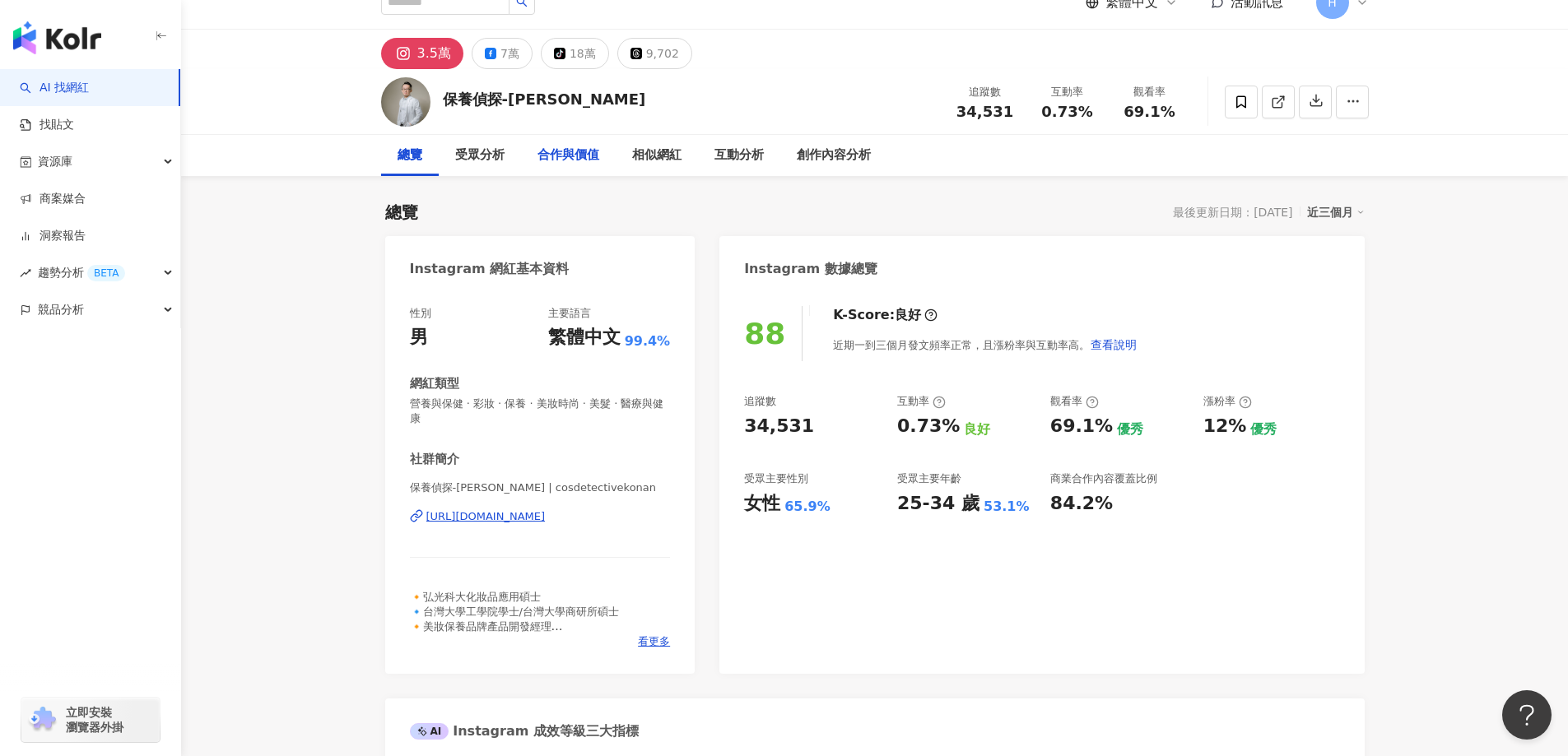
click at [554, 160] on div "合作與價值" at bounding box center [569, 155] width 62 height 20
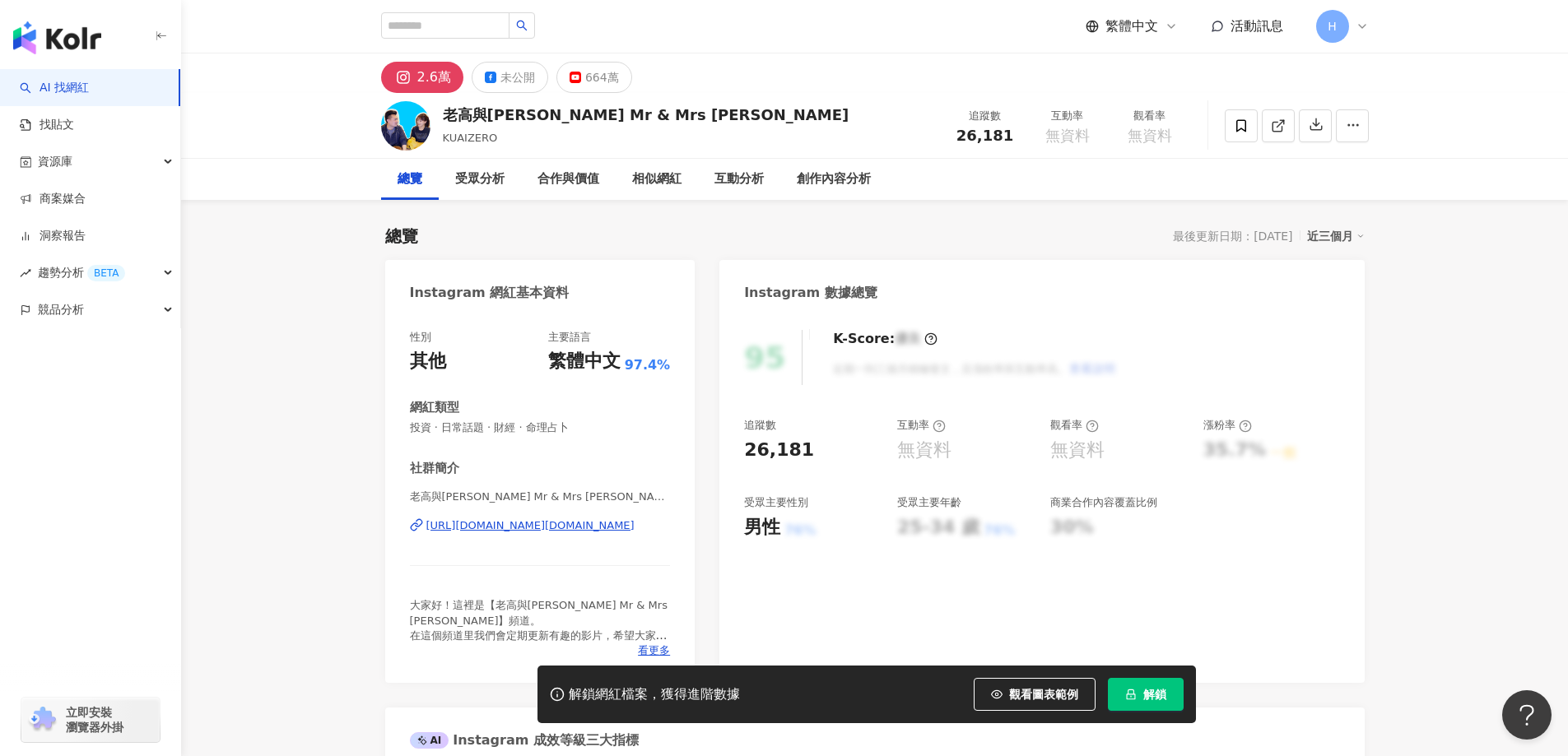
click at [408, 86] on icon at bounding box center [403, 77] width 20 height 20
click at [410, 80] on icon at bounding box center [403, 77] width 20 height 20
click at [53, 89] on link "AI 找網紅" at bounding box center [54, 88] width 69 height 16
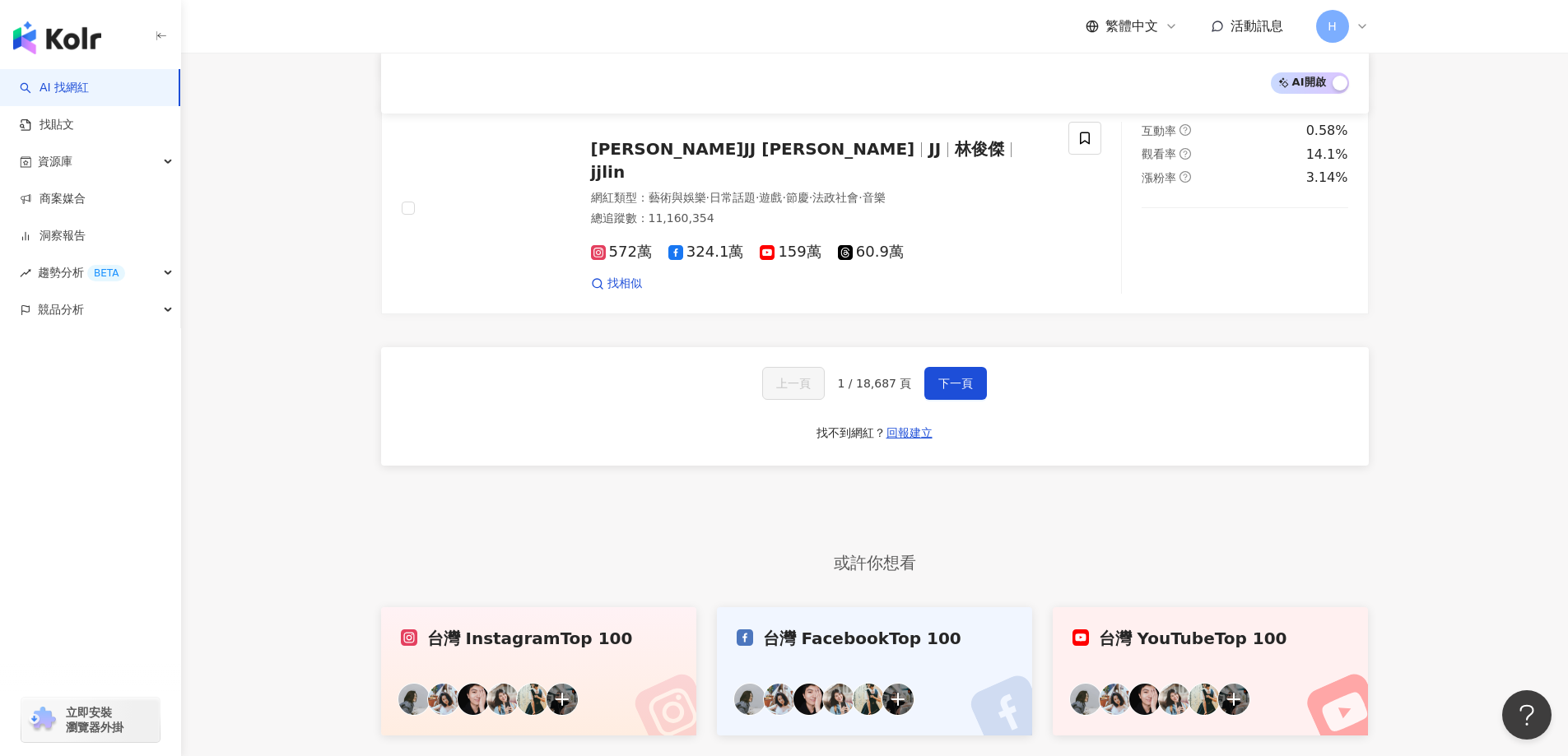
scroll to position [2793, 0]
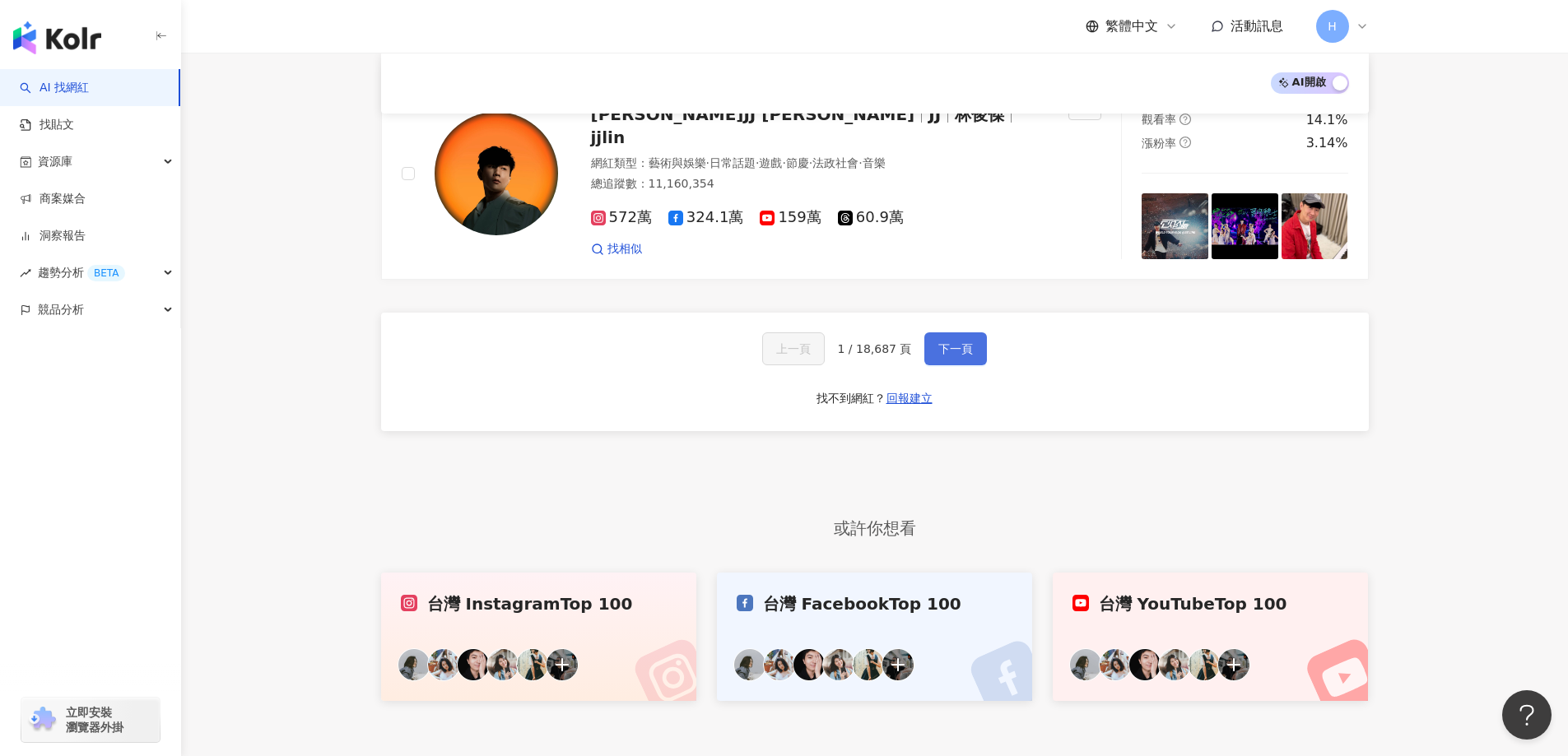
click at [978, 332] on button "下一頁" at bounding box center [956, 348] width 62 height 33
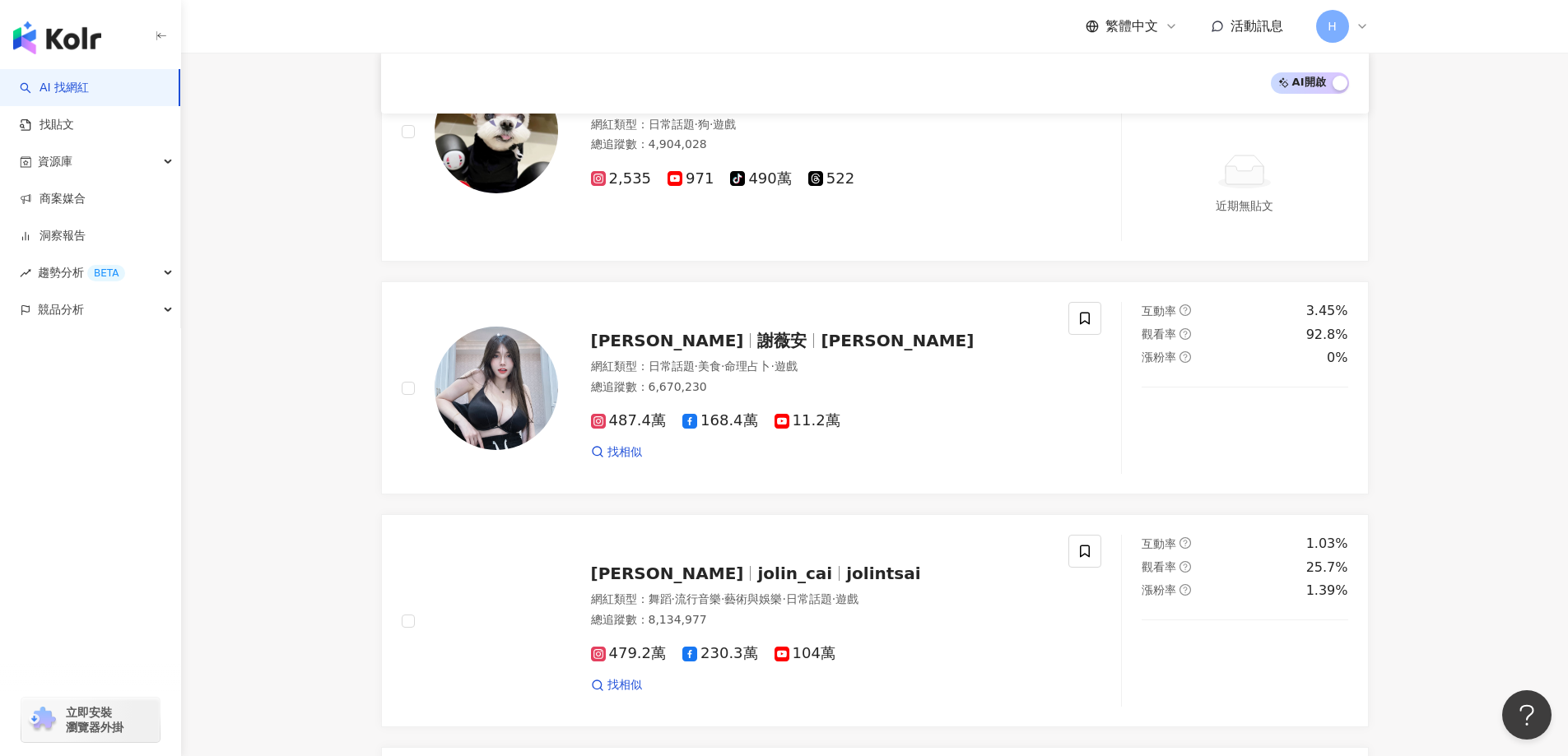
scroll to position [2841, 0]
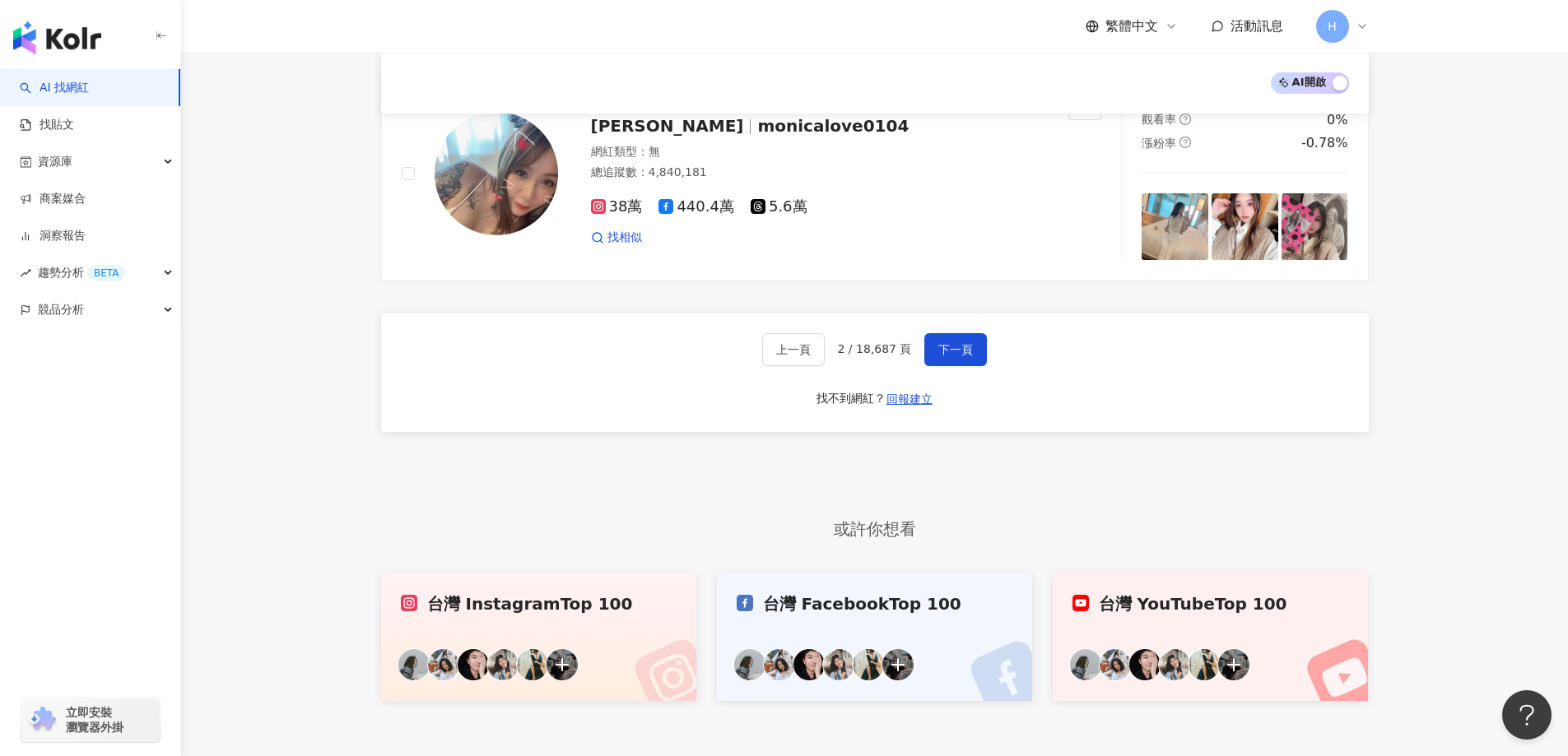
click at [627, 597] on div "台灣 Instagram Top 100" at bounding box center [540, 603] width 277 height 23
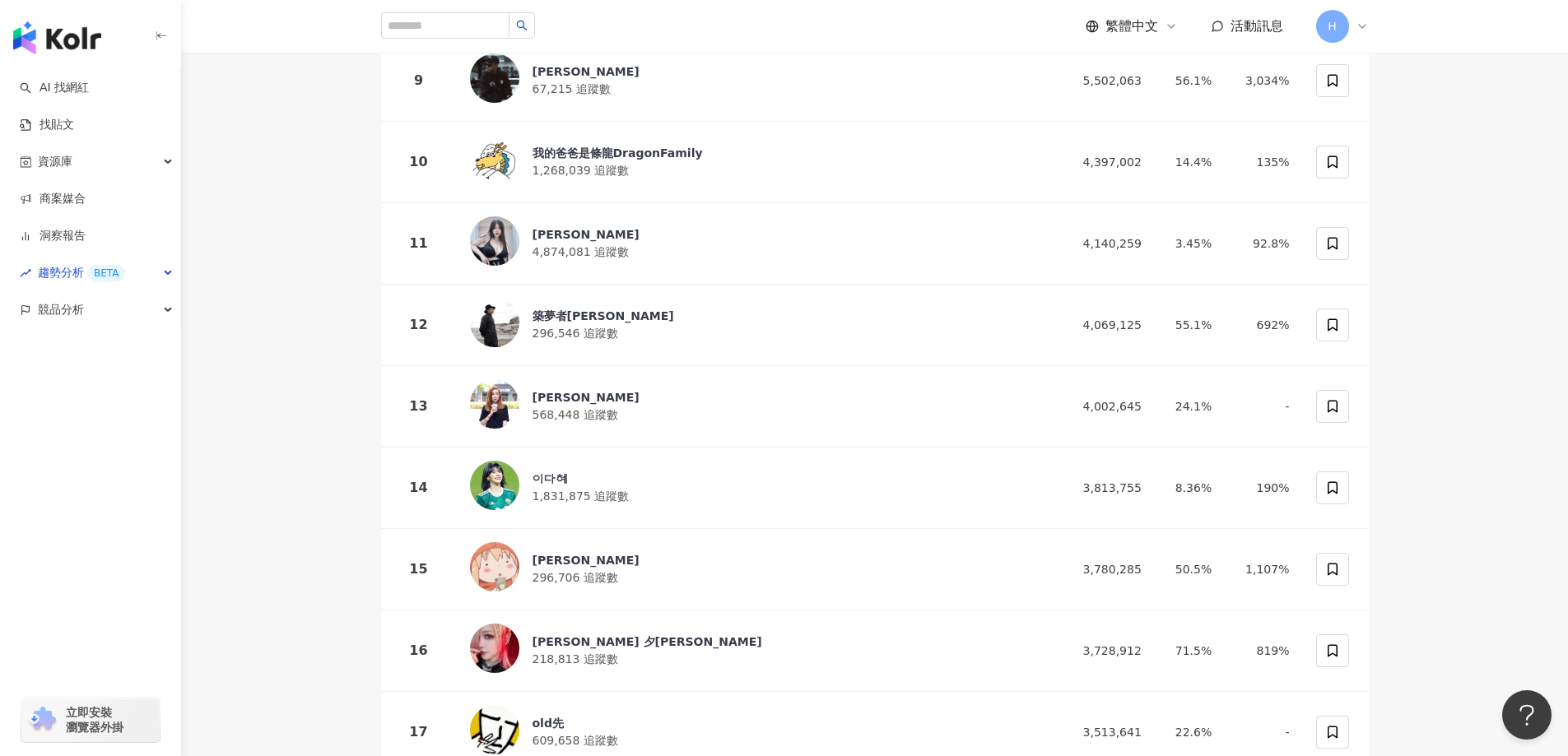
scroll to position [1263, 0]
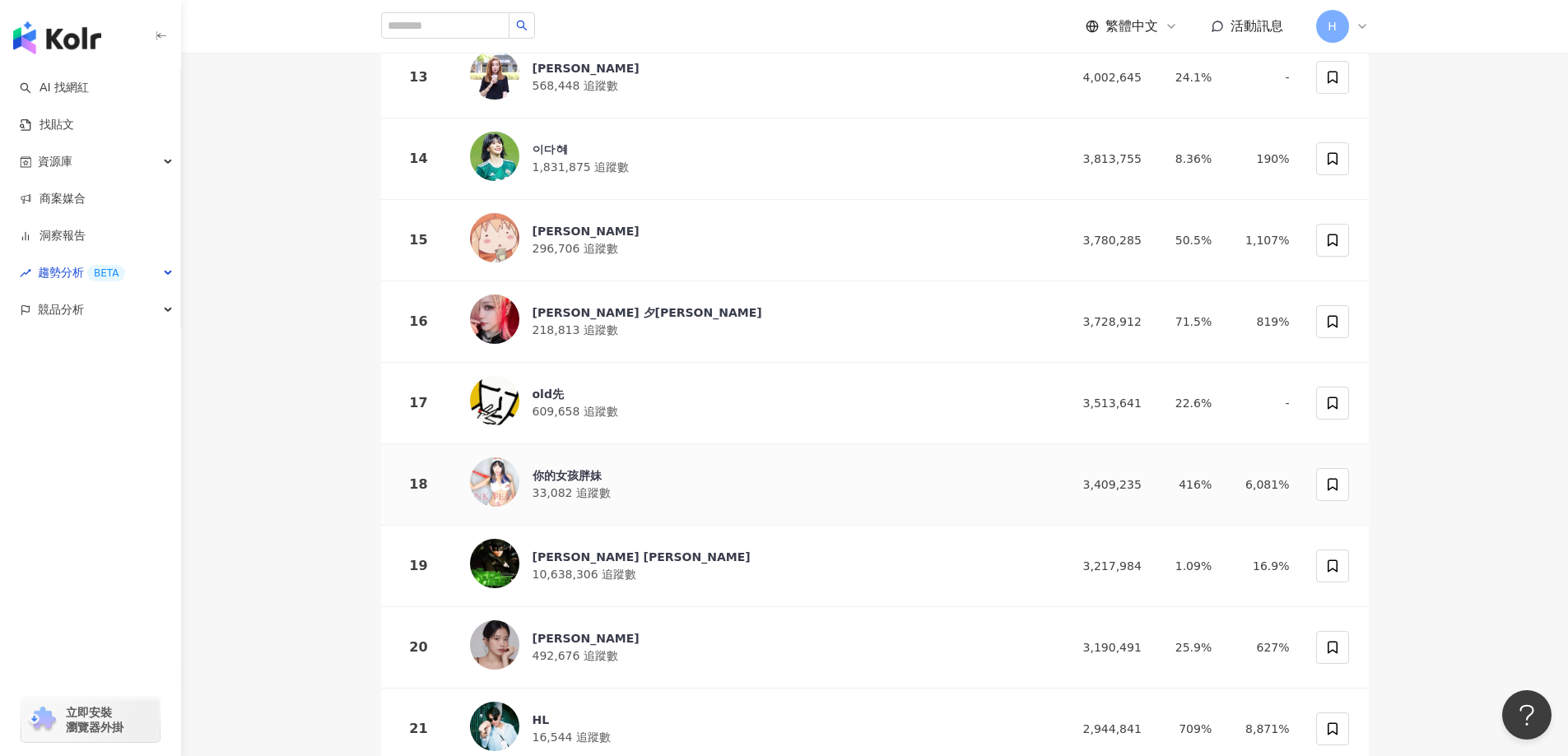
click at [579, 468] on div "你的女孩胖妹" at bounding box center [572, 475] width 78 height 16
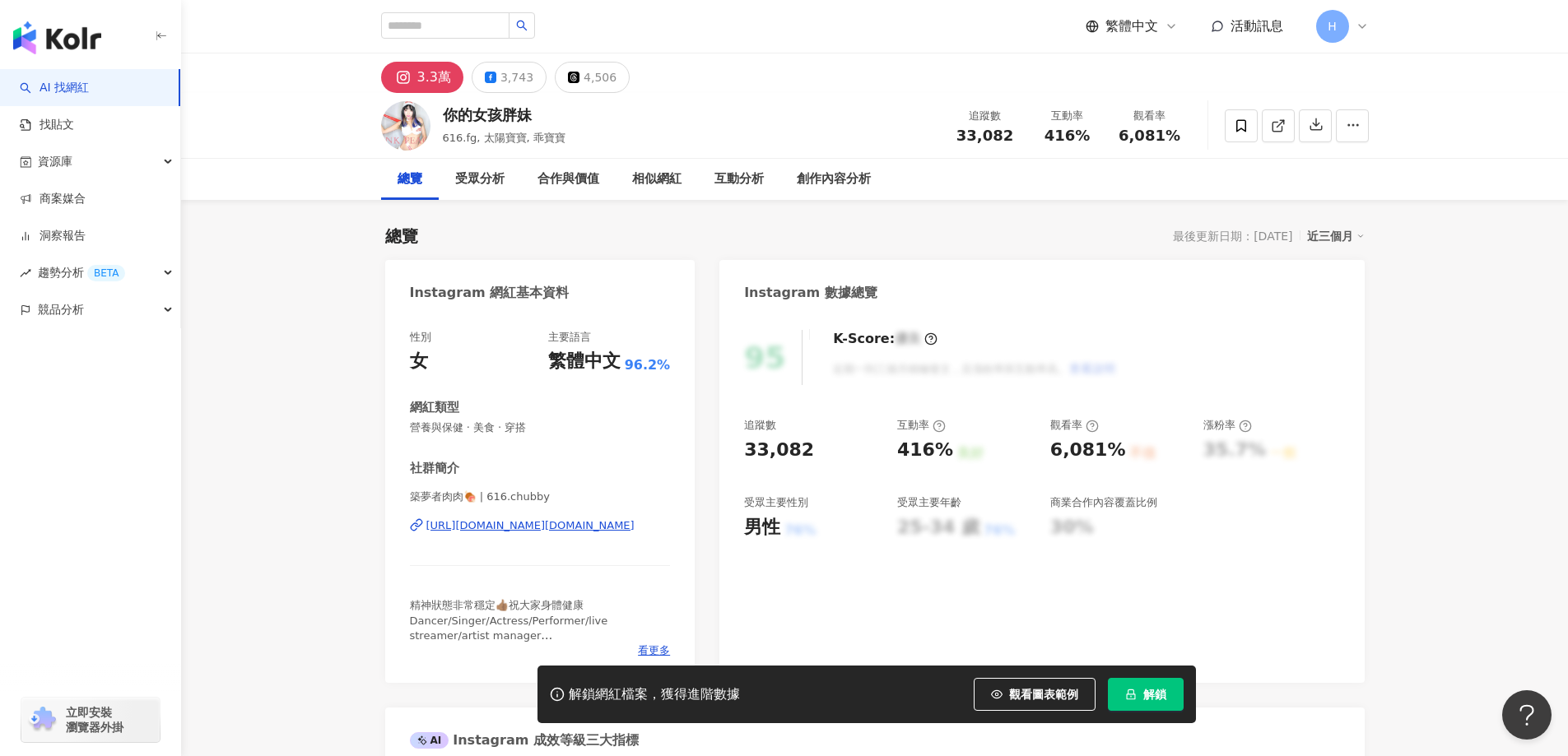
click at [62, 93] on link "AI 找網紅" at bounding box center [54, 88] width 69 height 16
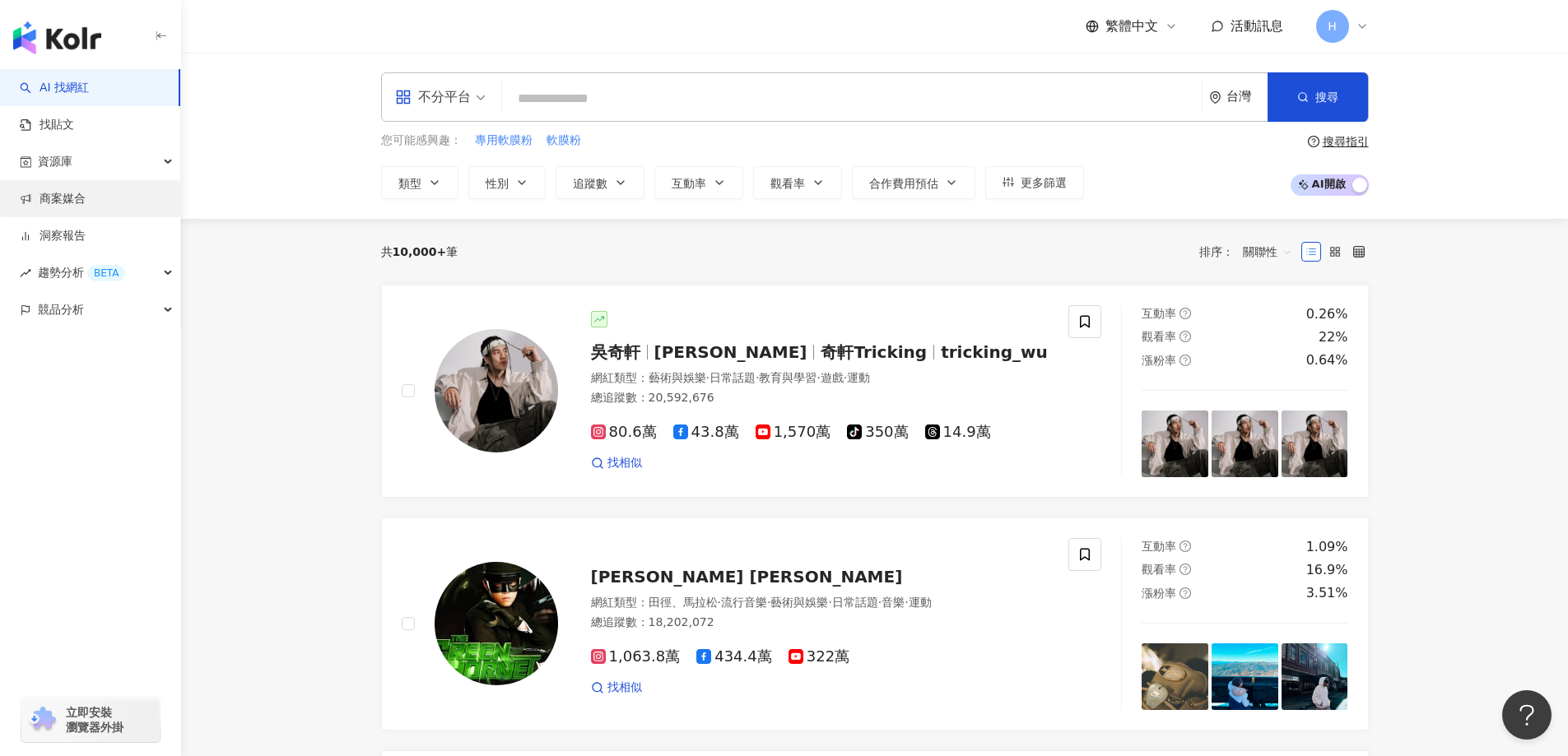
click at [57, 200] on link "商案媒合" at bounding box center [53, 199] width 66 height 16
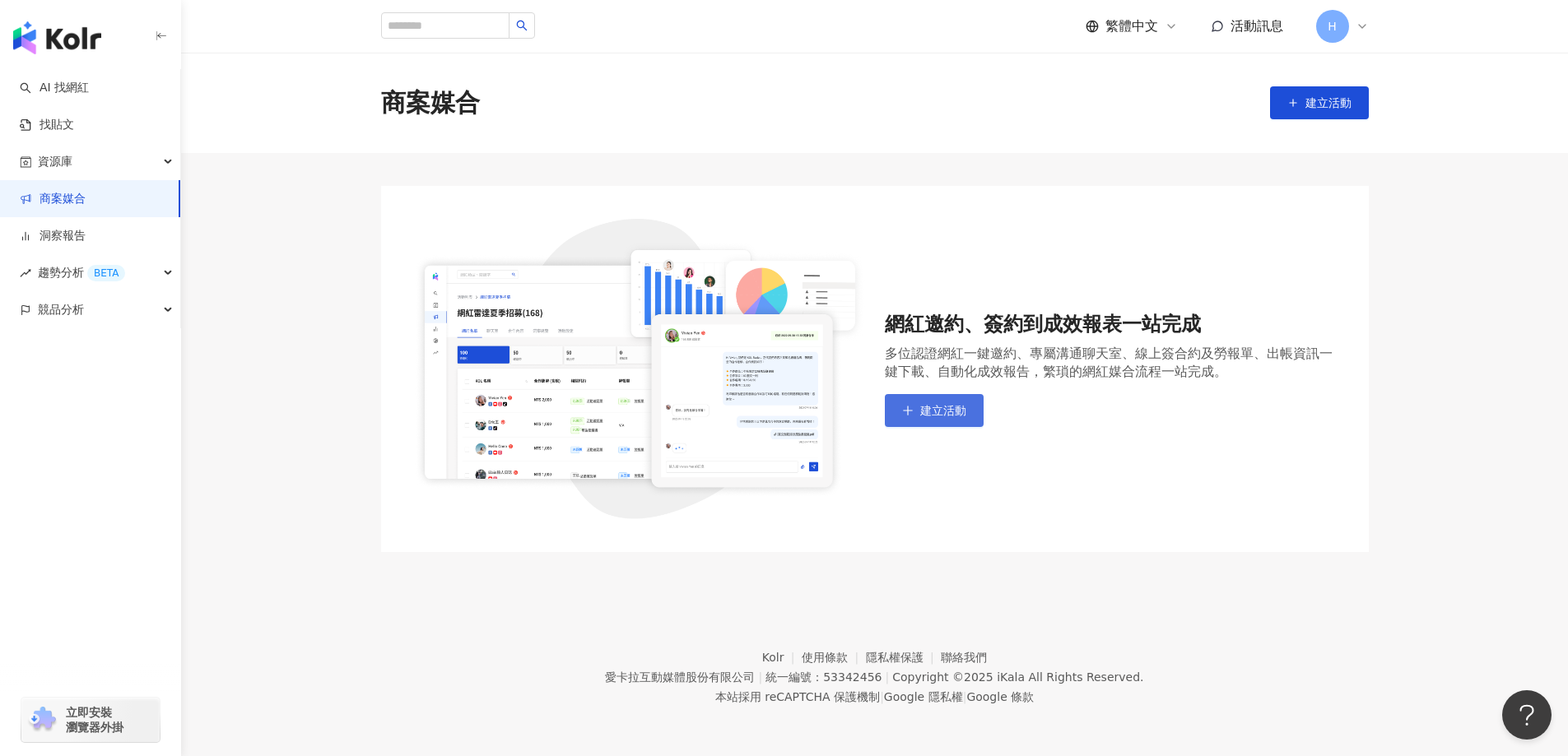
click at [952, 407] on span "建立活動" at bounding box center [943, 410] width 46 height 13
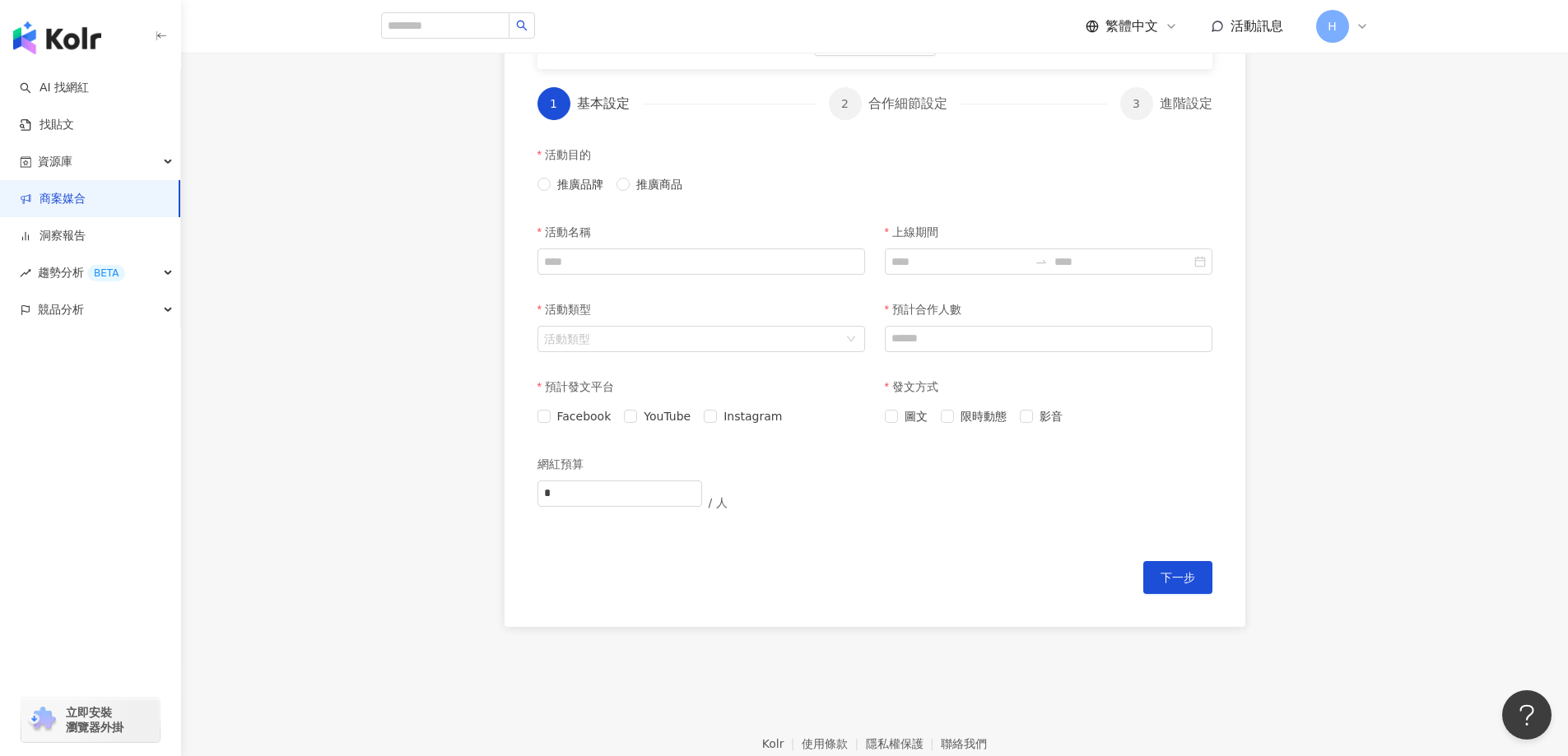
scroll to position [330, 0]
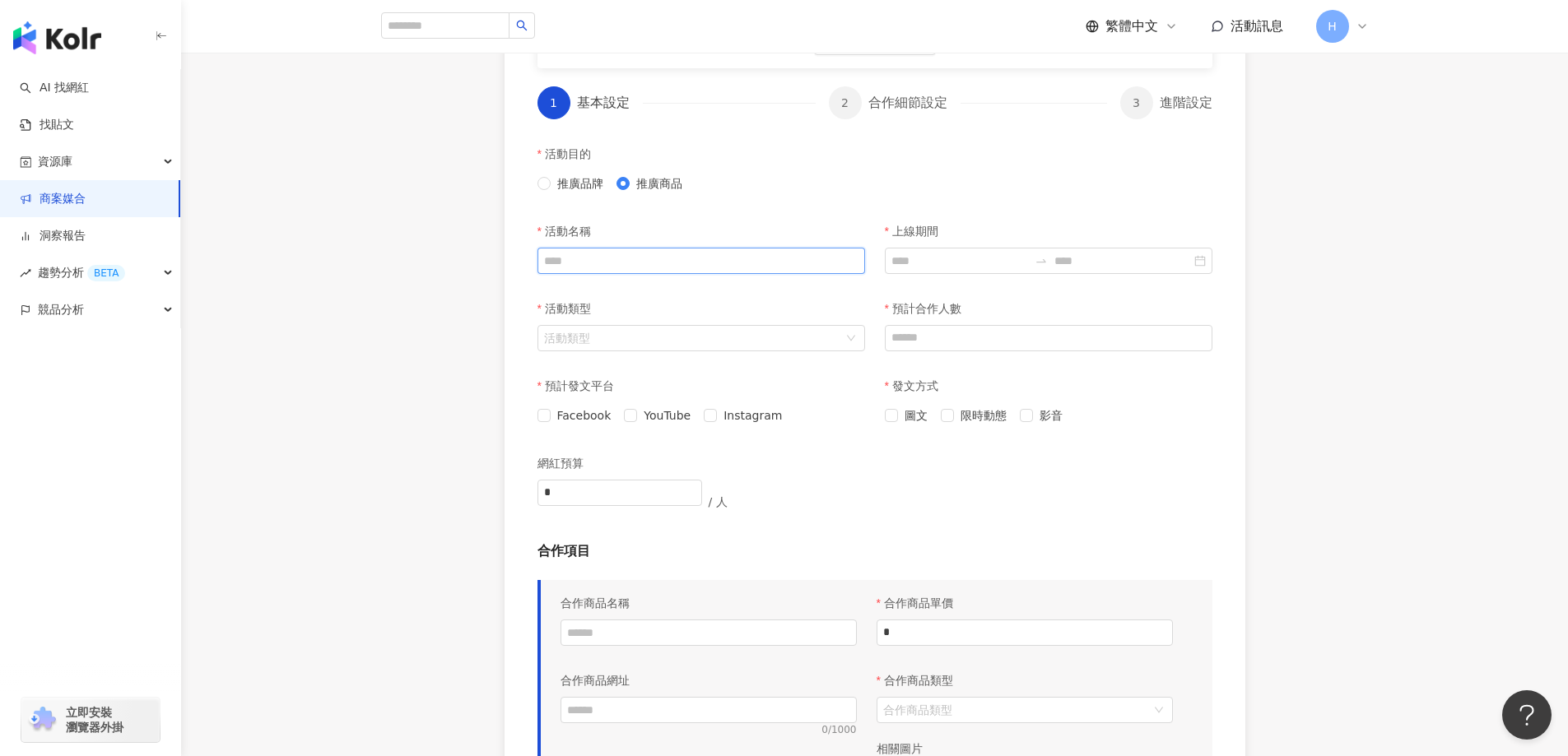
click at [630, 259] on input "活動名稱" at bounding box center [702, 261] width 328 height 26
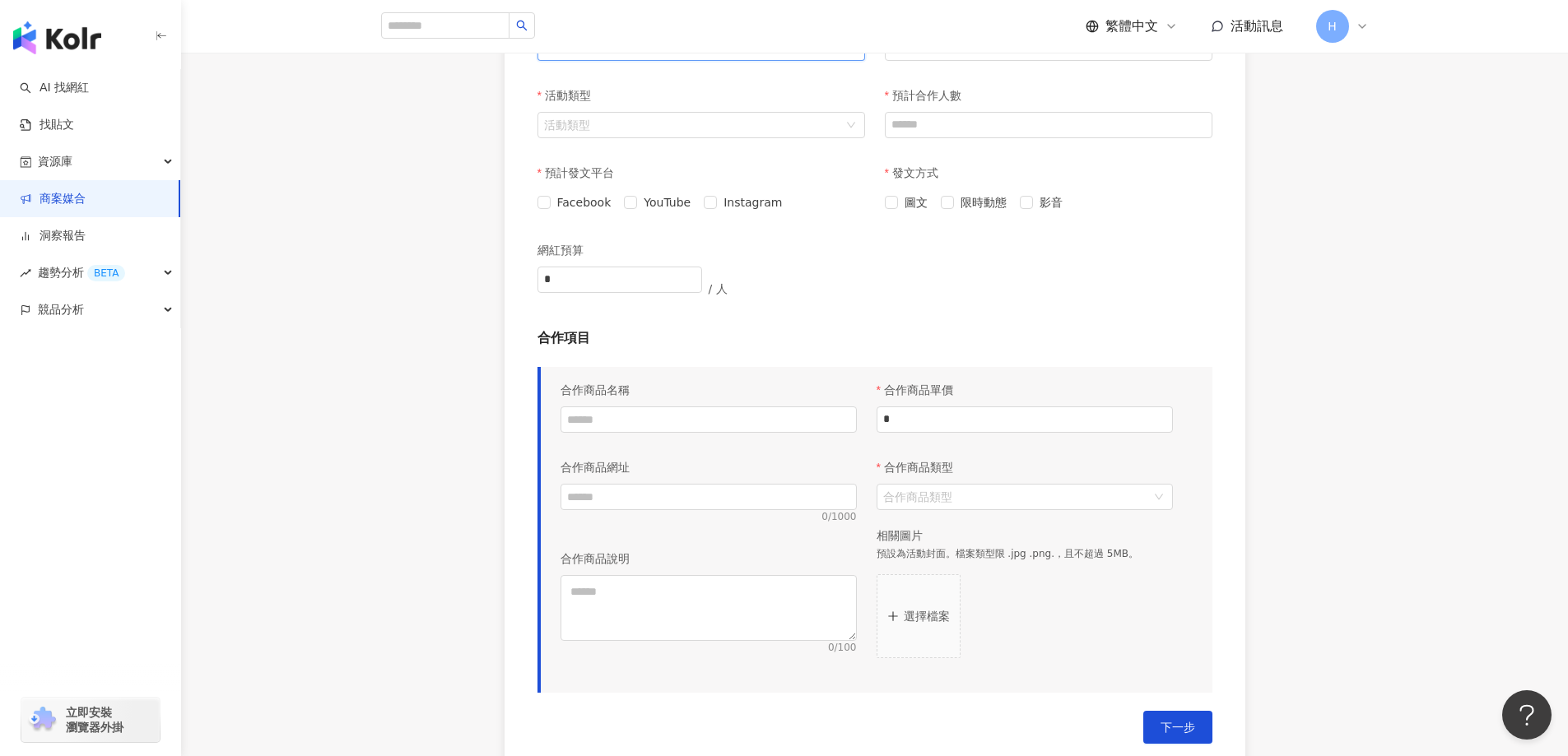
scroll to position [367, 0]
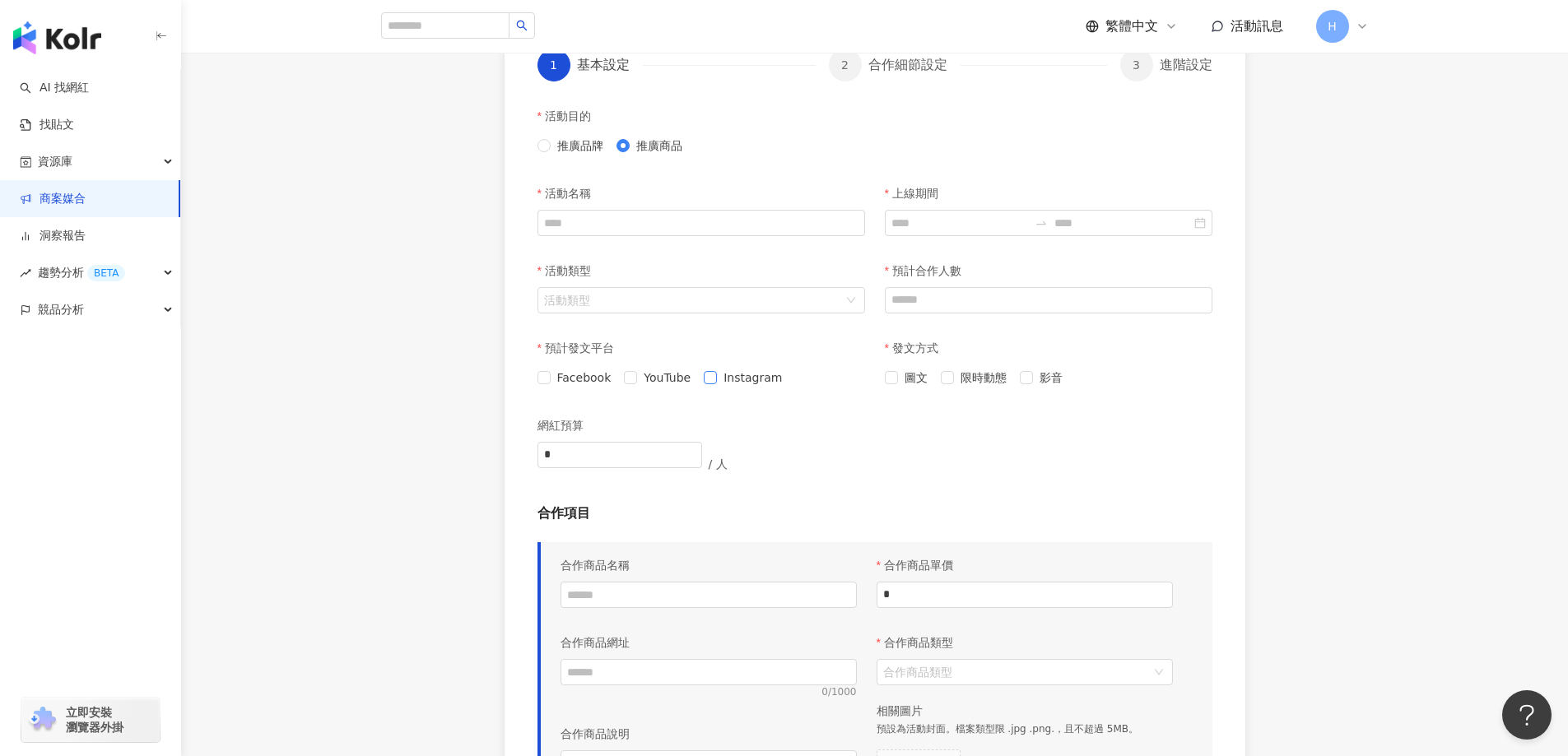
click at [723, 379] on span "Instagram" at bounding box center [752, 378] width 72 height 18
click at [553, 380] on span "Facebook" at bounding box center [585, 378] width 68 height 18
click at [899, 384] on span "圖文" at bounding box center [916, 378] width 36 height 18
click at [1050, 378] on span "影音" at bounding box center [1051, 378] width 36 height 18
click at [961, 378] on span "限時動態" at bounding box center [983, 378] width 59 height 18
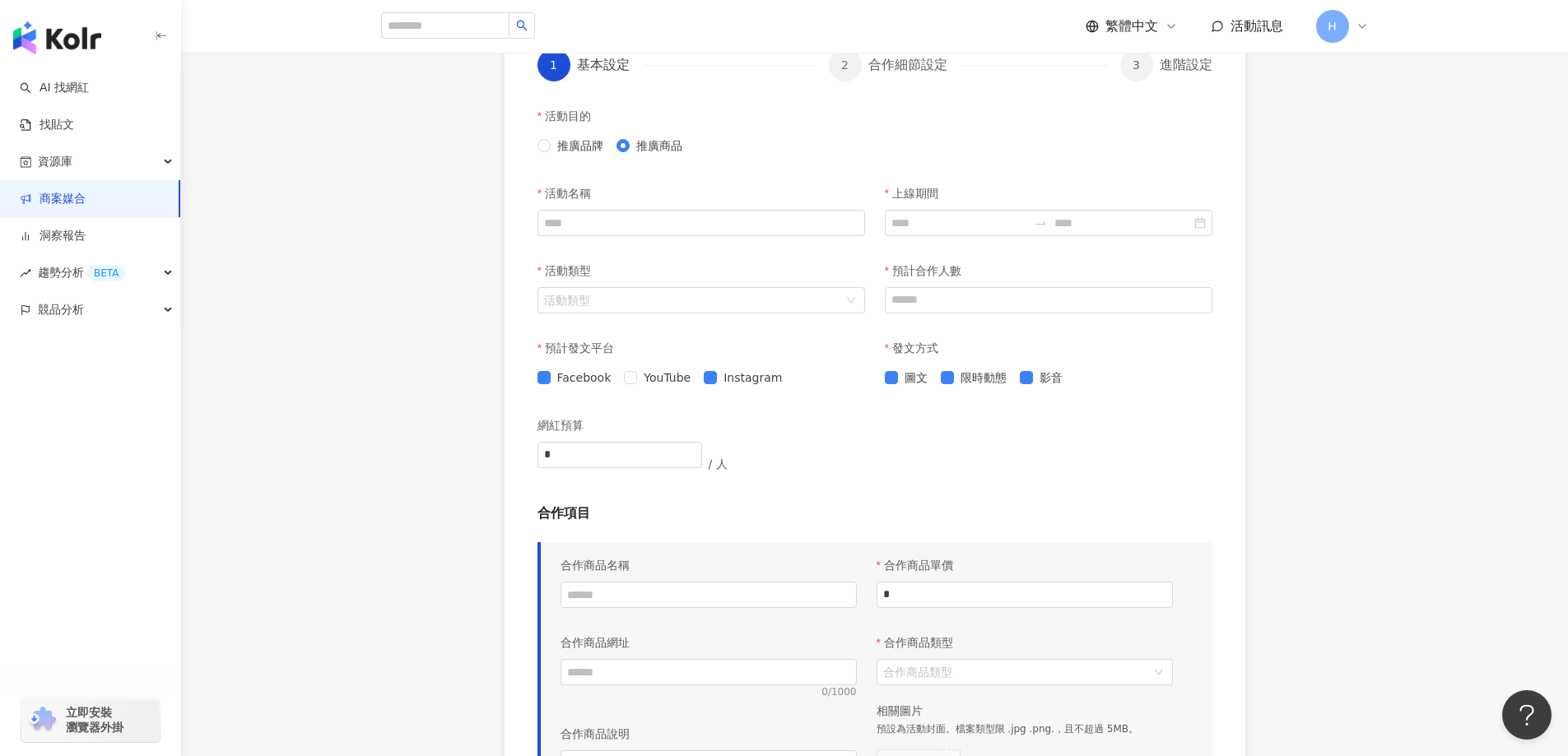
scroll to position [449, 0]
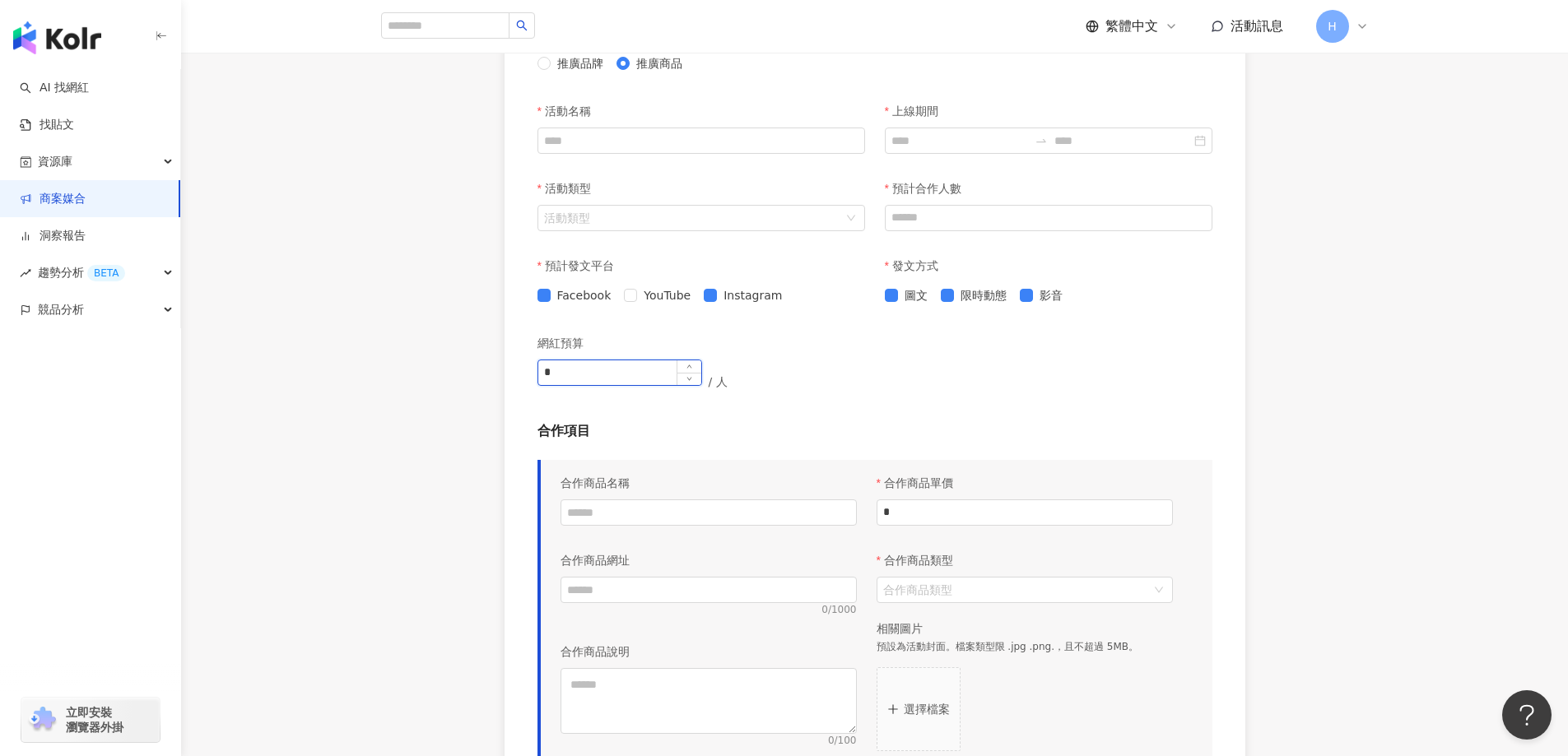
click at [625, 367] on input "*" at bounding box center [620, 373] width 163 height 24
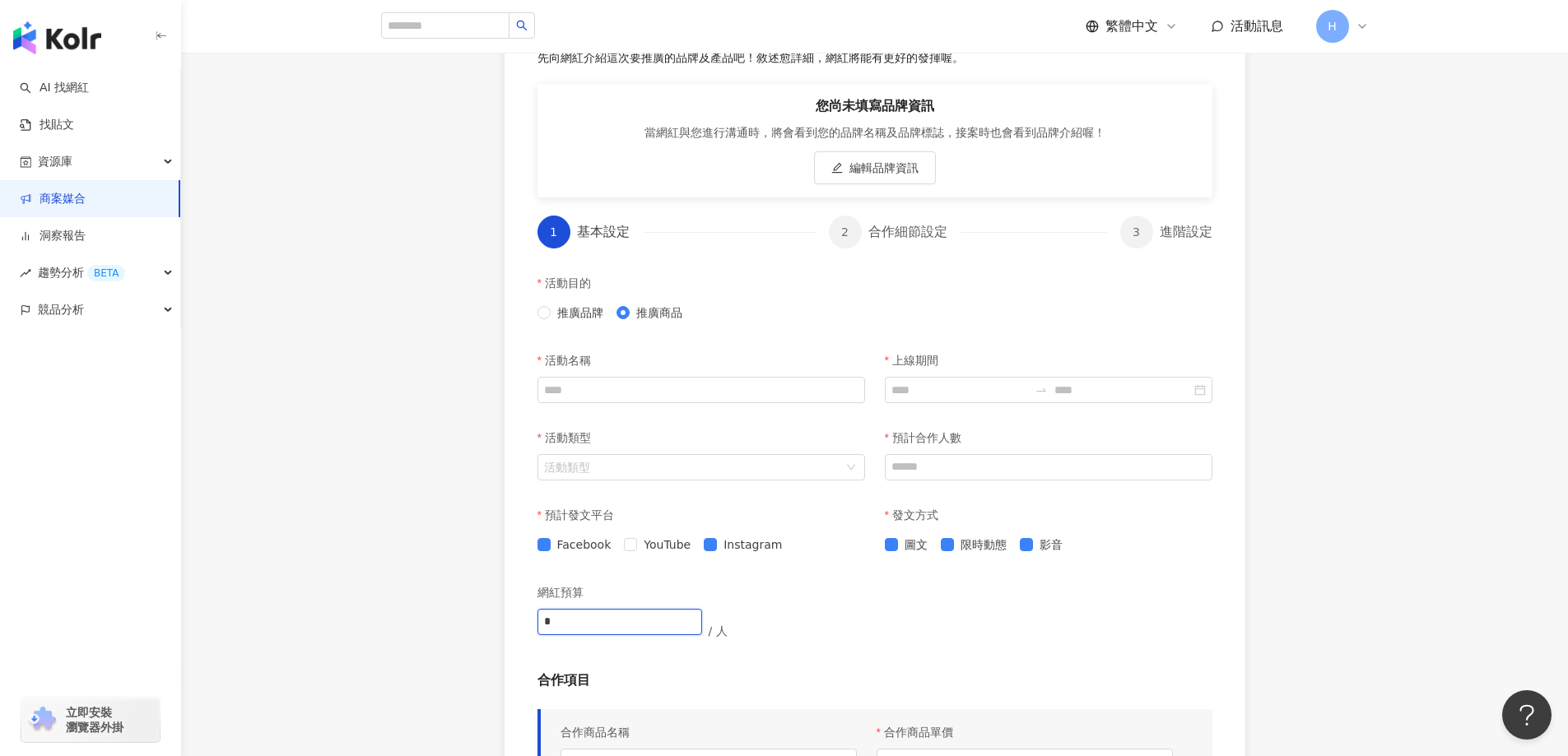
scroll to position [202, 0]
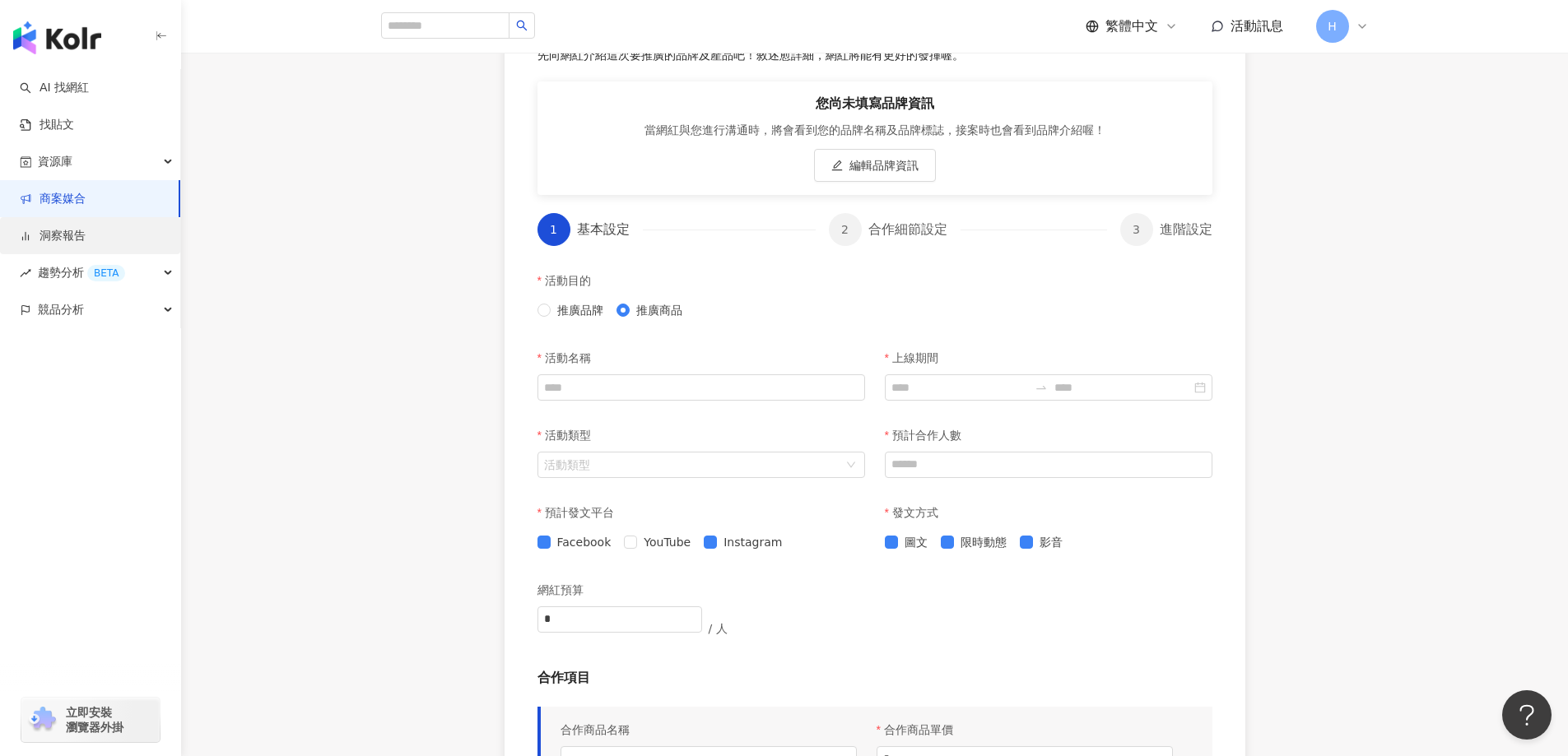
click at [86, 233] on link "洞察報告" at bounding box center [53, 235] width 66 height 16
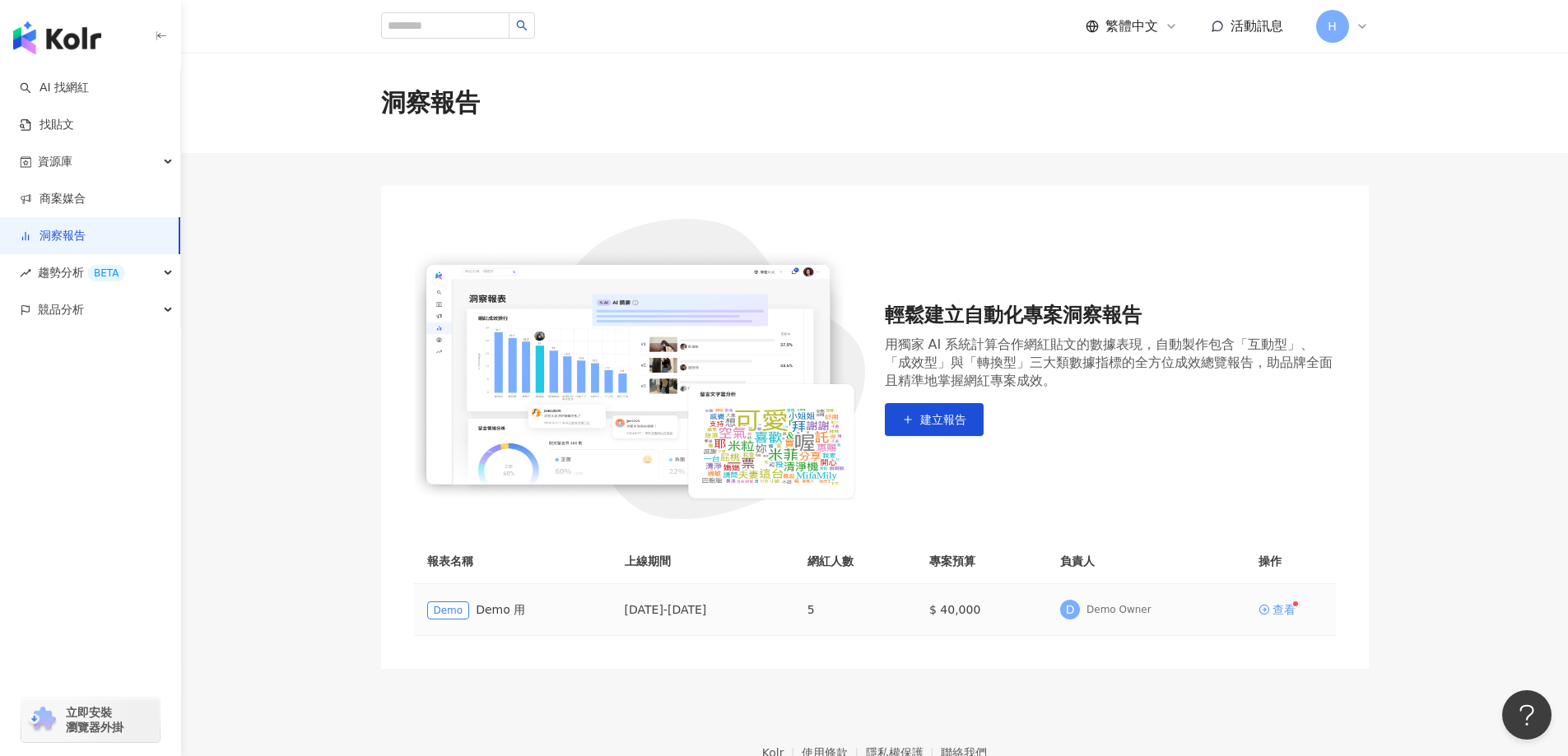
click at [1283, 615] on div "查看" at bounding box center [1285, 610] width 23 height 11
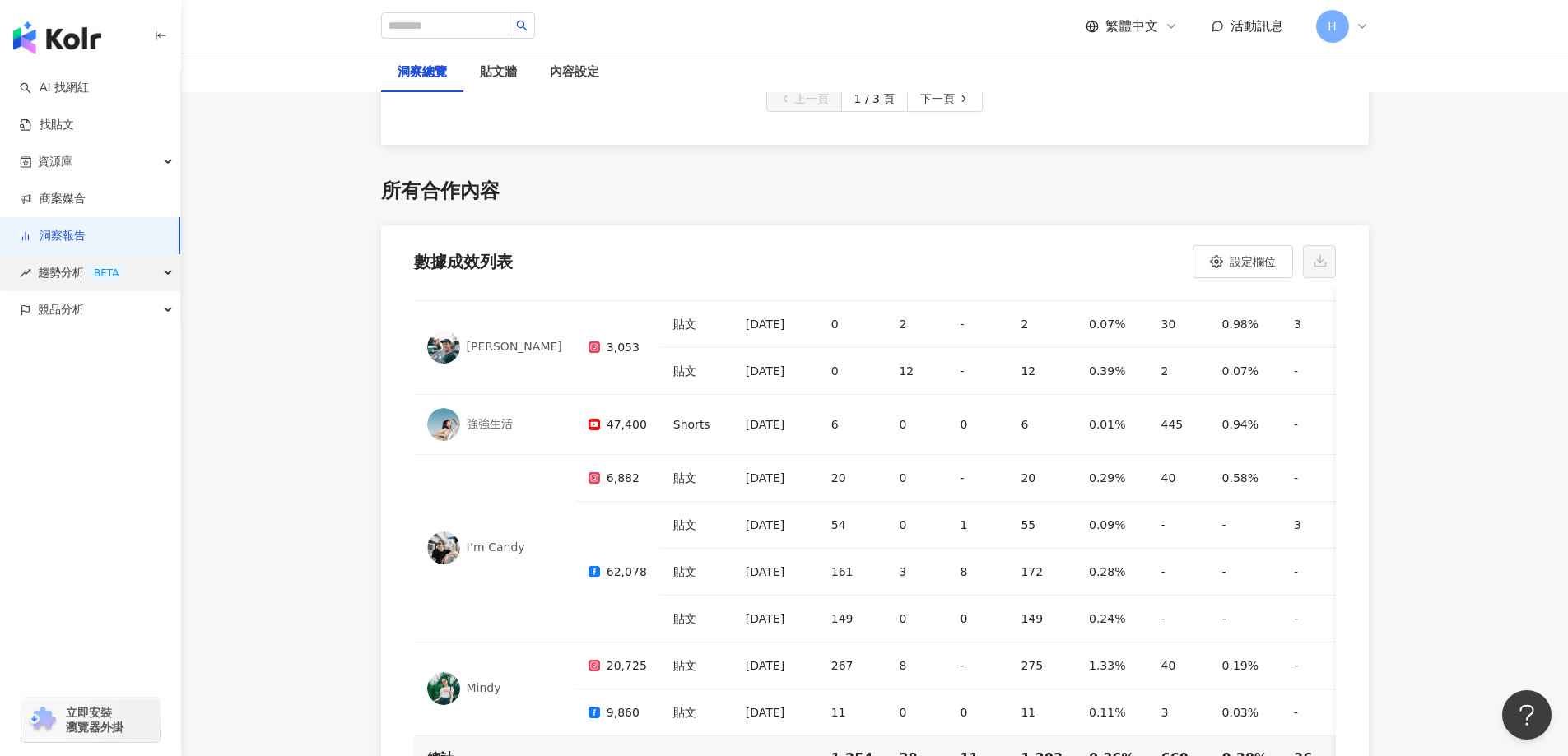
scroll to position [4774, 0]
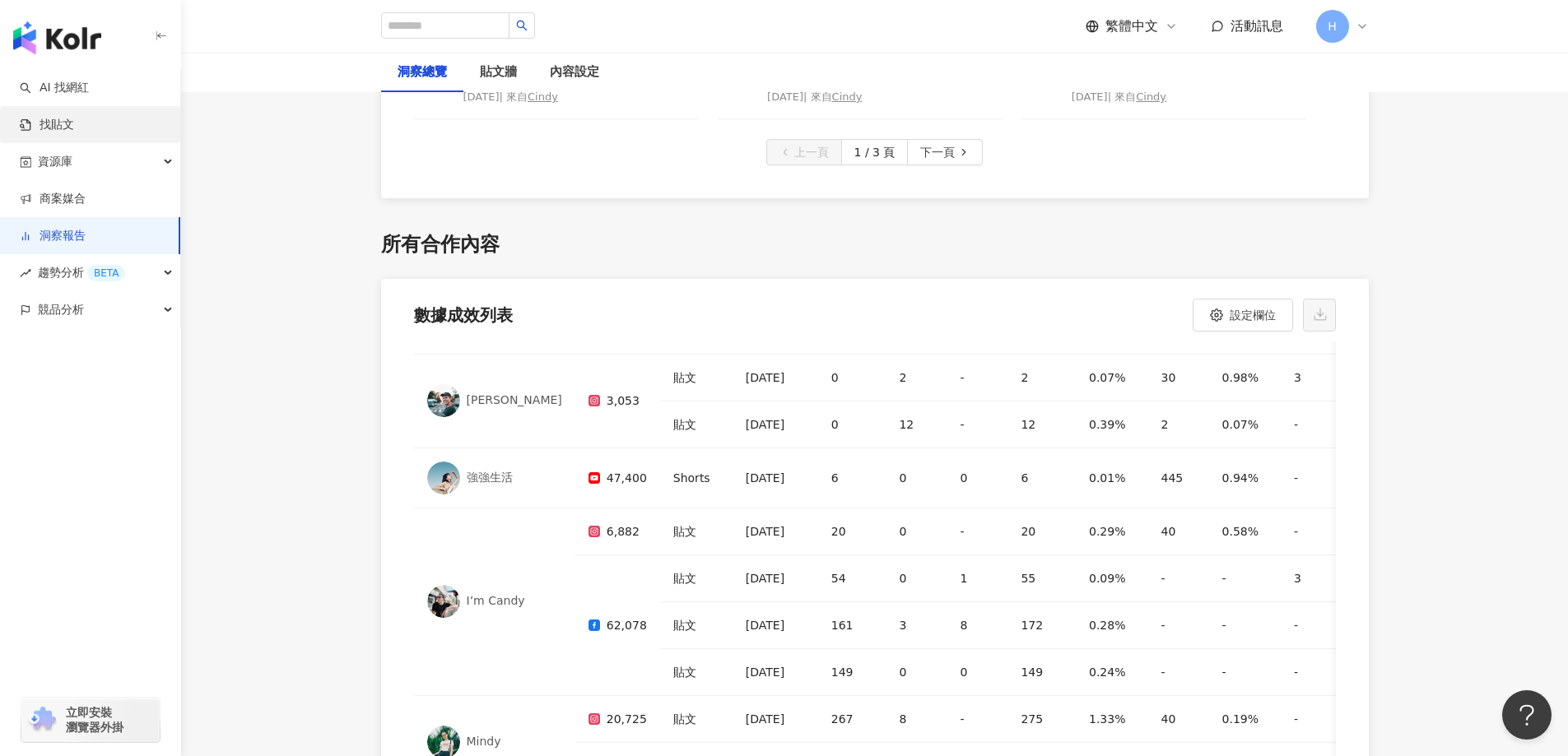
click at [74, 133] on link "找貼文" at bounding box center [47, 124] width 55 height 16
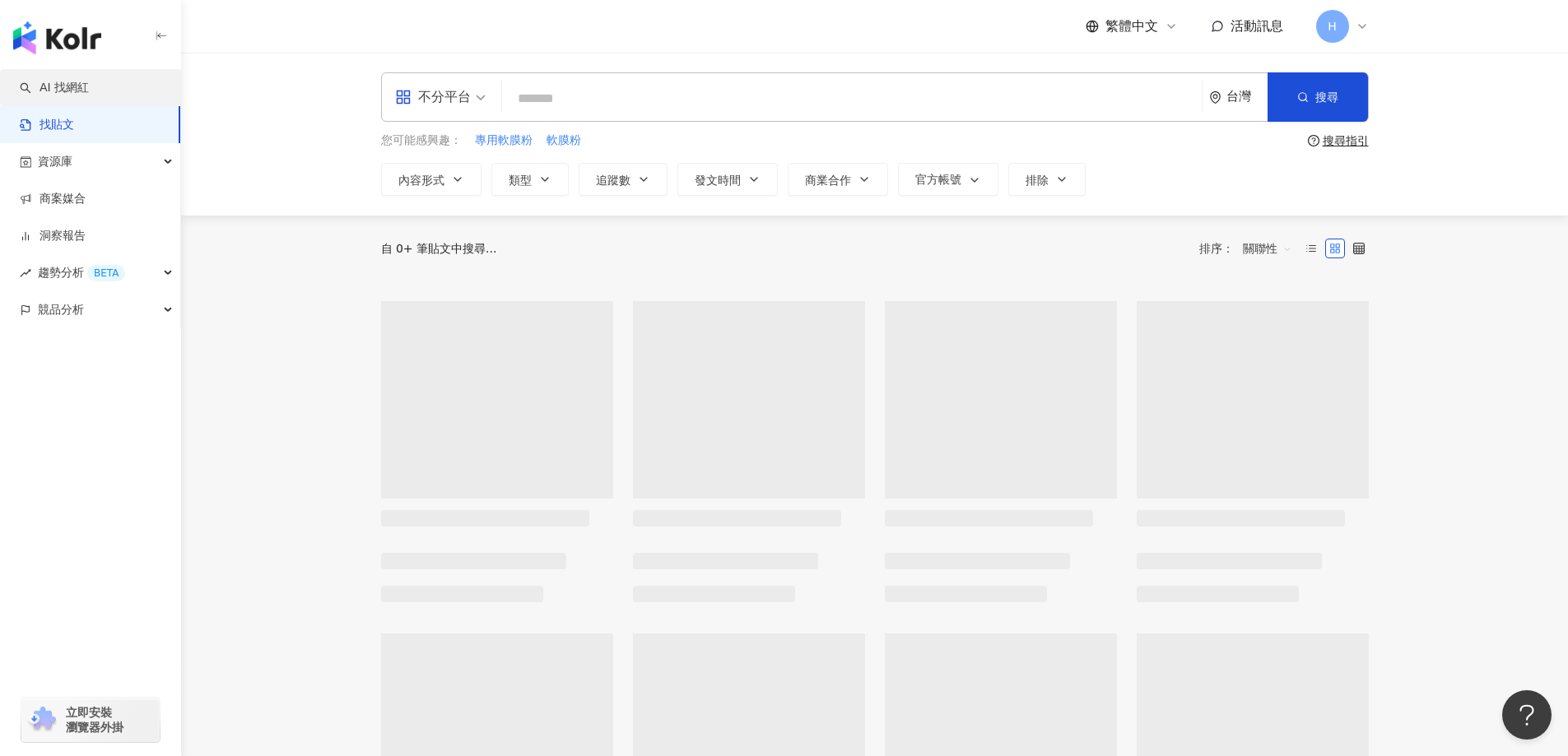
click at [89, 96] on link "AI 找網紅" at bounding box center [54, 88] width 69 height 16
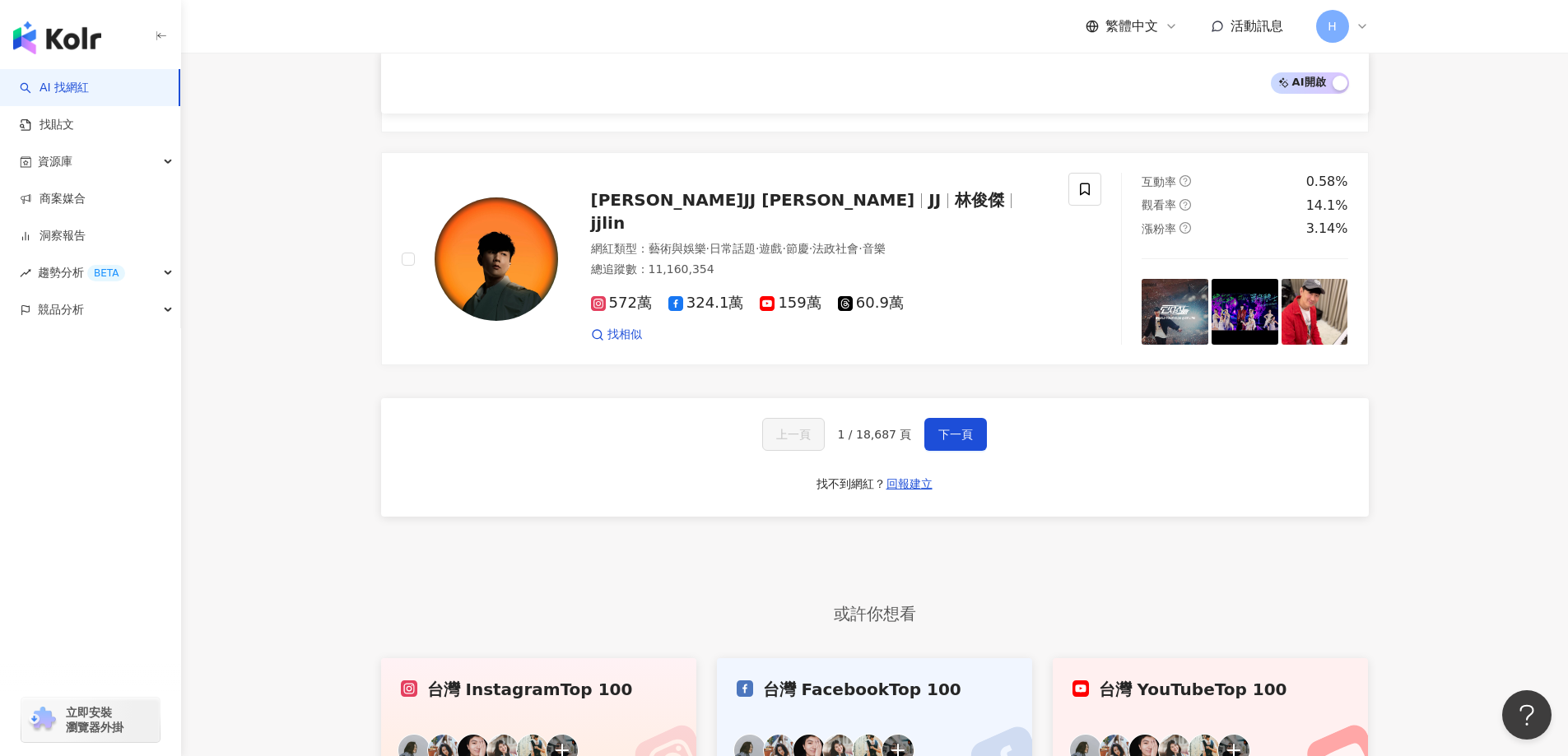
scroll to position [2716, 0]
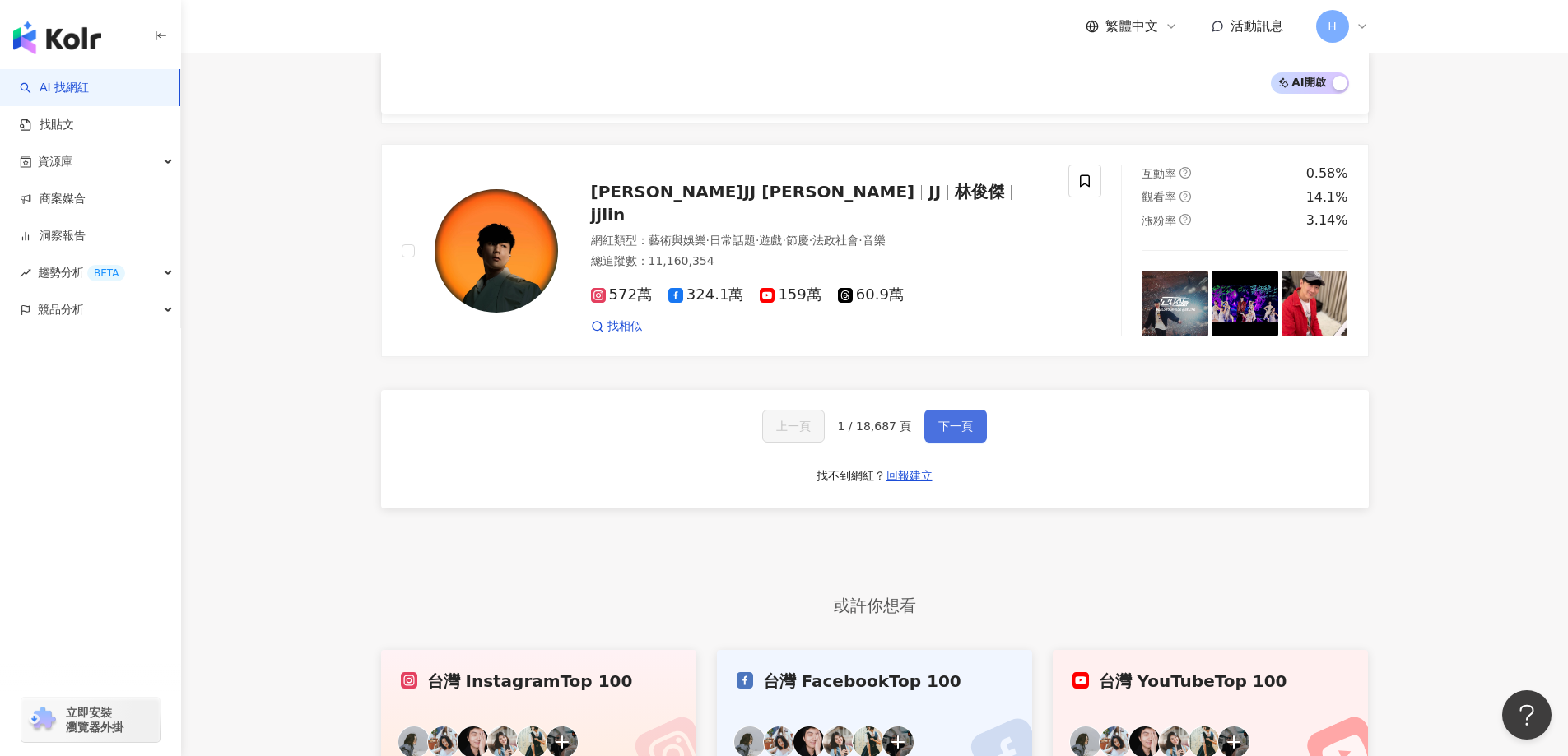
click at [961, 420] on span "下一頁" at bounding box center [956, 426] width 35 height 13
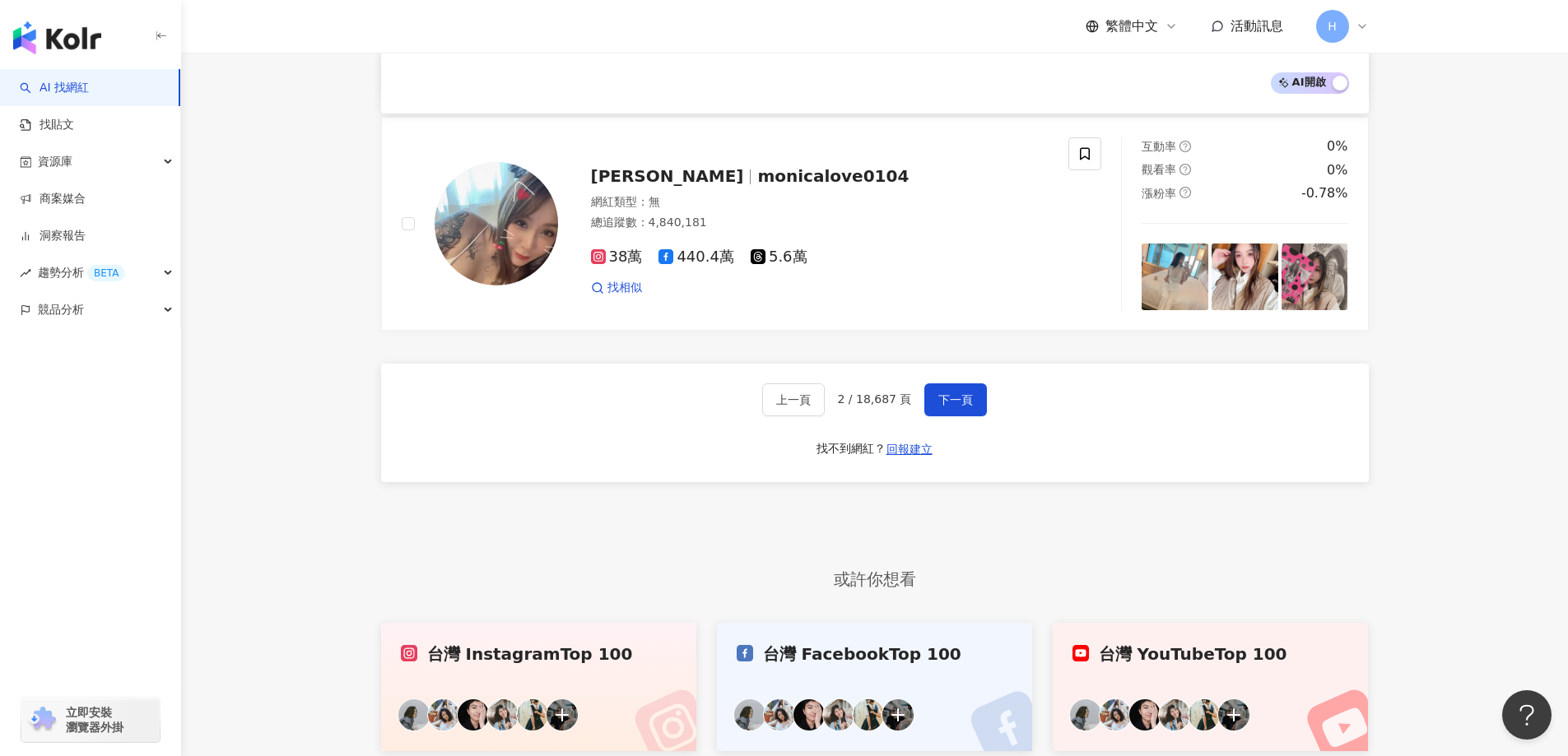
scroll to position [2793, 0]
